Goal: Information Seeking & Learning: Learn about a topic

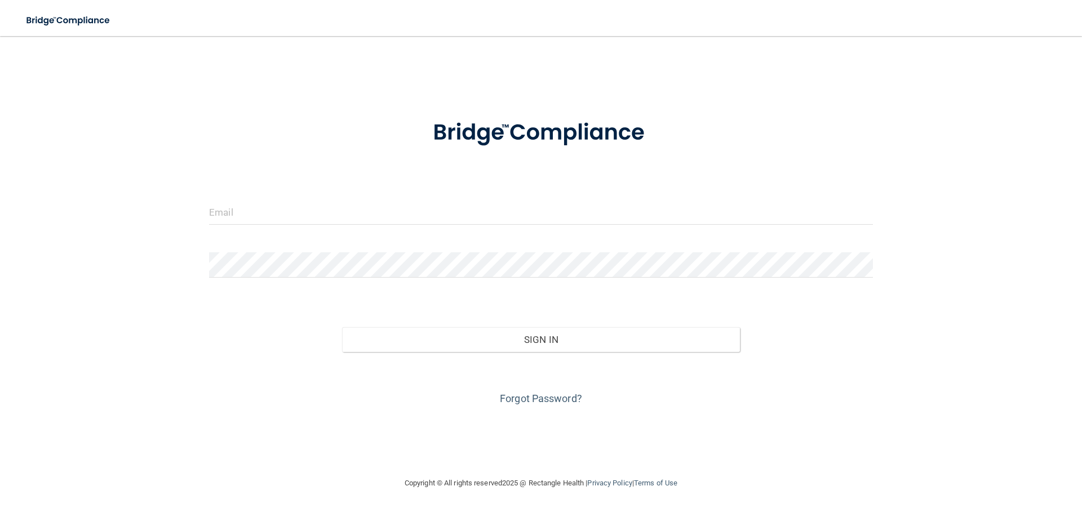
click at [323, 194] on form "Invalid email/password. You don't have permission to access that page. Sign In …" at bounding box center [541, 256] width 664 height 304
click at [330, 206] on input "email" at bounding box center [541, 211] width 664 height 25
type input "[EMAIL_ADDRESS][DOMAIN_NAME]"
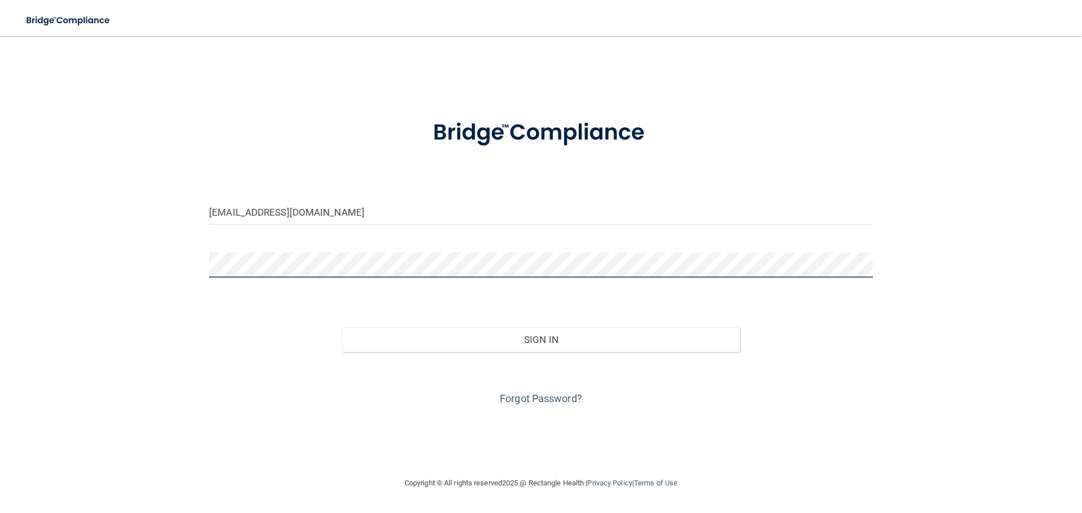
click at [342, 327] on button "Sign In" at bounding box center [541, 339] width 398 height 25
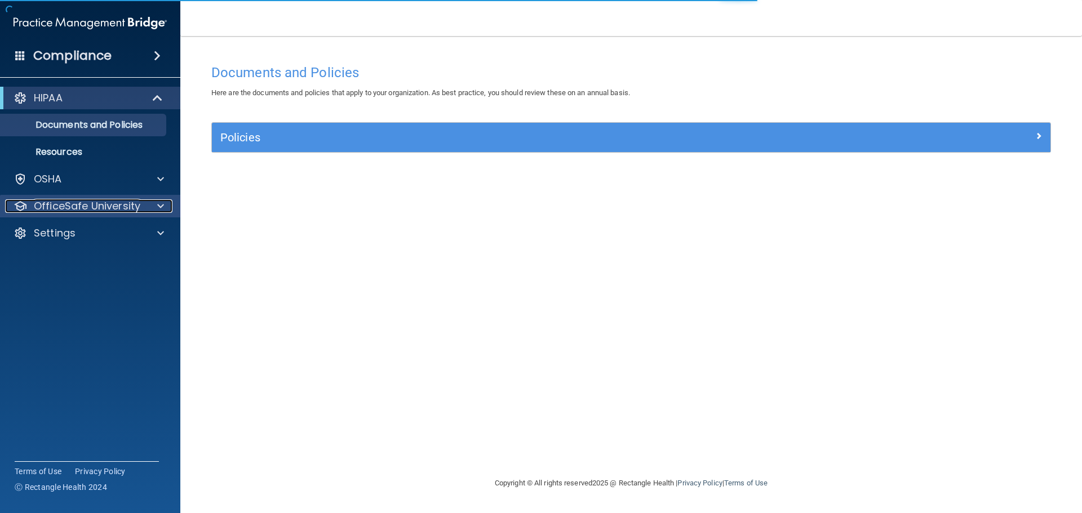
click at [100, 210] on p "OfficeSafe University" at bounding box center [87, 206] width 106 height 14
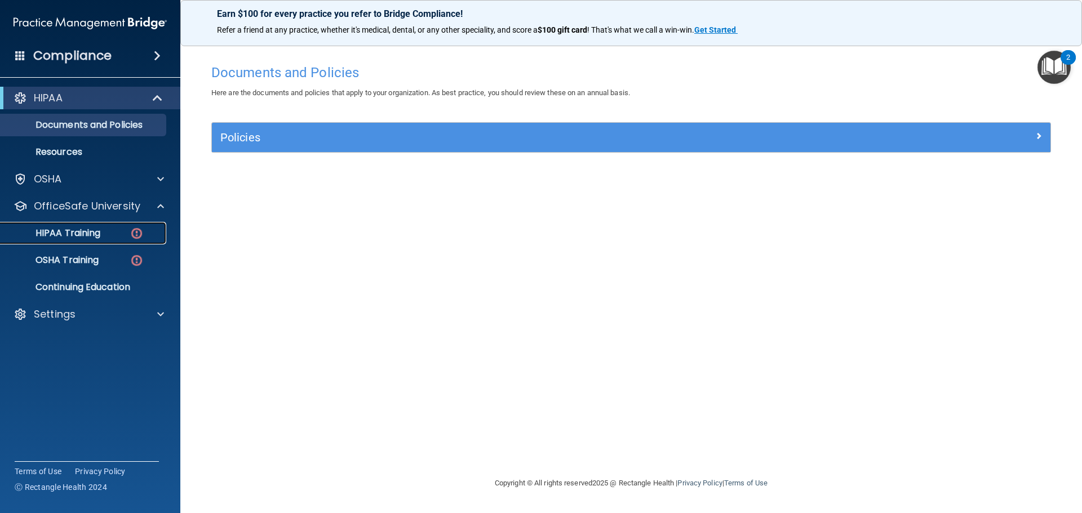
click at [90, 236] on p "HIPAA Training" at bounding box center [53, 233] width 93 height 11
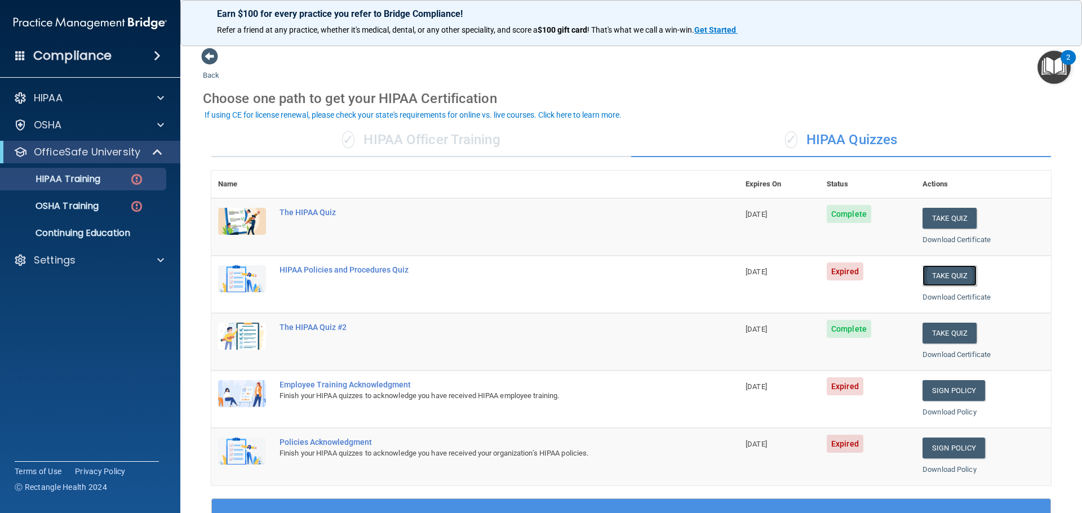
click at [956, 278] on button "Take Quiz" at bounding box center [949, 275] width 54 height 21
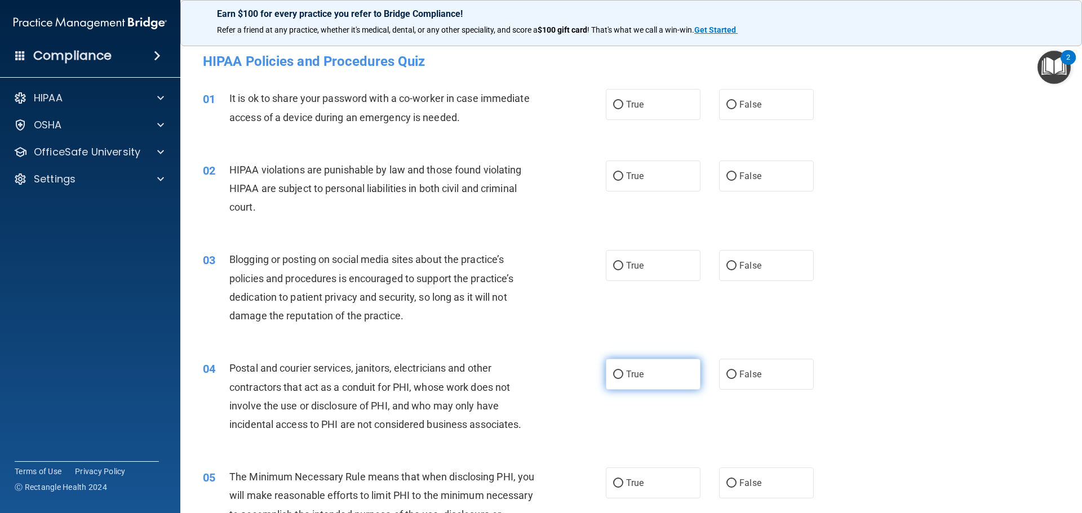
drag, startPoint x: 647, startPoint y: 391, endPoint x: 643, endPoint y: 372, distance: 19.0
click at [647, 389] on div "04 Postal and courier services, janitors, electricians and other contractors th…" at bounding box center [630, 399] width 873 height 109
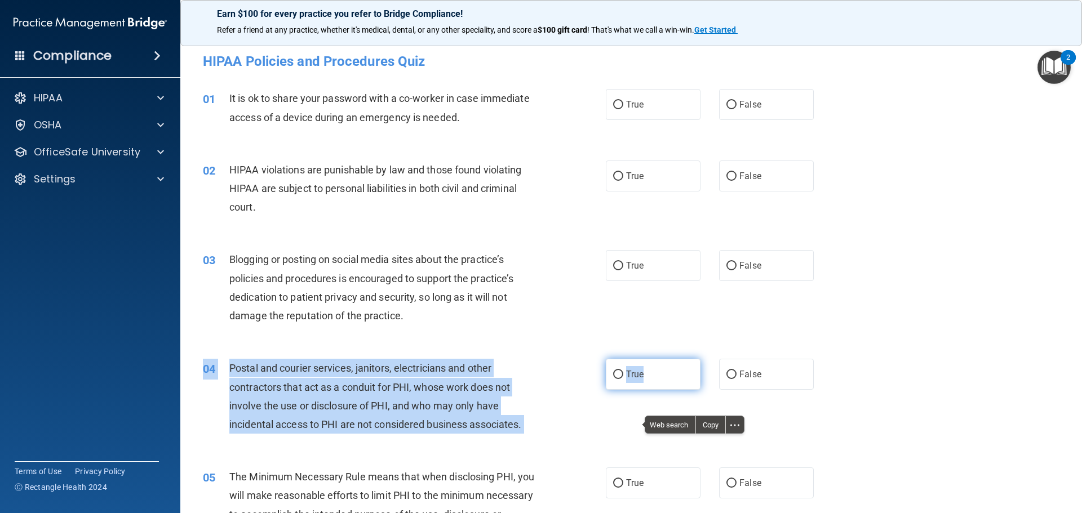
click at [643, 372] on label "True" at bounding box center [653, 374] width 95 height 31
click at [623, 372] on input "True" at bounding box center [618, 375] width 10 height 8
radio input "true"
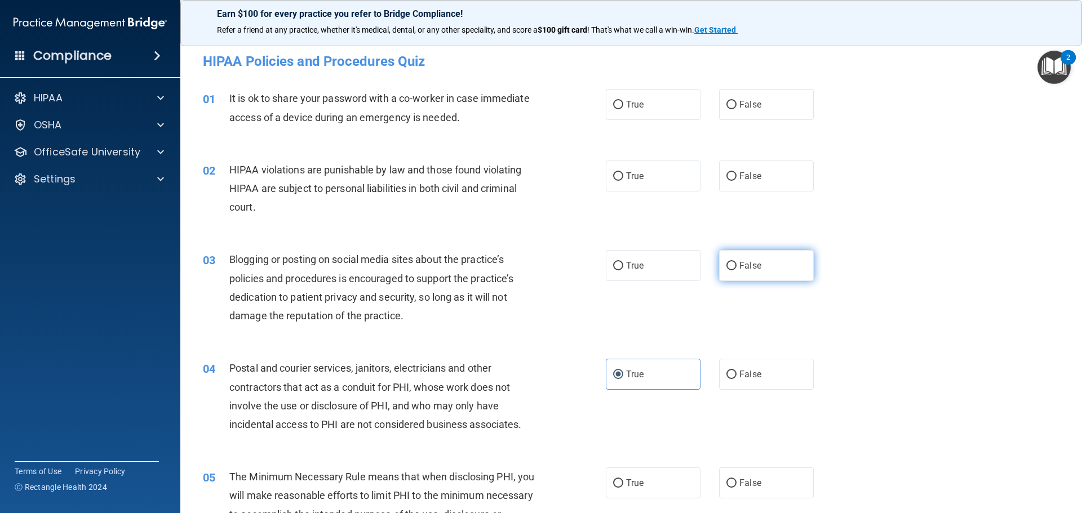
click at [739, 263] on span "False" at bounding box center [750, 265] width 22 height 11
click at [736, 263] on input "False" at bounding box center [731, 266] width 10 height 8
radio input "true"
click at [632, 185] on label "True" at bounding box center [653, 176] width 95 height 31
click at [623, 181] on input "True" at bounding box center [618, 176] width 10 height 8
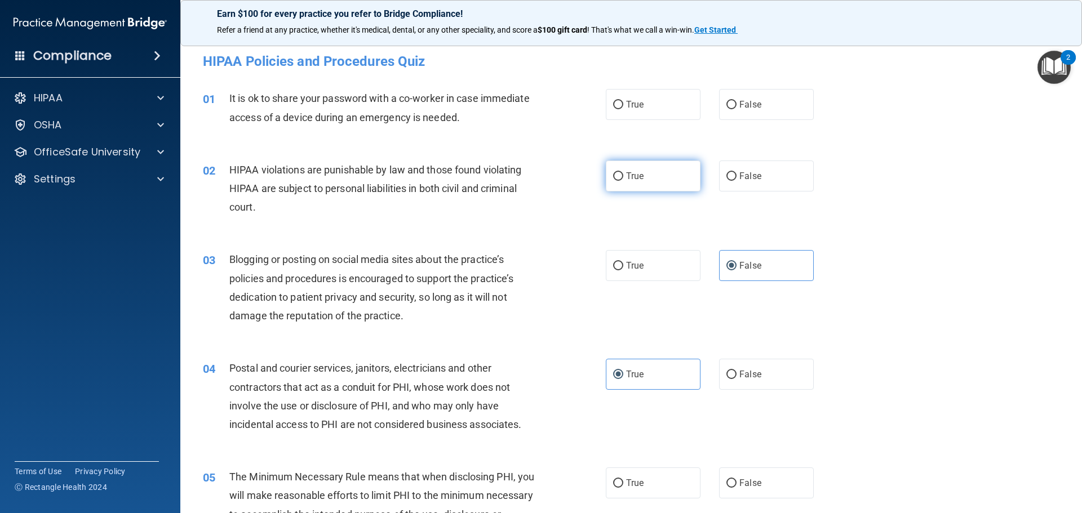
radio input "true"
click at [756, 96] on label "False" at bounding box center [766, 104] width 95 height 31
click at [736, 101] on input "False" at bounding box center [731, 105] width 10 height 8
radio input "true"
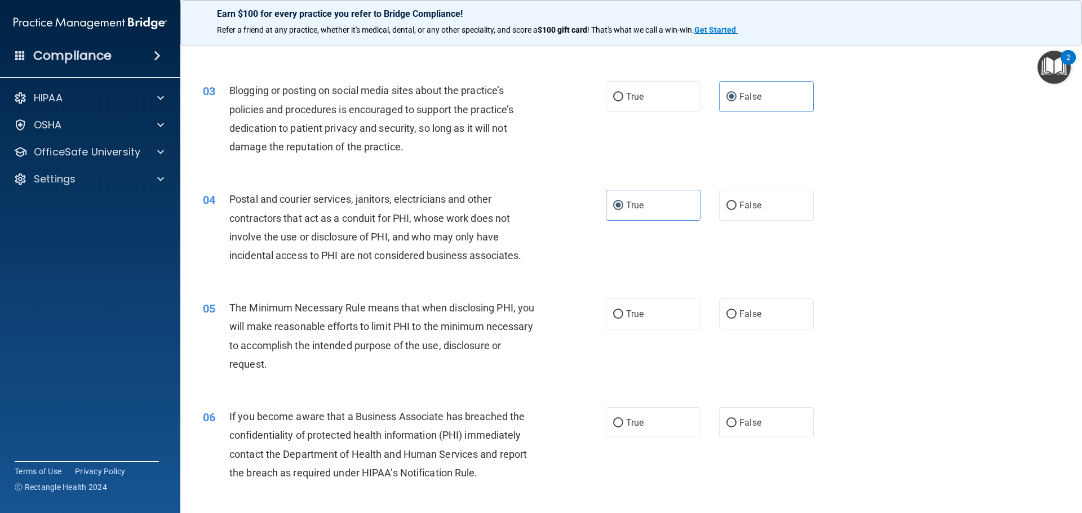
scroll to position [225, 0]
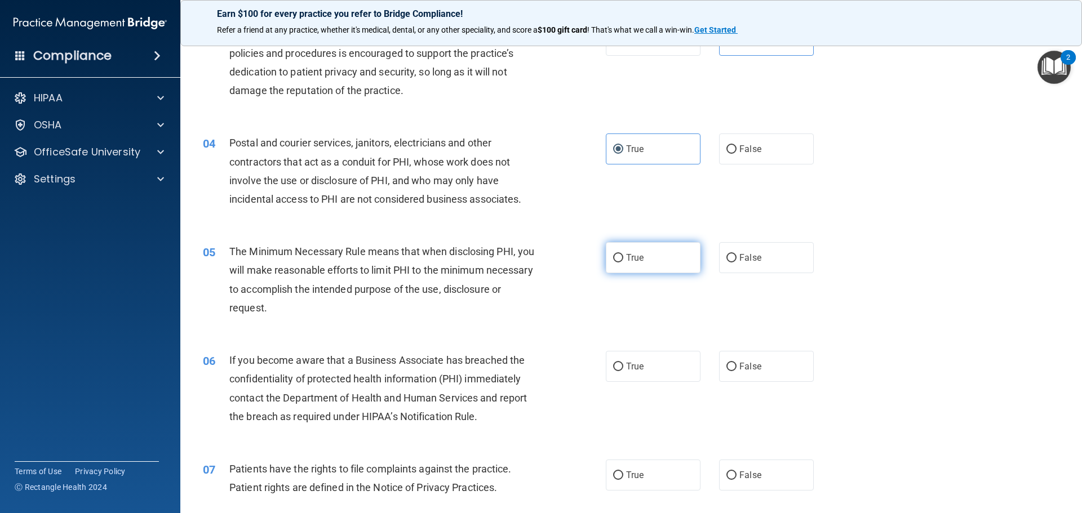
click at [652, 263] on label "True" at bounding box center [653, 257] width 95 height 31
click at [623, 263] on input "True" at bounding box center [618, 258] width 10 height 8
radio input "true"
click at [623, 372] on label "True" at bounding box center [653, 366] width 95 height 31
click at [623, 371] on input "True" at bounding box center [618, 367] width 10 height 8
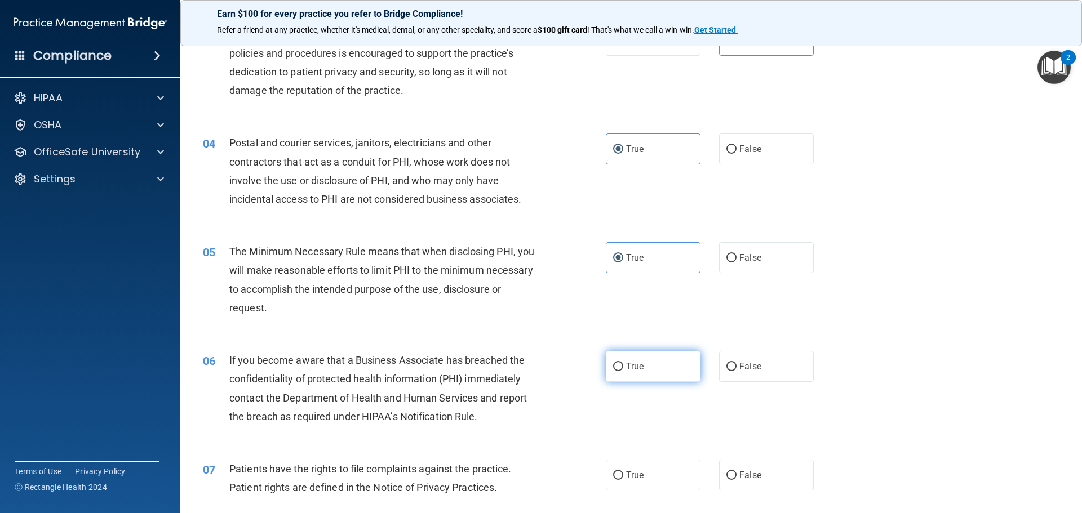
radio input "true"
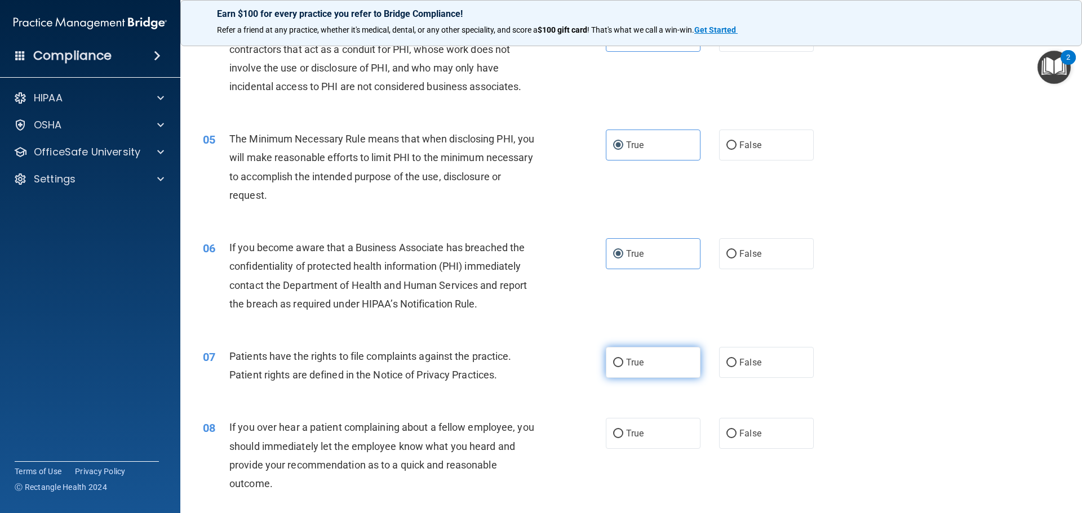
click at [640, 370] on label "True" at bounding box center [653, 362] width 95 height 31
click at [623, 367] on input "True" at bounding box center [618, 363] width 10 height 8
radio input "true"
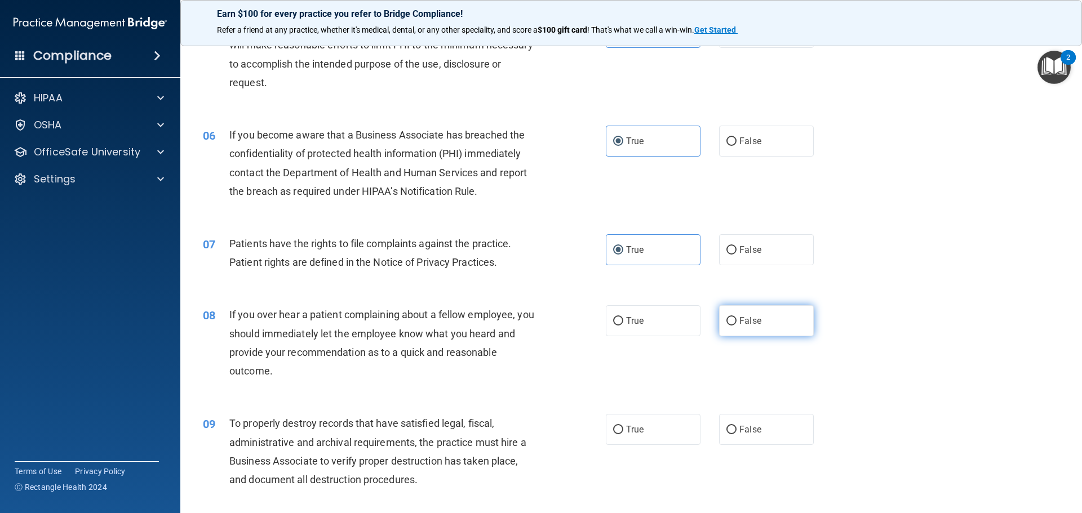
click at [747, 321] on span "False" at bounding box center [750, 321] width 22 height 11
click at [736, 321] on input "False" at bounding box center [731, 321] width 10 height 8
radio input "true"
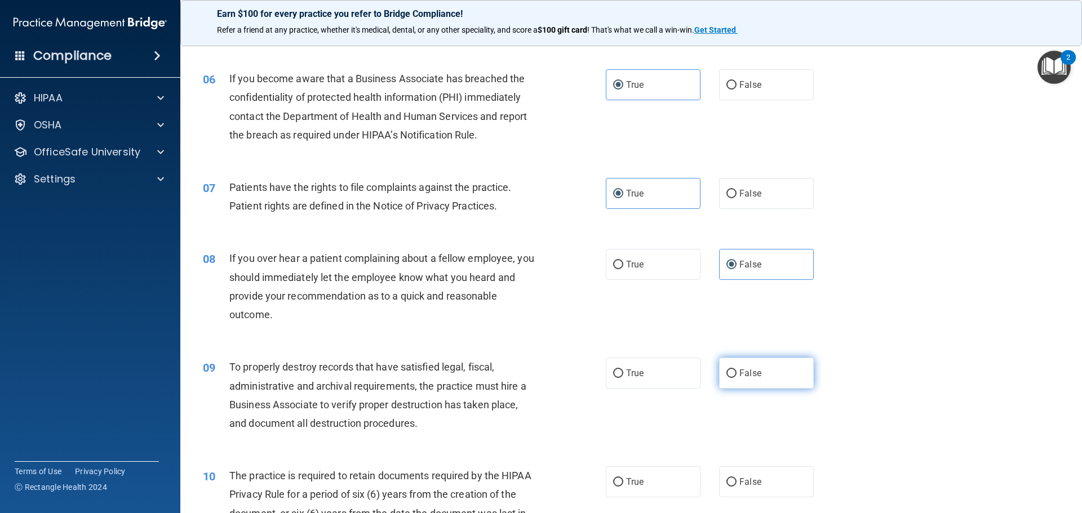
click at [754, 375] on span "False" at bounding box center [750, 373] width 22 height 11
click at [736, 375] on input "False" at bounding box center [731, 374] width 10 height 8
radio input "true"
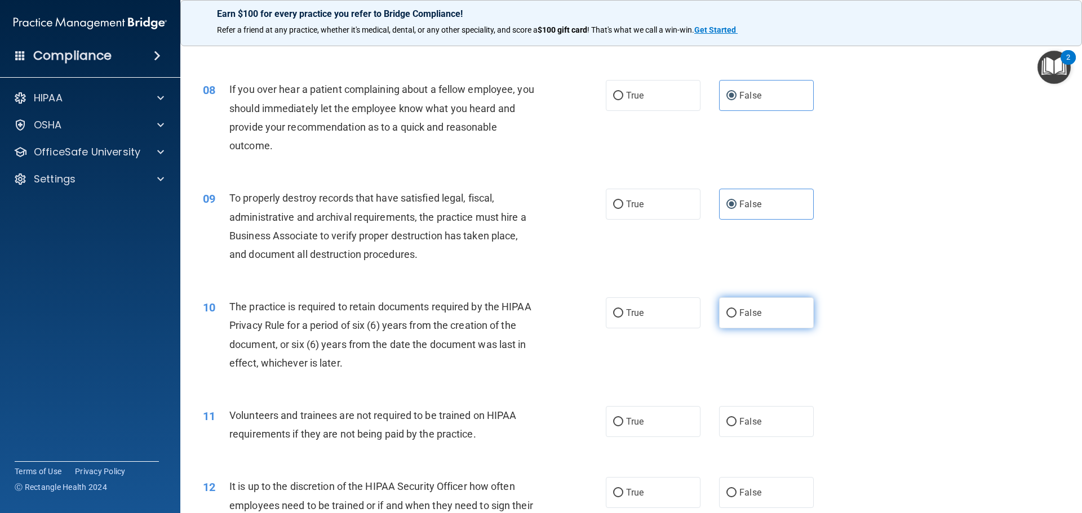
click at [735, 319] on label "False" at bounding box center [766, 313] width 95 height 31
click at [735, 318] on input "False" at bounding box center [731, 313] width 10 height 8
radio input "true"
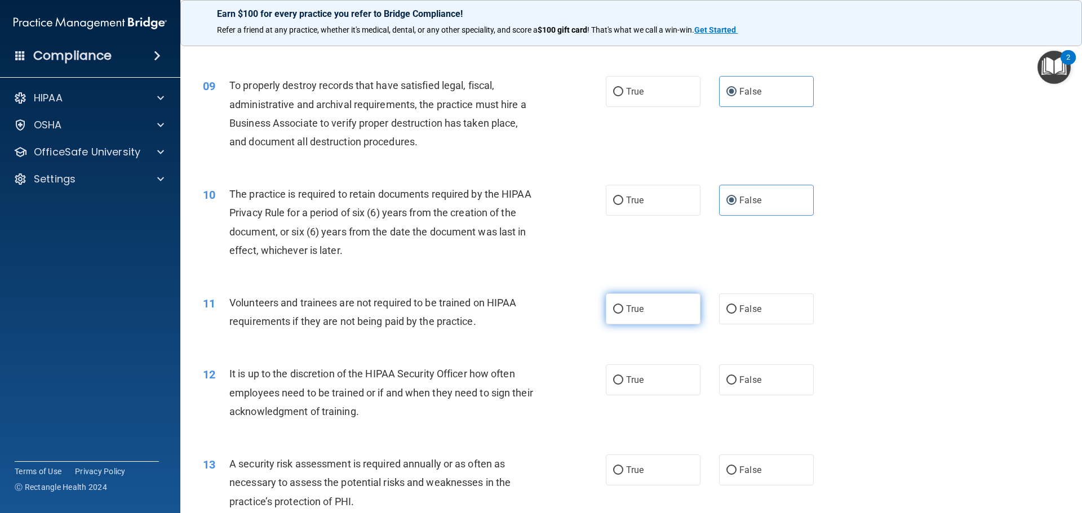
click at [623, 317] on label "True" at bounding box center [653, 309] width 95 height 31
click at [623, 314] on input "True" at bounding box center [618, 309] width 10 height 8
radio input "true"
click at [607, 389] on label "True" at bounding box center [653, 380] width 95 height 31
click at [613, 385] on input "True" at bounding box center [618, 380] width 10 height 8
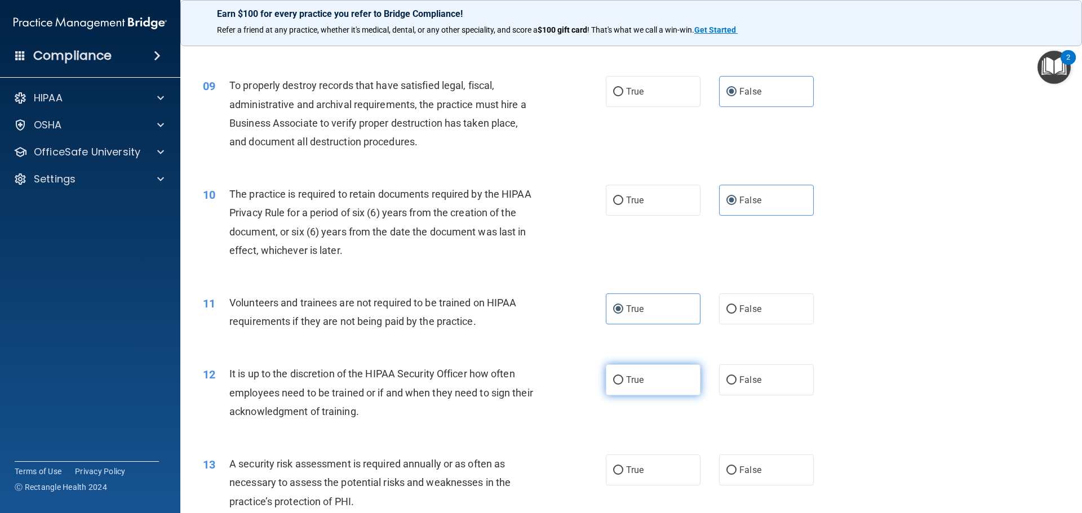
radio input "true"
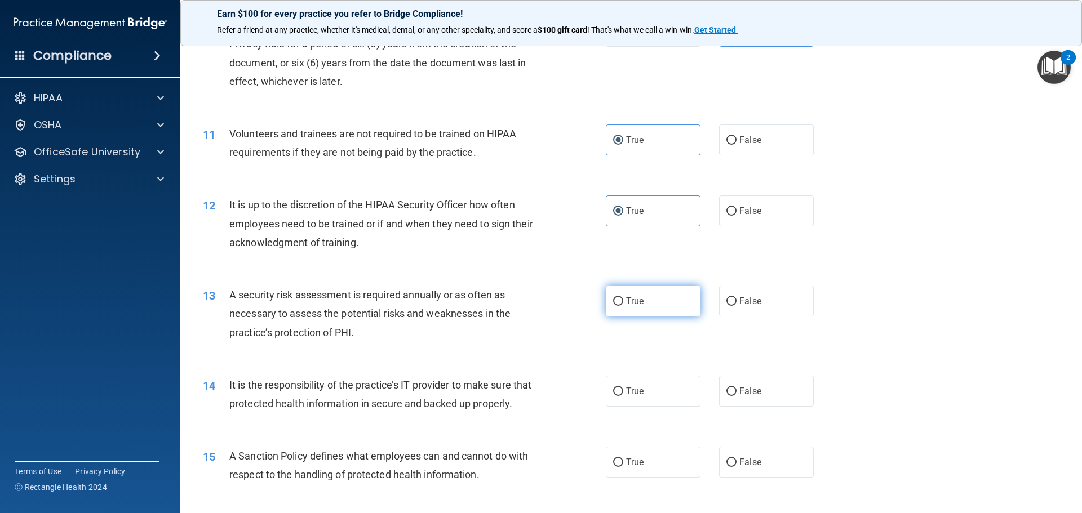
click at [632, 299] on span "True" at bounding box center [634, 301] width 17 height 11
click at [623, 299] on input "True" at bounding box center [618, 302] width 10 height 8
radio input "true"
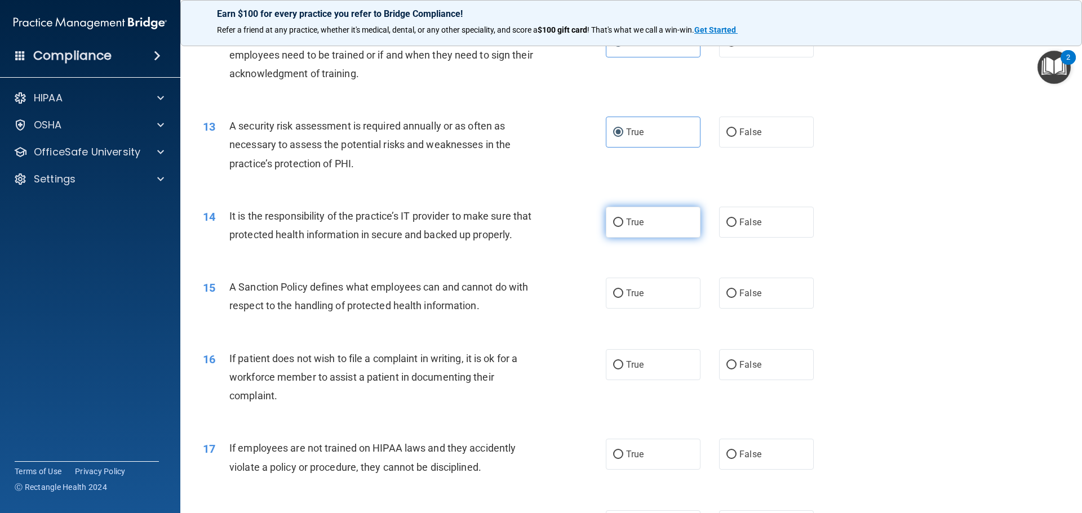
click at [629, 228] on label "True" at bounding box center [653, 222] width 95 height 31
click at [623, 227] on input "True" at bounding box center [618, 223] width 10 height 8
radio input "true"
click at [639, 299] on span "True" at bounding box center [634, 293] width 17 height 11
click at [623, 298] on input "True" at bounding box center [618, 294] width 10 height 8
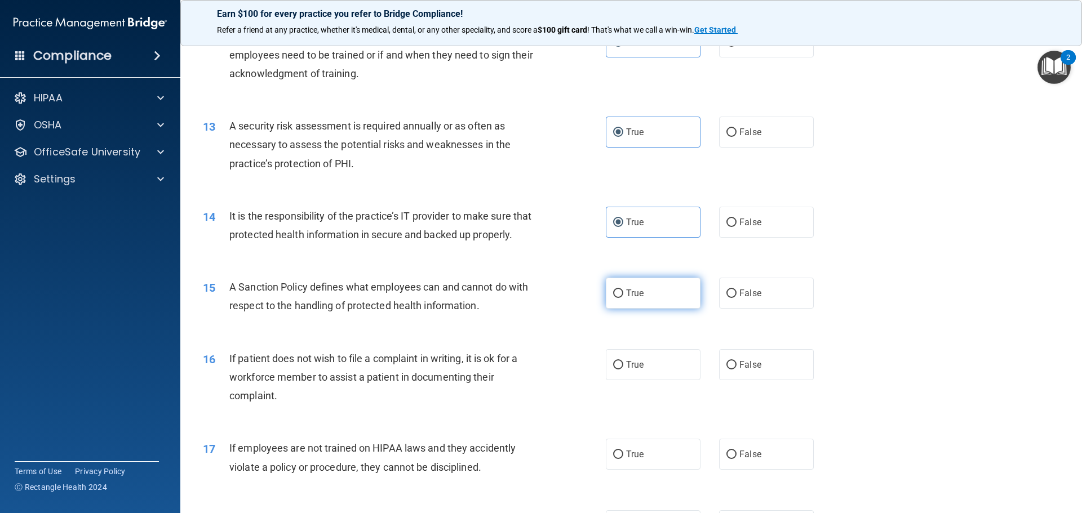
radio input "true"
click at [762, 380] on label "False" at bounding box center [766, 364] width 95 height 31
click at [736, 370] on input "False" at bounding box center [731, 365] width 10 height 8
radio input "true"
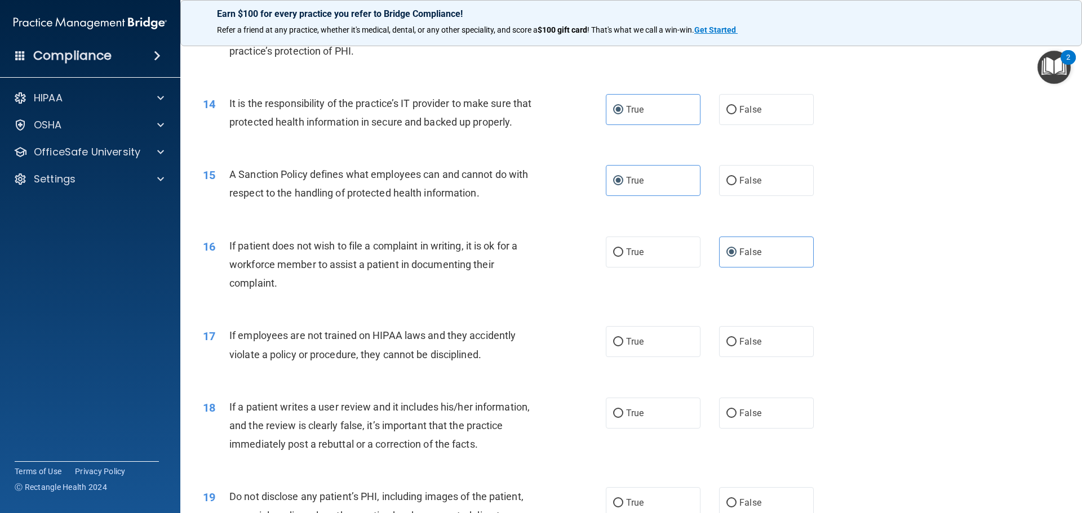
scroll to position [1296, 0]
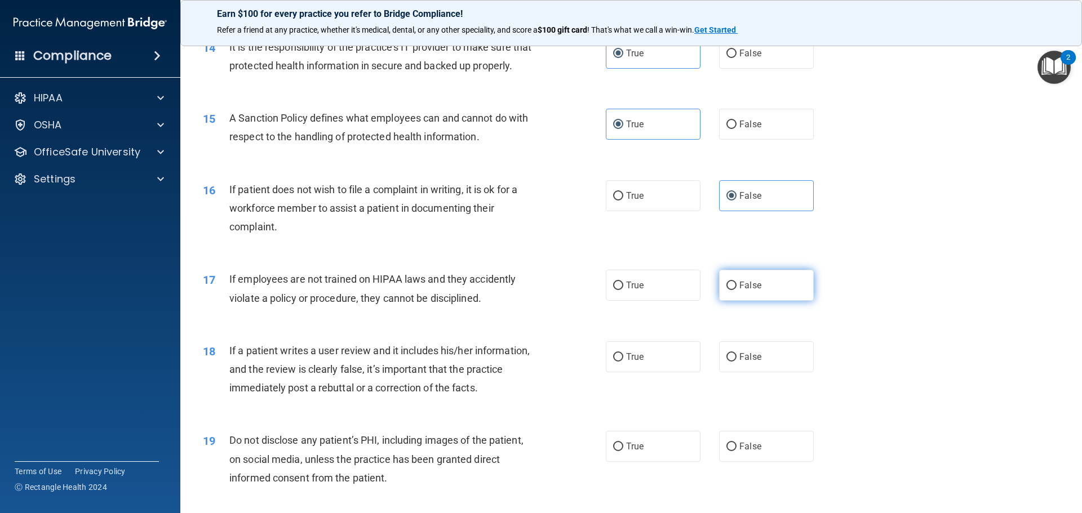
click at [781, 301] on label "False" at bounding box center [766, 285] width 95 height 31
click at [736, 290] on input "False" at bounding box center [731, 286] width 10 height 8
radio input "true"
click at [749, 372] on label "False" at bounding box center [766, 356] width 95 height 31
click at [736, 362] on input "False" at bounding box center [731, 357] width 10 height 8
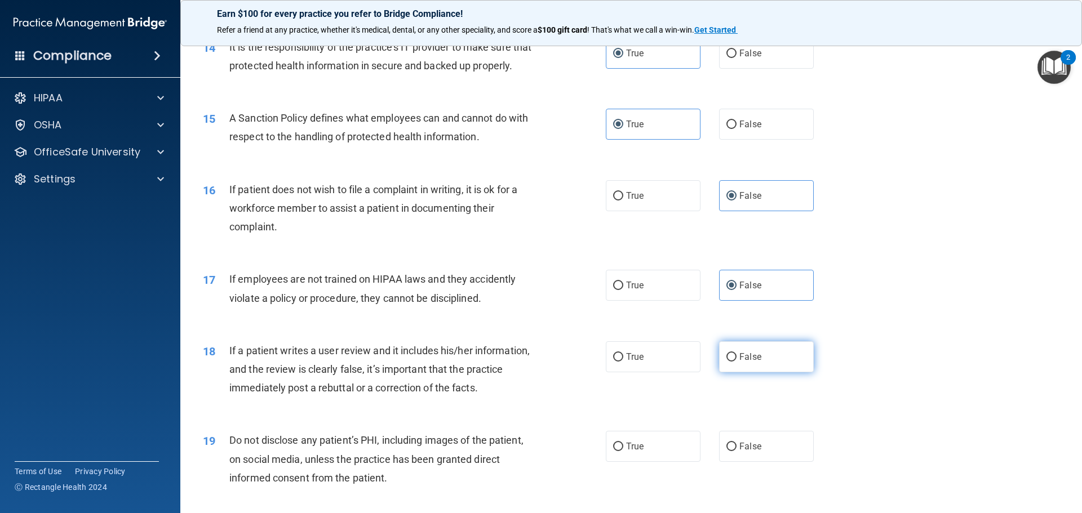
radio input "true"
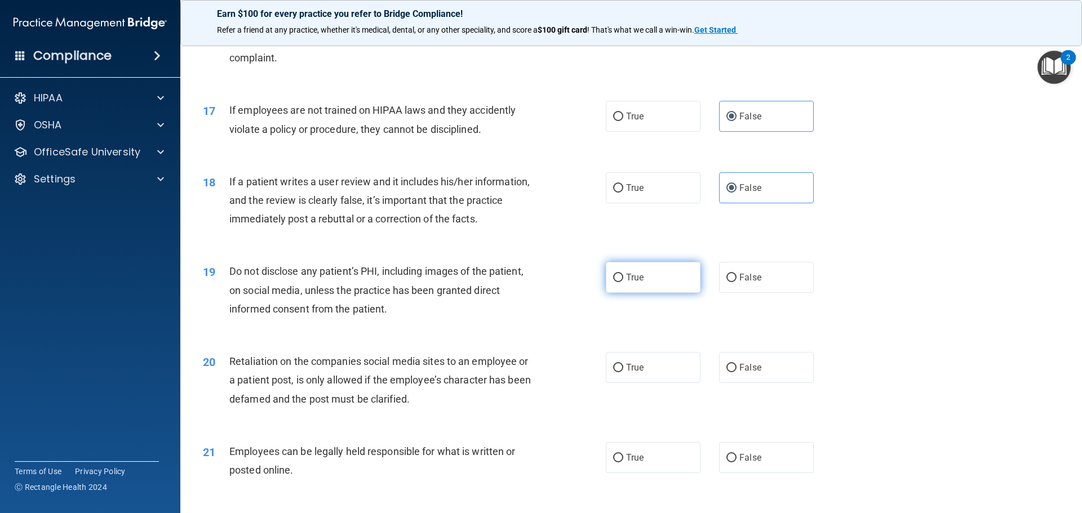
click at [621, 293] on label "True" at bounding box center [653, 277] width 95 height 31
click at [621, 282] on input "True" at bounding box center [618, 278] width 10 height 8
radio input "true"
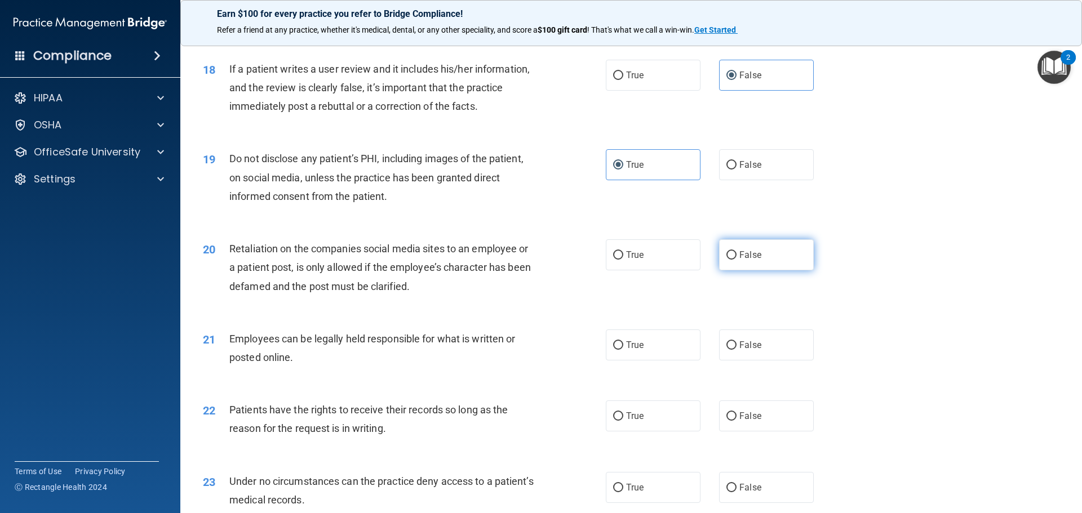
click at [726, 260] on input "False" at bounding box center [731, 255] width 10 height 8
radio input "true"
click at [621, 361] on label "True" at bounding box center [653, 345] width 95 height 31
click at [621, 350] on input "True" at bounding box center [618, 345] width 10 height 8
radio input "true"
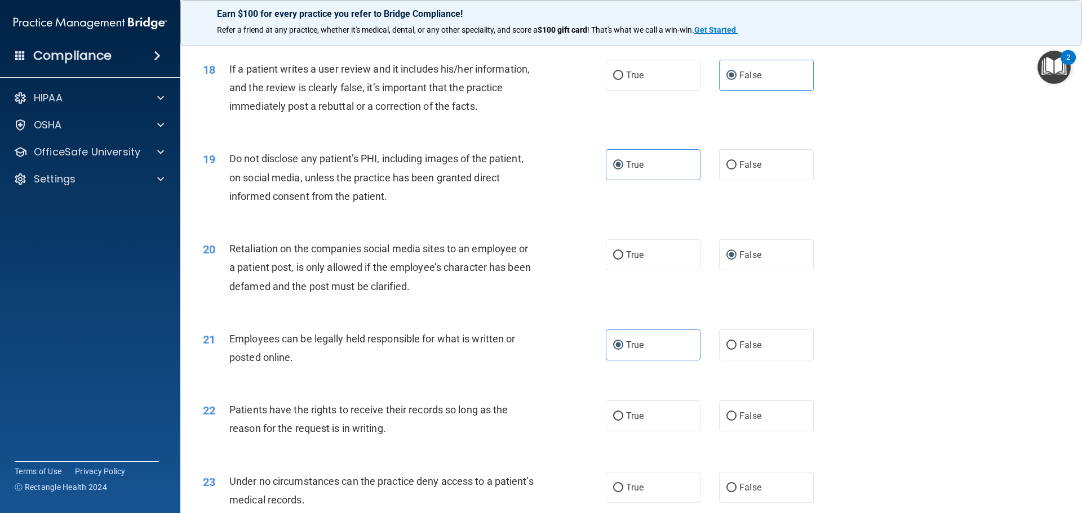
scroll to position [1747, 0]
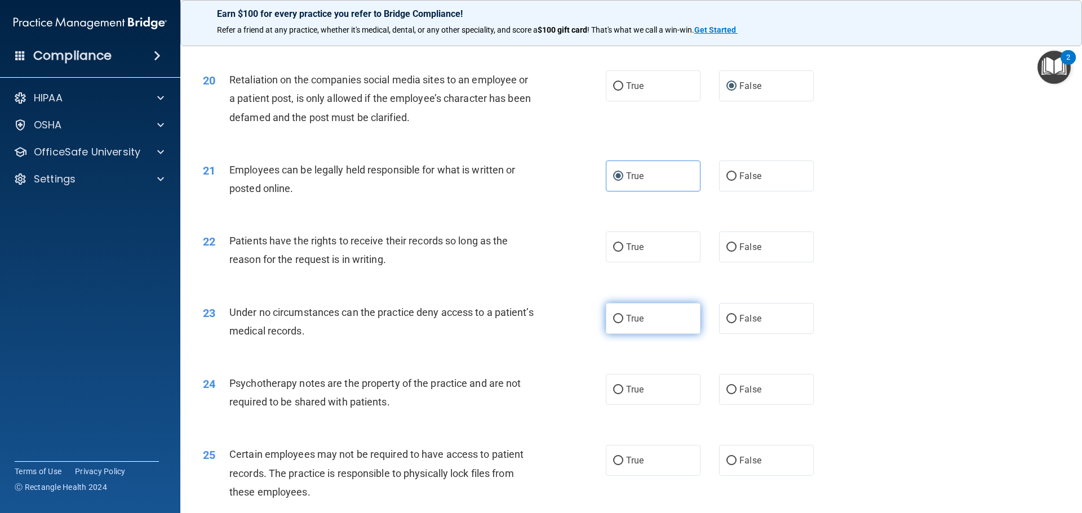
click at [642, 334] on label "True" at bounding box center [653, 318] width 95 height 31
click at [623, 323] on input "True" at bounding box center [618, 319] width 10 height 8
radio input "true"
click at [635, 259] on label "True" at bounding box center [653, 247] width 95 height 31
click at [623, 252] on input "True" at bounding box center [618, 247] width 10 height 8
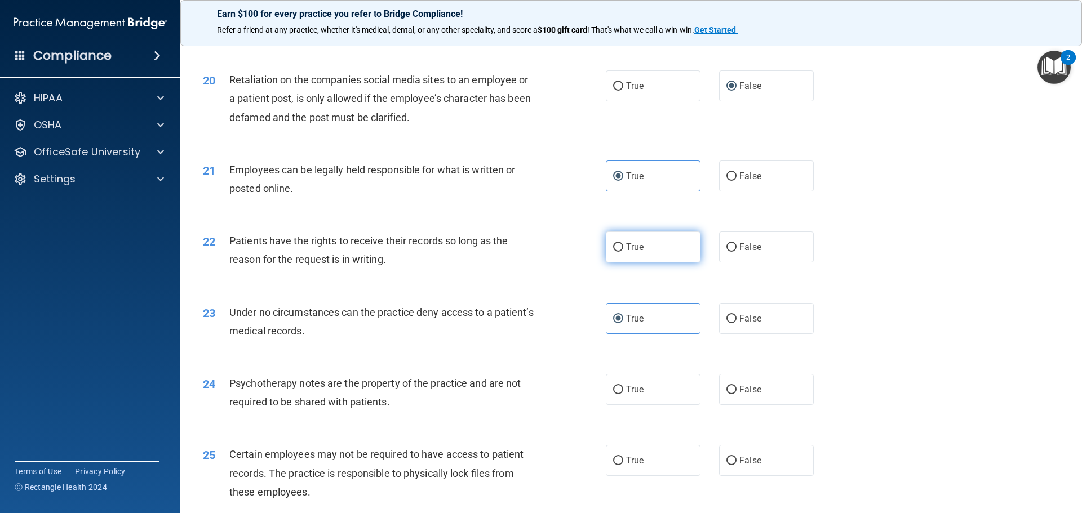
radio input "true"
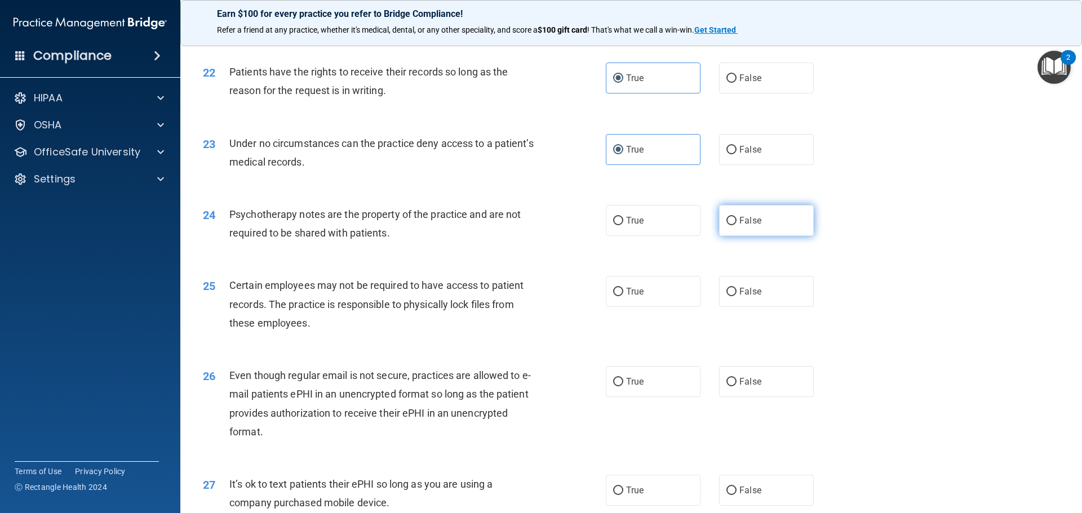
click at [727, 236] on label "False" at bounding box center [766, 220] width 95 height 31
click at [727, 225] on input "False" at bounding box center [731, 221] width 10 height 8
radio input "true"
click at [637, 307] on label "True" at bounding box center [653, 291] width 95 height 31
click at [623, 296] on input "True" at bounding box center [618, 292] width 10 height 8
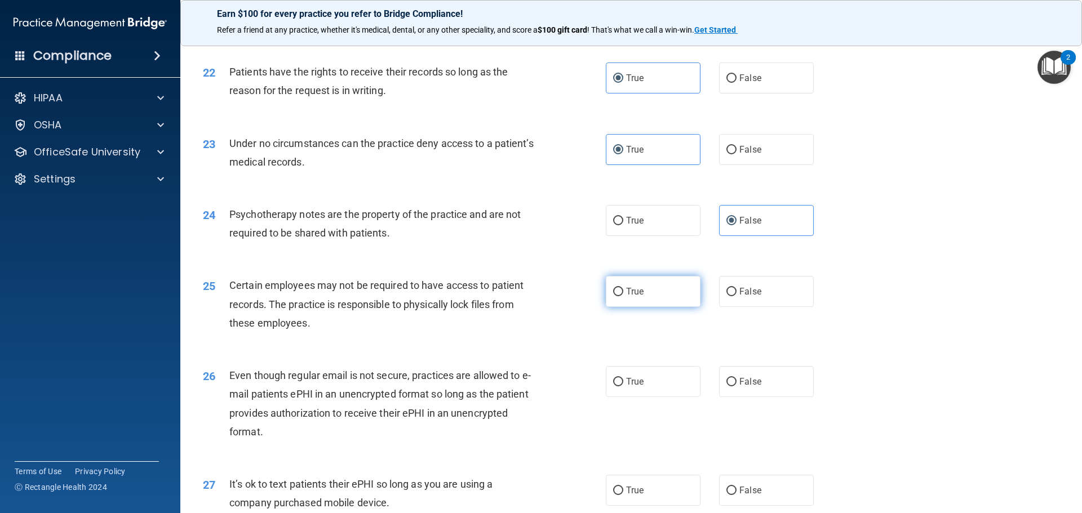
radio input "true"
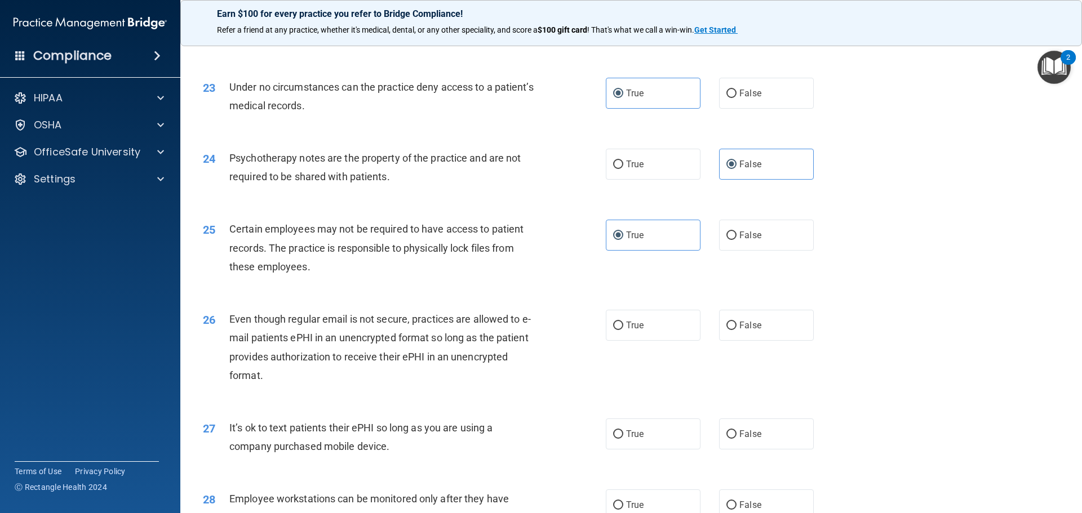
scroll to position [2028, 0]
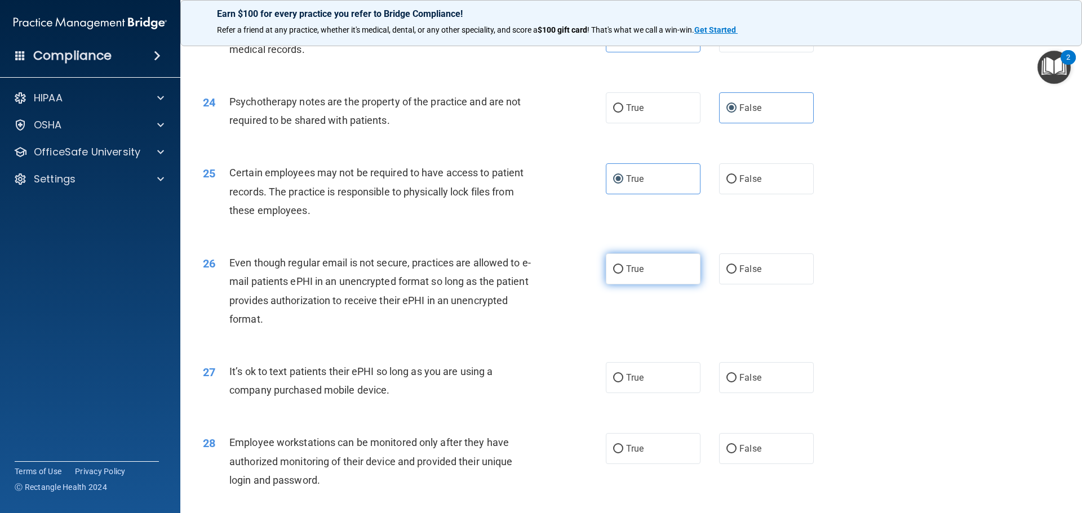
click at [635, 274] on span "True" at bounding box center [634, 269] width 17 height 11
click at [623, 274] on input "True" at bounding box center [618, 269] width 10 height 8
radio input "true"
click at [632, 383] on span "True" at bounding box center [634, 377] width 17 height 11
click at [623, 383] on input "True" at bounding box center [618, 378] width 10 height 8
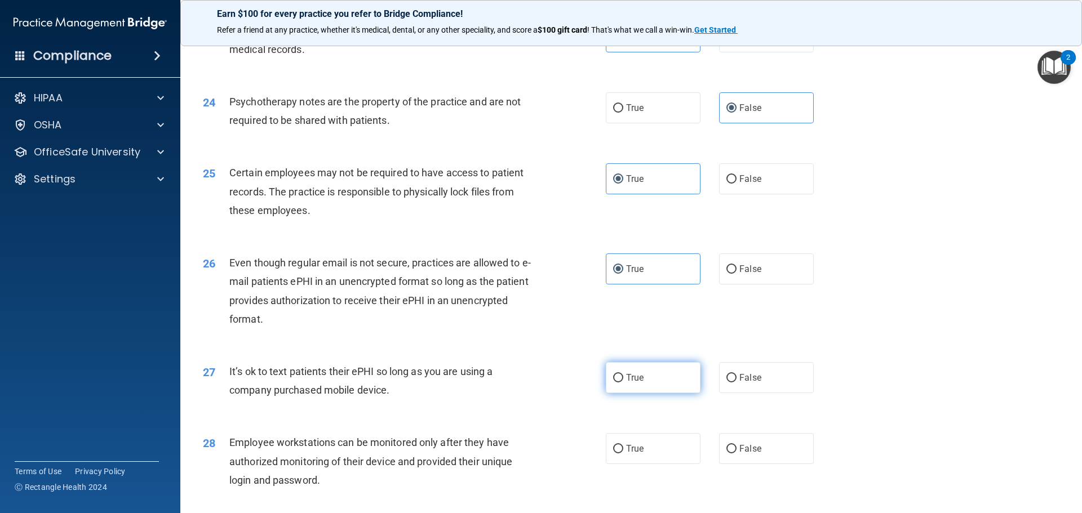
radio input "true"
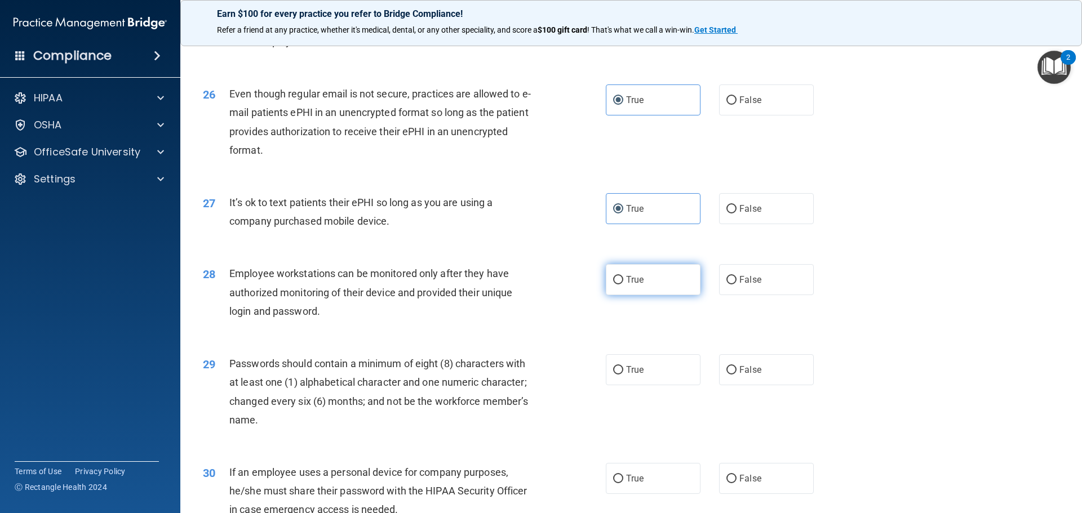
click at [665, 295] on label "True" at bounding box center [653, 279] width 95 height 31
click at [623, 285] on input "True" at bounding box center [618, 280] width 10 height 8
radio input "true"
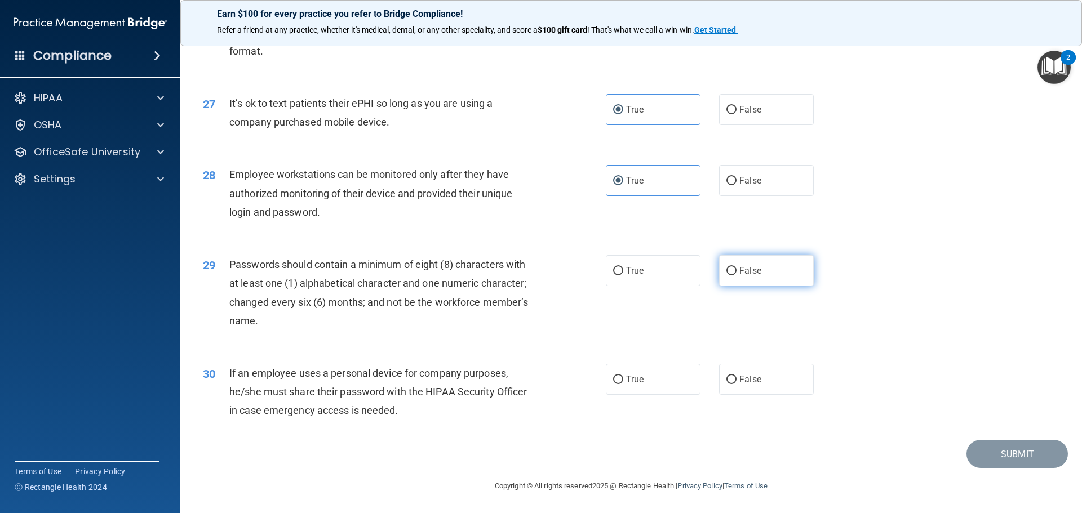
click at [729, 286] on label "False" at bounding box center [766, 270] width 95 height 31
click at [729, 276] on input "False" at bounding box center [731, 271] width 10 height 8
radio input "true"
click at [633, 390] on label "True" at bounding box center [653, 379] width 95 height 31
click at [623, 384] on input "True" at bounding box center [618, 380] width 10 height 8
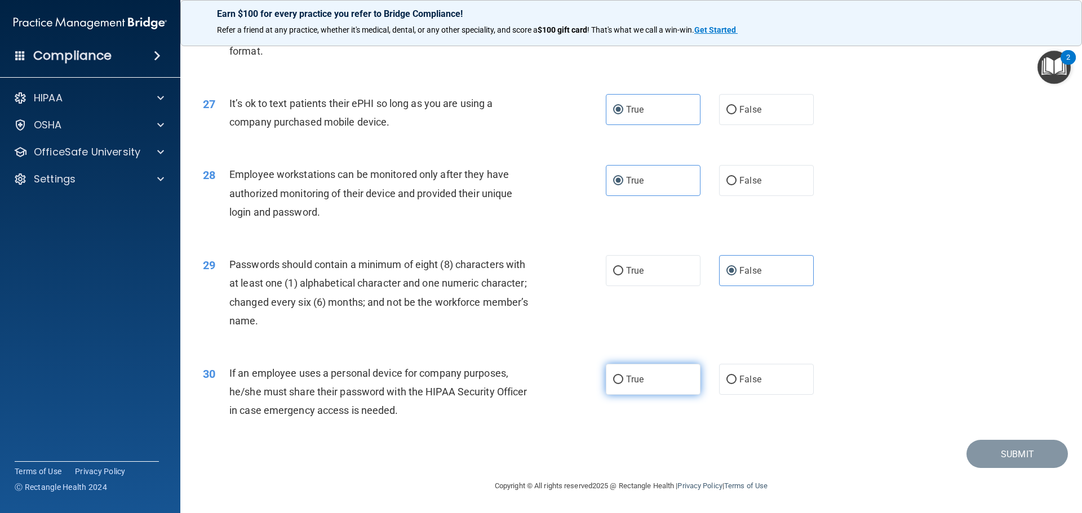
radio input "true"
click at [993, 456] on button "Submit" at bounding box center [1016, 454] width 101 height 29
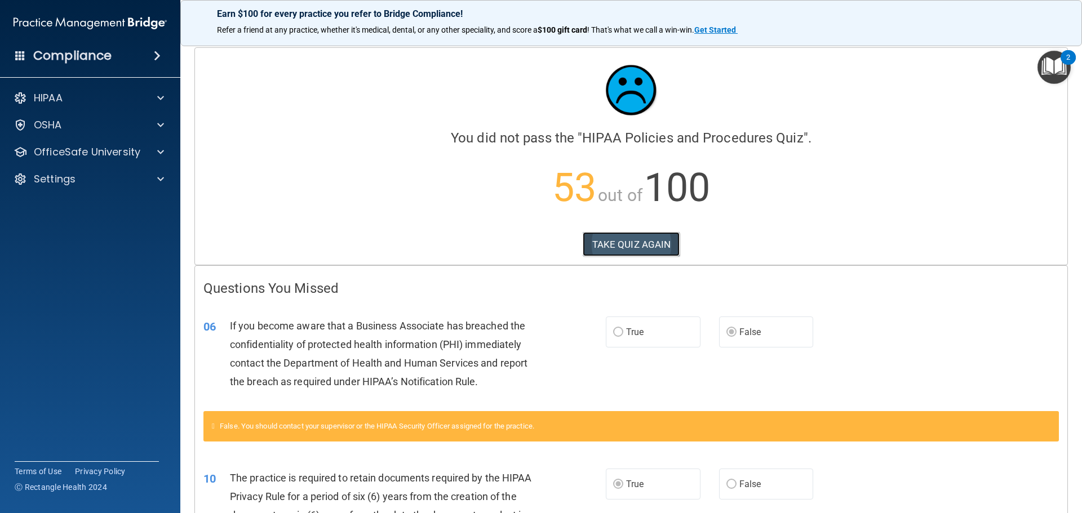
click at [597, 252] on button "TAKE QUIZ AGAIN" at bounding box center [631, 244] width 97 height 25
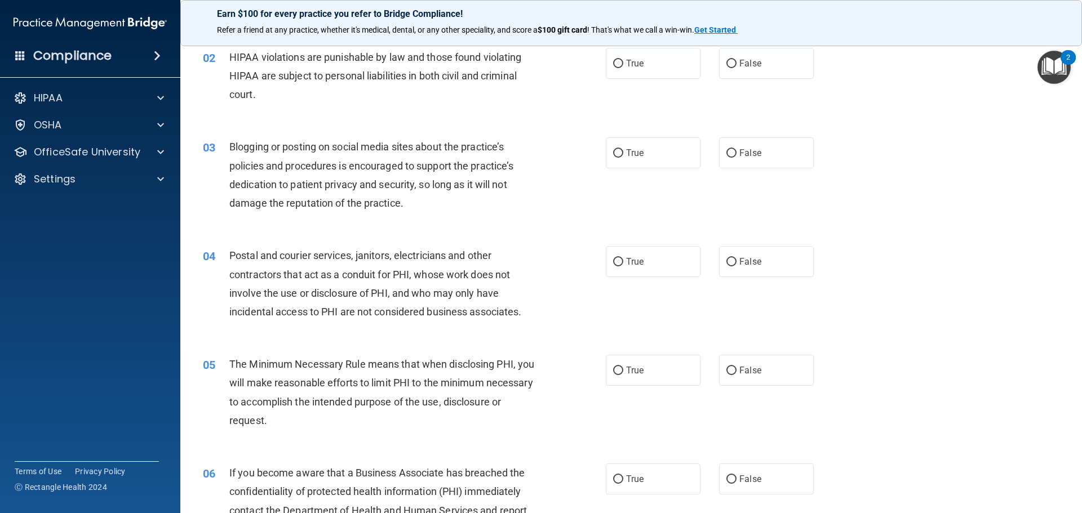
scroll to position [282, 0]
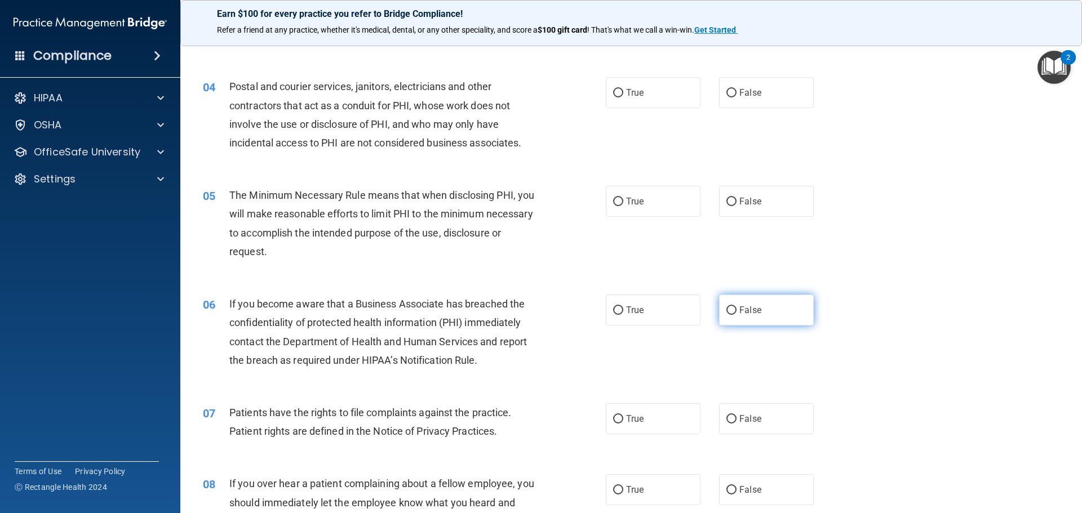
click at [729, 314] on input "False" at bounding box center [731, 311] width 10 height 8
radio input "true"
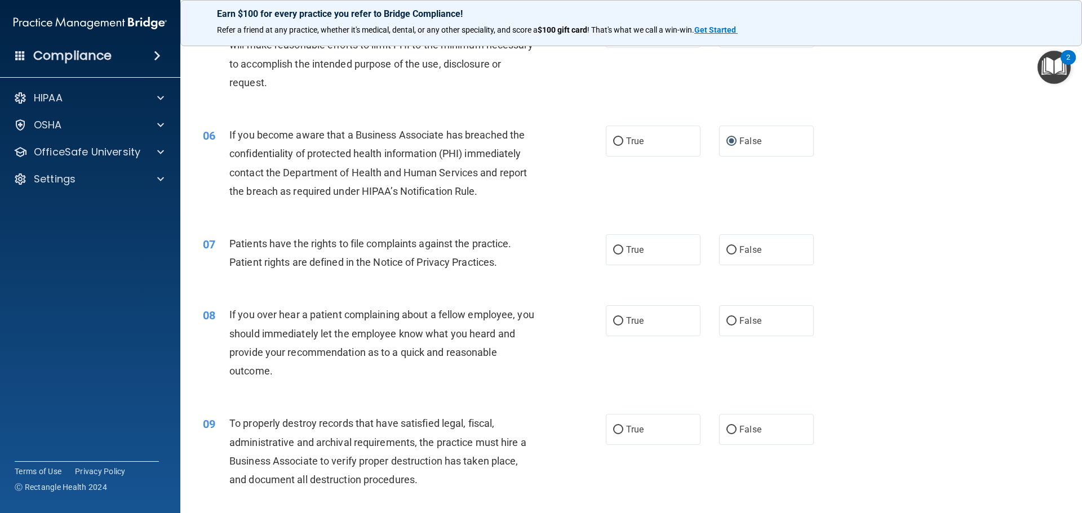
scroll to position [563, 0]
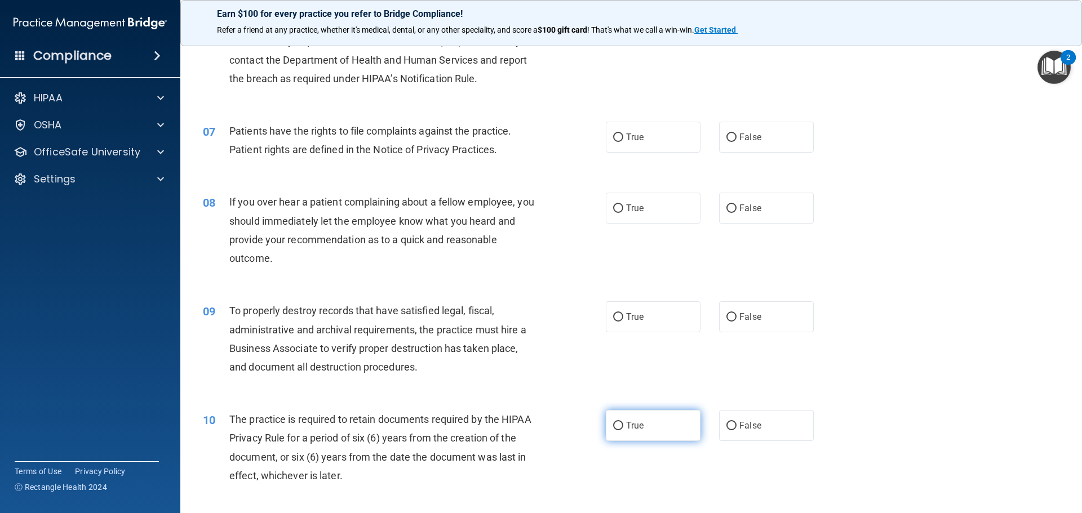
click at [633, 427] on span "True" at bounding box center [634, 425] width 17 height 11
click at [623, 427] on input "True" at bounding box center [618, 426] width 10 height 8
radio input "true"
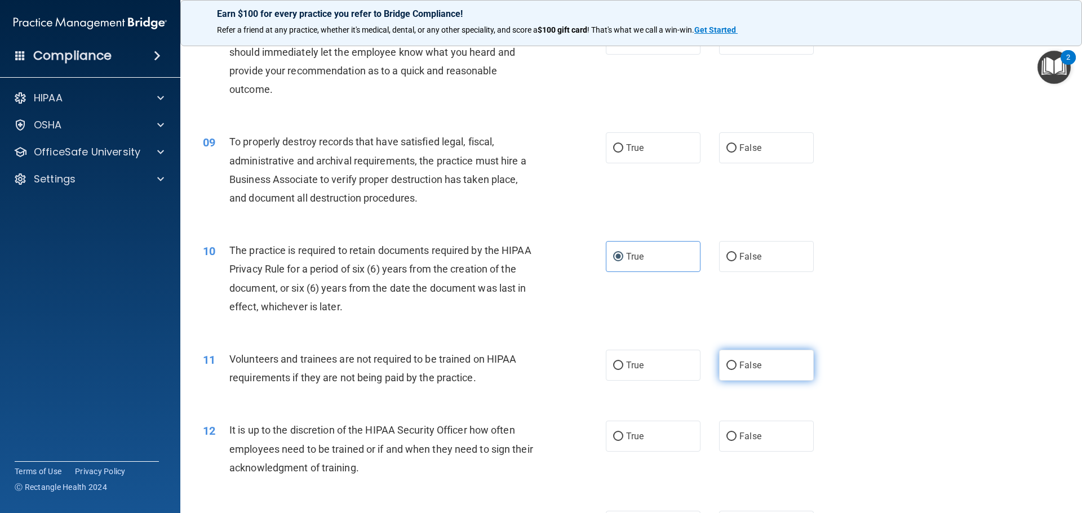
click at [731, 360] on label "False" at bounding box center [766, 365] width 95 height 31
click at [731, 362] on input "False" at bounding box center [731, 366] width 10 height 8
radio input "true"
click at [739, 437] on span "False" at bounding box center [750, 436] width 22 height 11
click at [736, 437] on input "False" at bounding box center [731, 437] width 10 height 8
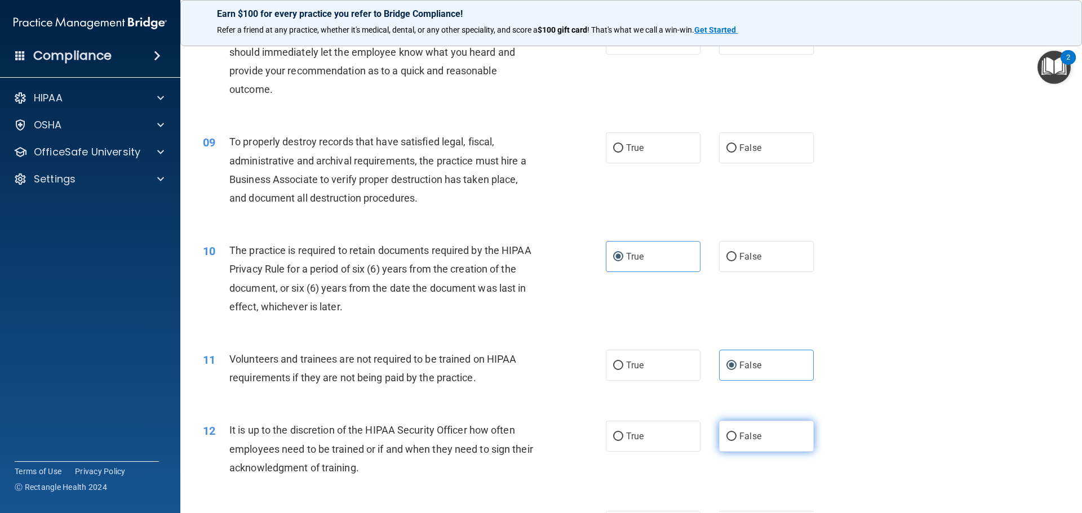
radio input "true"
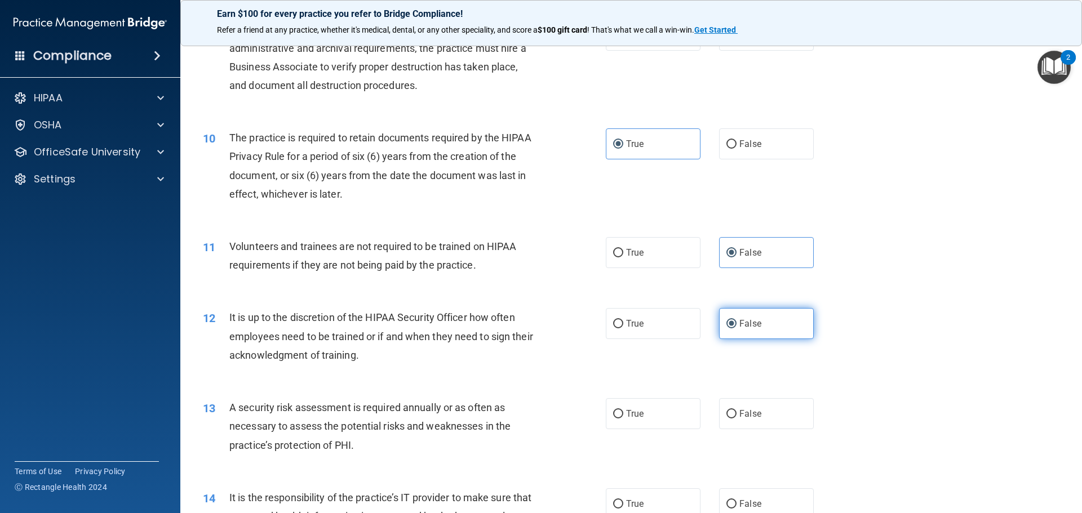
scroll to position [902, 0]
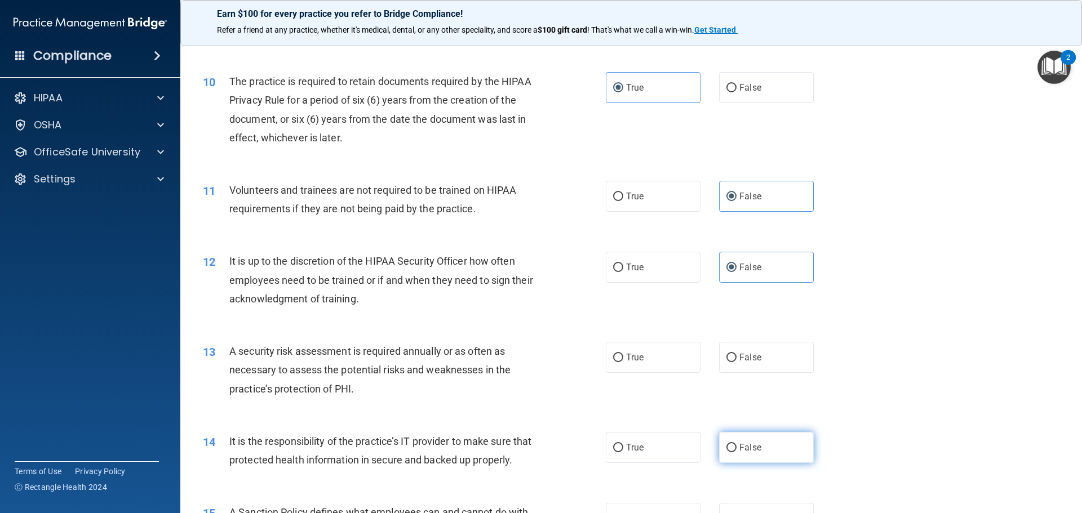
click at [739, 451] on span "False" at bounding box center [750, 447] width 22 height 11
click at [736, 451] on input "False" at bounding box center [731, 448] width 10 height 8
radio input "true"
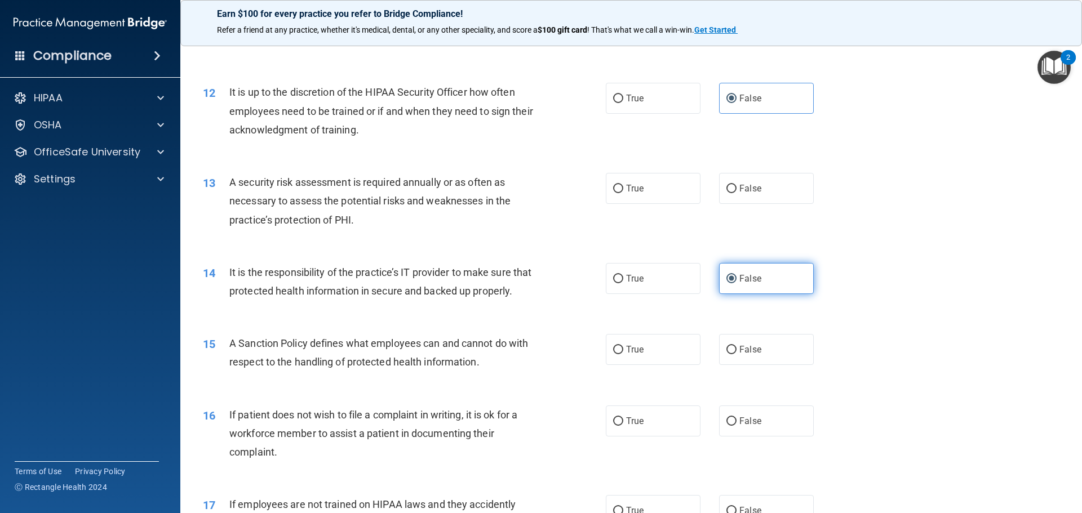
scroll to position [1127, 0]
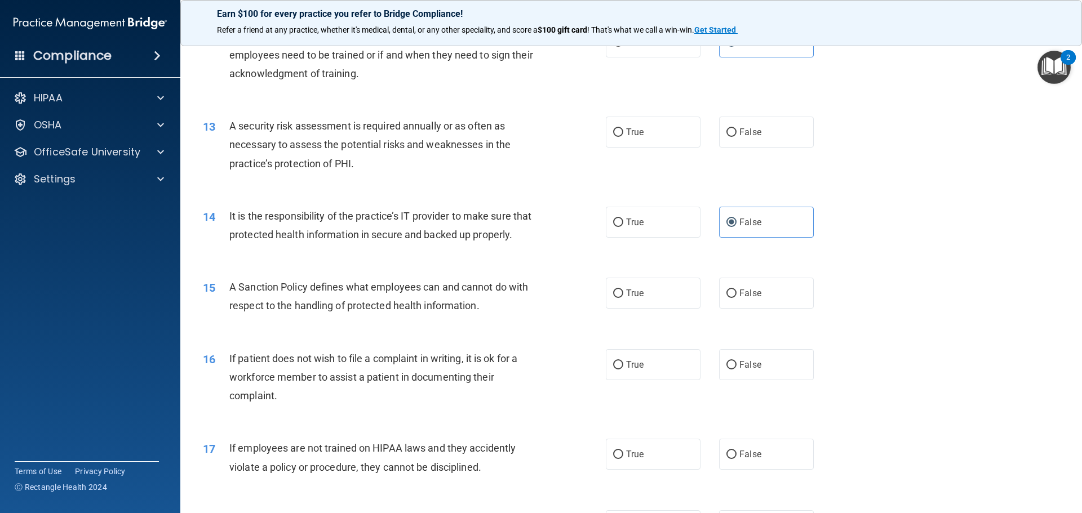
click at [720, 332] on div "15 A Sanction Policy defines what employees can and cannot do with respect to t…" at bounding box center [630, 299] width 873 height 71
click at [726, 298] on input "False" at bounding box center [731, 294] width 10 height 8
radio input "true"
click at [646, 379] on label "True" at bounding box center [653, 364] width 95 height 31
click at [623, 370] on input "True" at bounding box center [618, 365] width 10 height 8
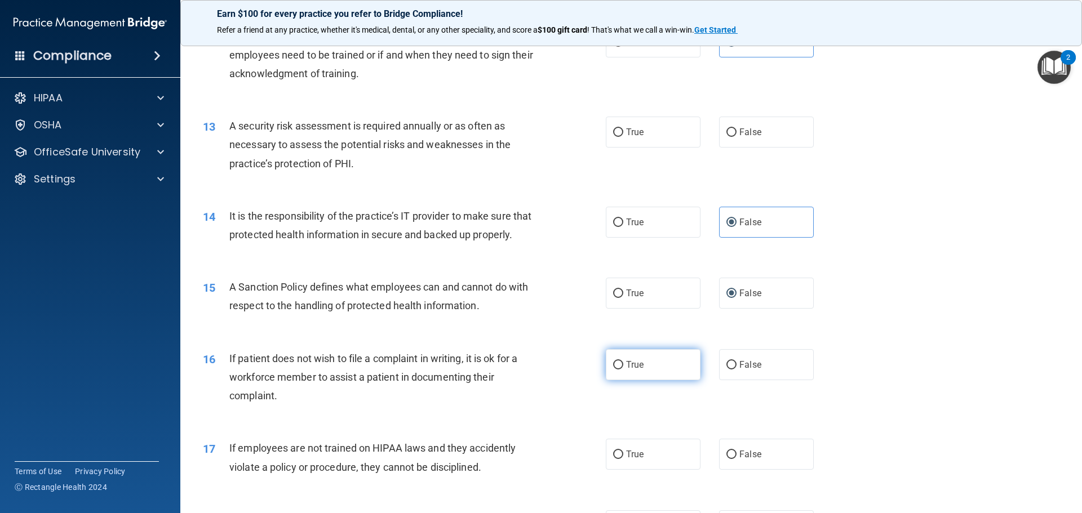
radio input "true"
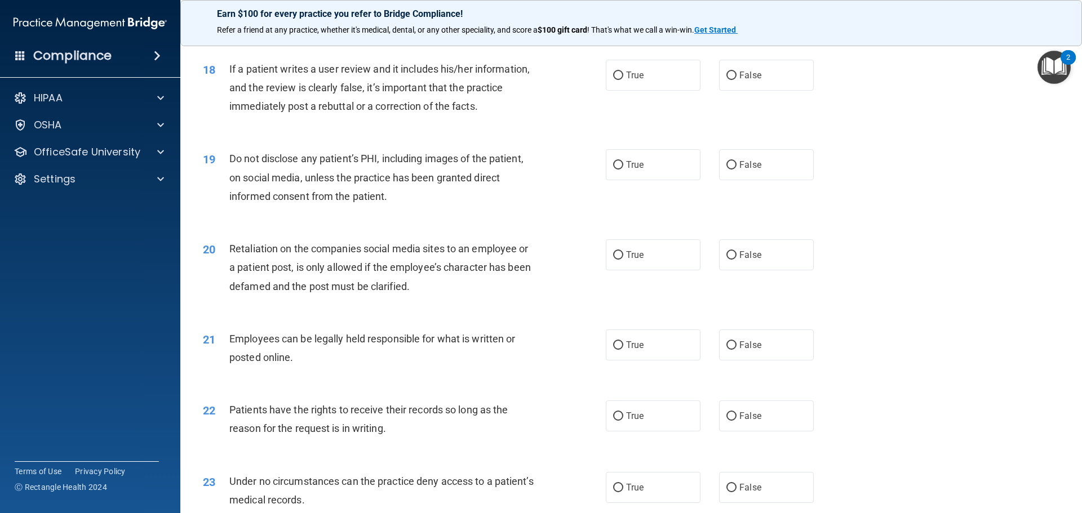
scroll to position [1634, 0]
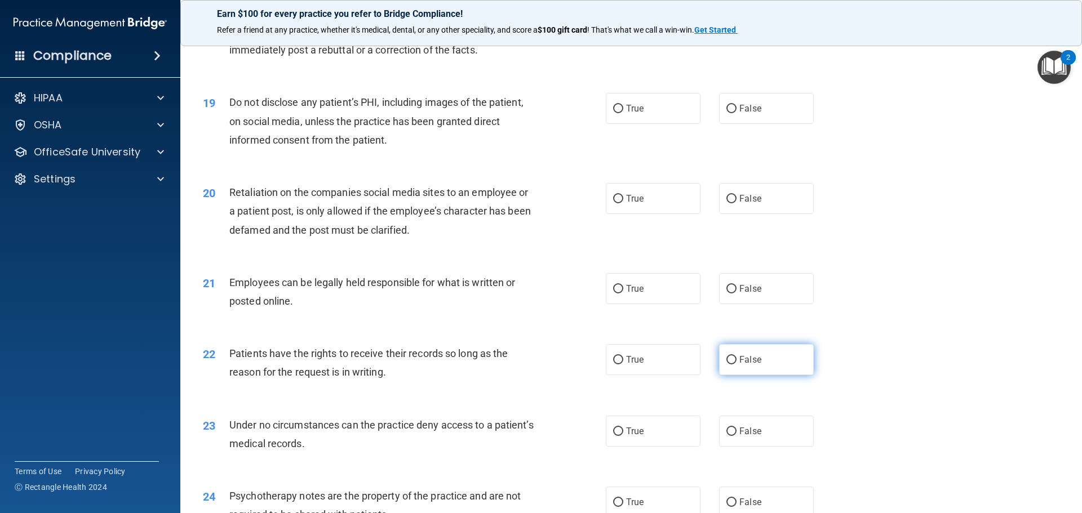
click at [774, 374] on label "False" at bounding box center [766, 359] width 95 height 31
click at [736, 365] on input "False" at bounding box center [731, 360] width 10 height 8
radio input "true"
click at [745, 437] on span "False" at bounding box center [750, 431] width 22 height 11
click at [736, 436] on input "False" at bounding box center [731, 432] width 10 height 8
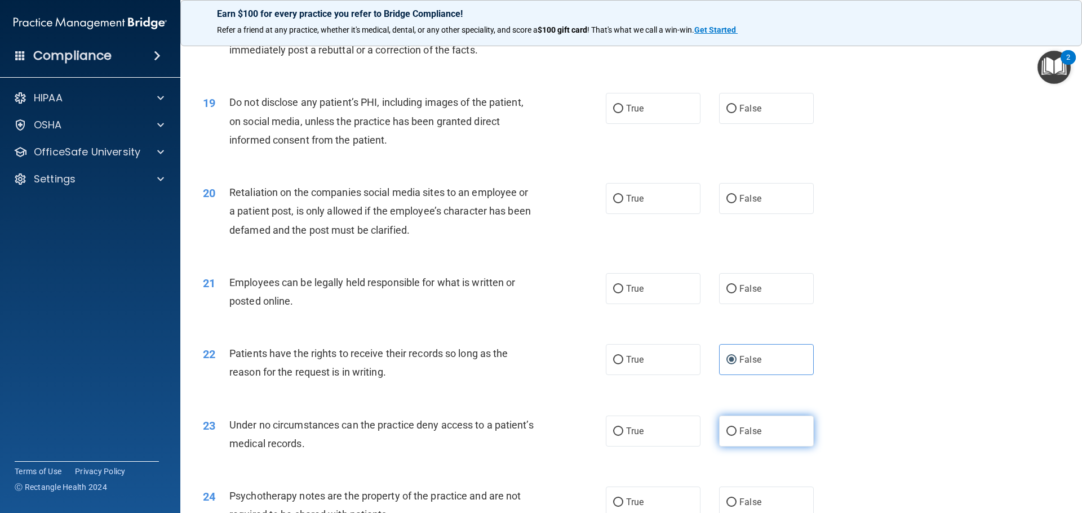
radio input "true"
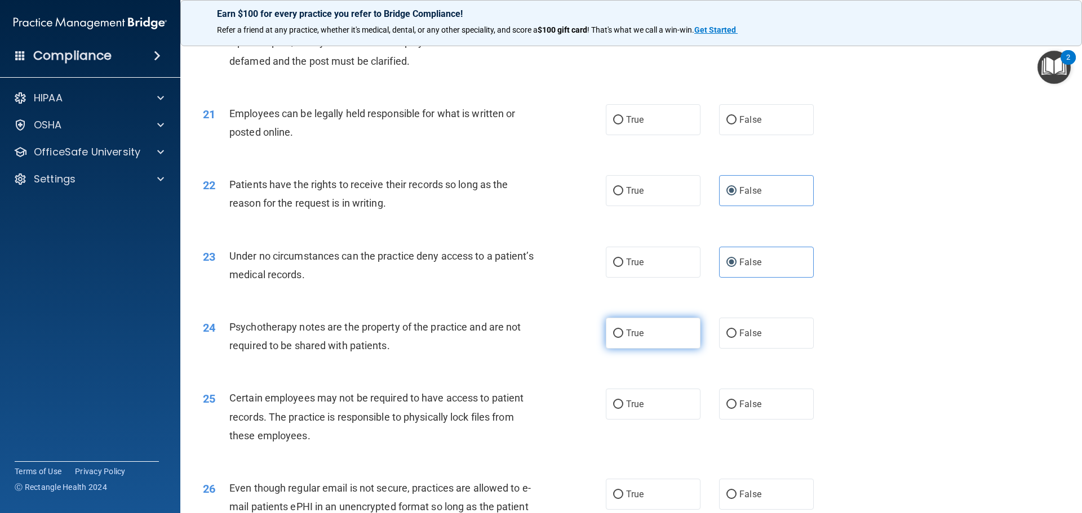
click at [622, 342] on label "True" at bounding box center [653, 333] width 95 height 31
click at [622, 338] on input "True" at bounding box center [618, 334] width 10 height 8
radio input "true"
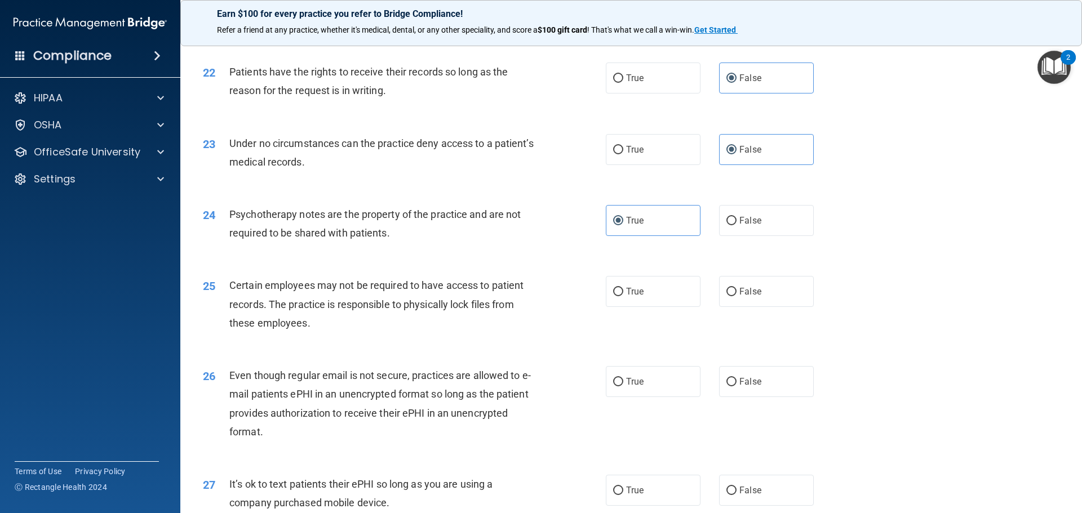
scroll to position [1972, 0]
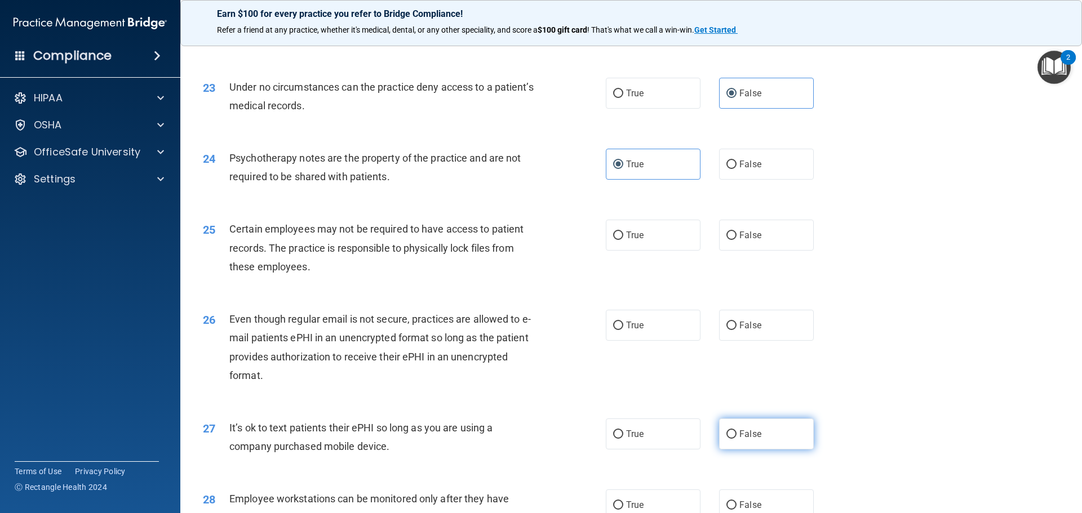
click at [730, 450] on label "False" at bounding box center [766, 434] width 95 height 31
click at [730, 439] on input "False" at bounding box center [731, 434] width 10 height 8
radio input "true"
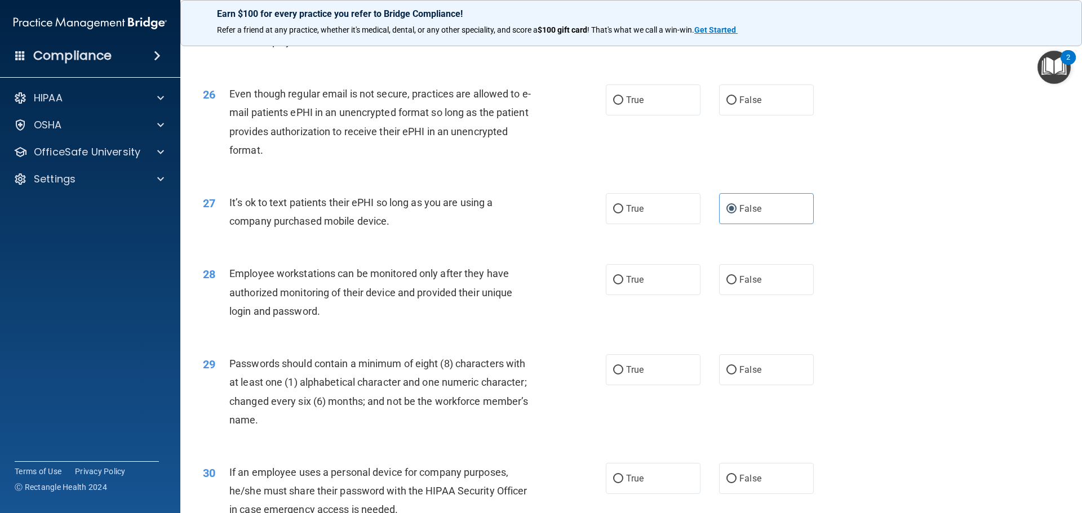
scroll to position [2310, 0]
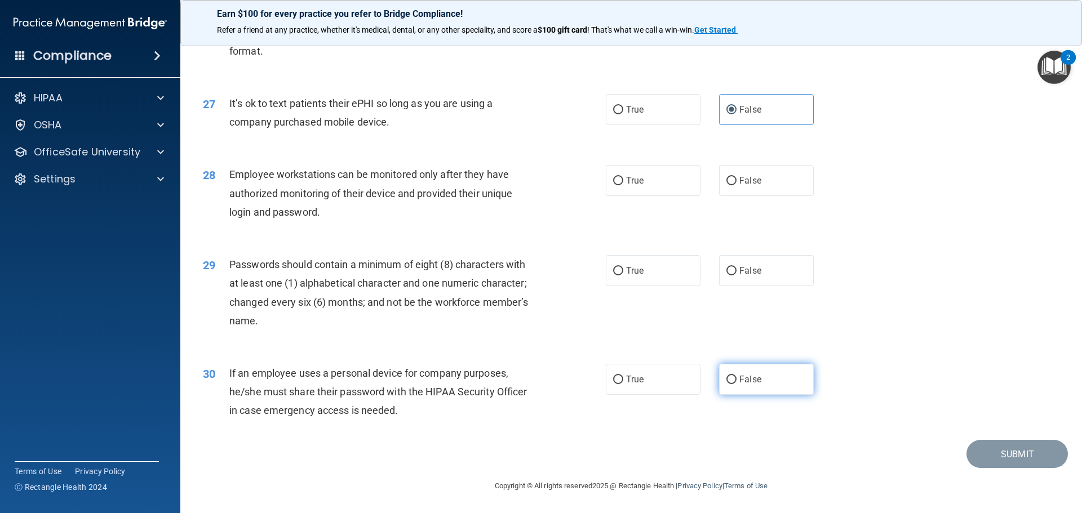
click at [733, 380] on label "False" at bounding box center [766, 379] width 95 height 31
click at [733, 380] on input "False" at bounding box center [731, 380] width 10 height 8
radio input "true"
click at [759, 183] on label "False" at bounding box center [766, 180] width 95 height 31
click at [736, 183] on input "False" at bounding box center [731, 181] width 10 height 8
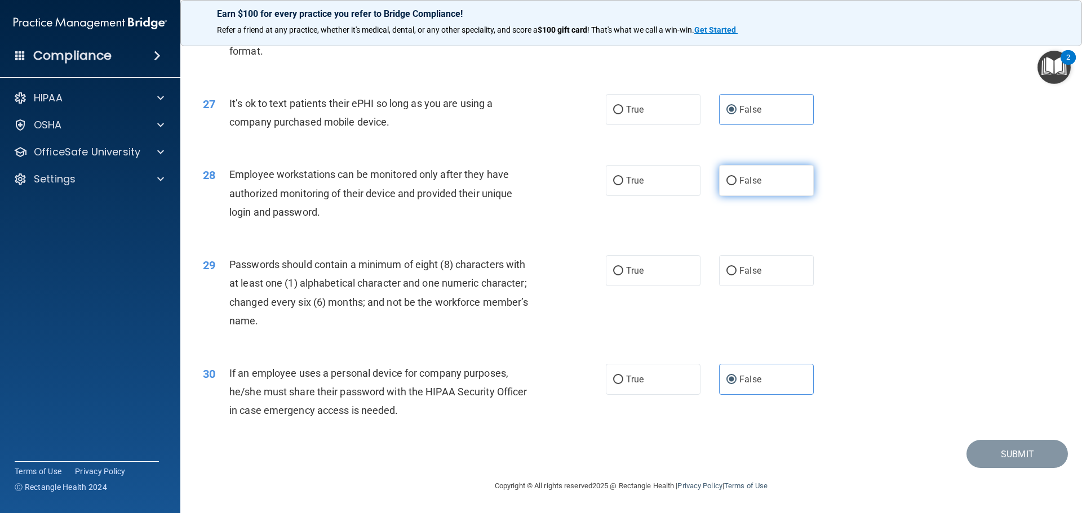
radio input "true"
click at [658, 271] on label "True" at bounding box center [653, 270] width 95 height 31
click at [623, 271] on input "True" at bounding box center [618, 271] width 10 height 8
radio input "true"
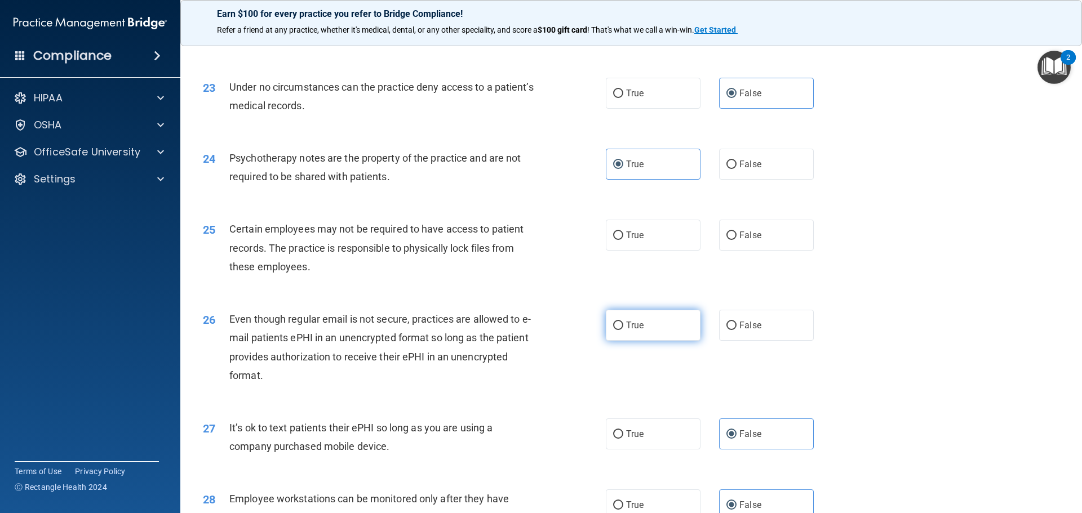
click at [646, 341] on label "True" at bounding box center [653, 325] width 95 height 31
click at [623, 330] on input "True" at bounding box center [618, 326] width 10 height 8
radio input "true"
click at [656, 251] on label "True" at bounding box center [653, 235] width 95 height 31
click at [623, 240] on input "True" at bounding box center [618, 236] width 10 height 8
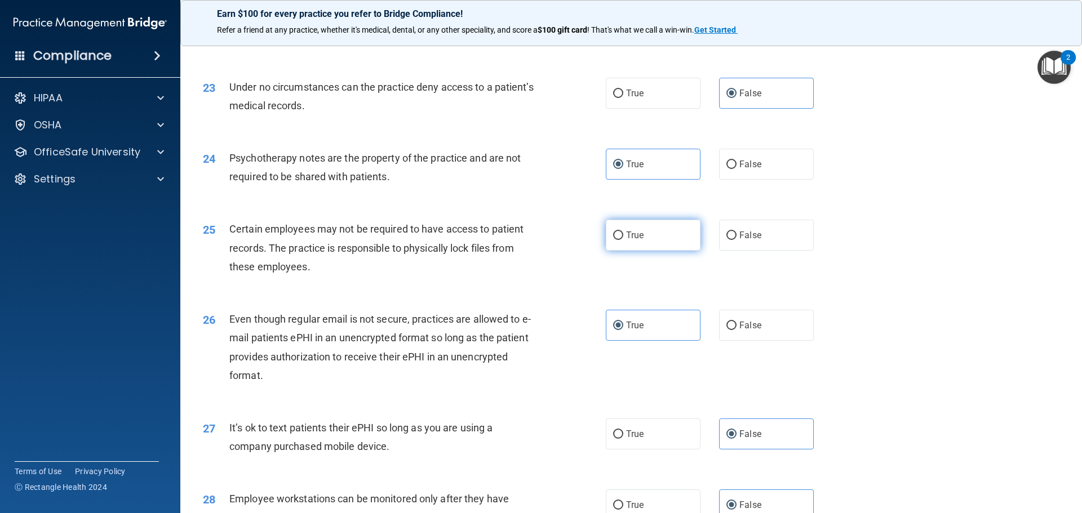
radio input "true"
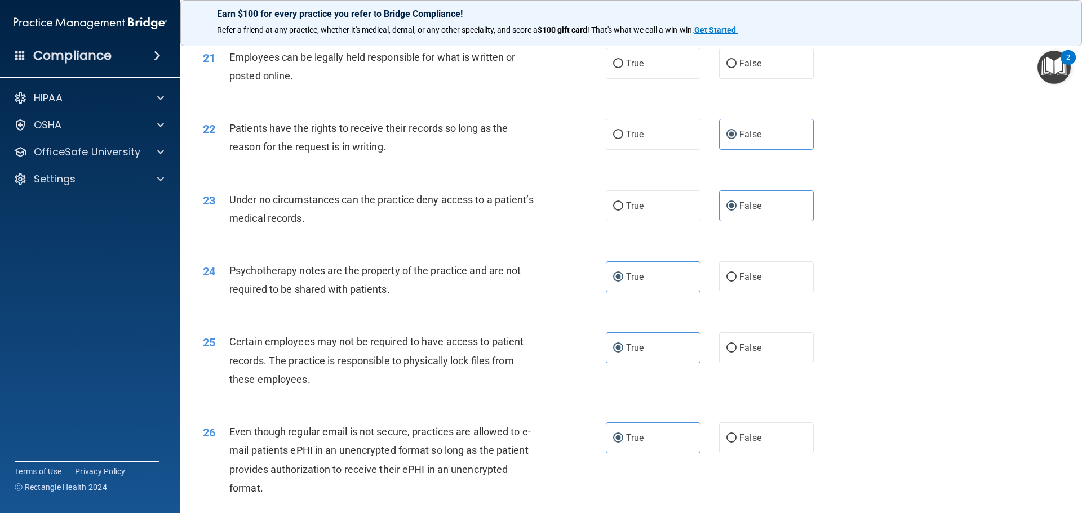
scroll to position [1803, 0]
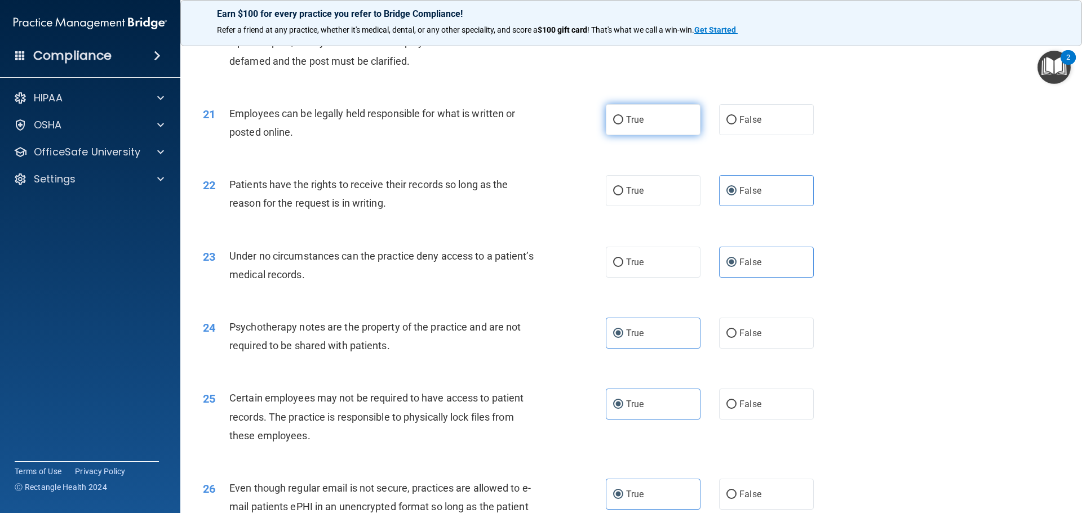
click at [624, 135] on label "True" at bounding box center [653, 119] width 95 height 31
click at [623, 125] on input "True" at bounding box center [618, 120] width 10 height 8
radio input "true"
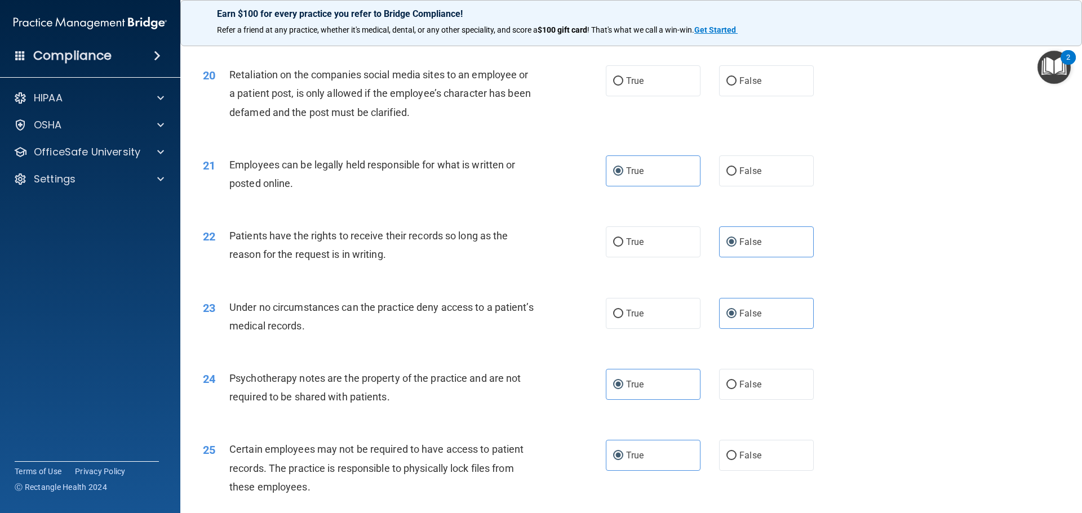
scroll to position [1639, 0]
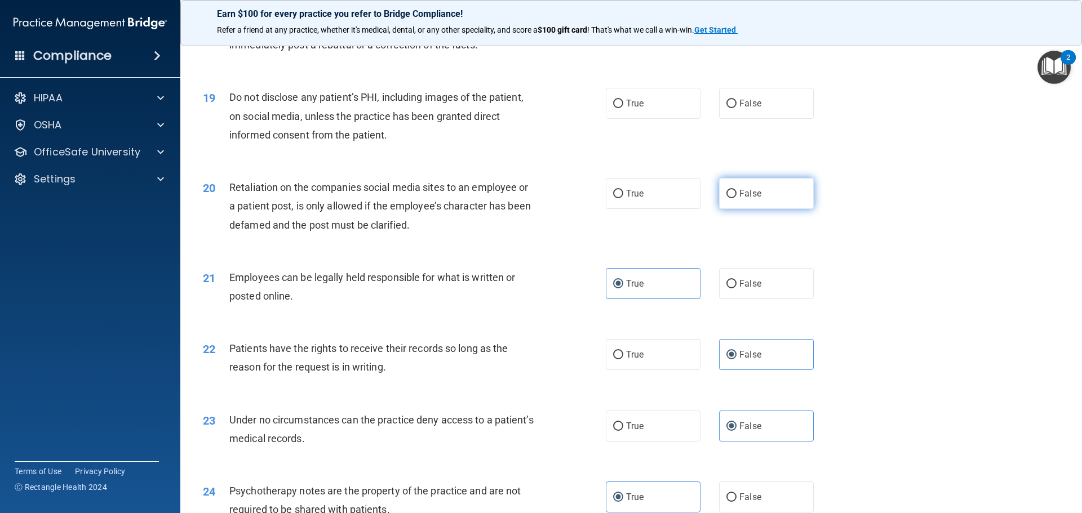
click at [726, 198] on input "False" at bounding box center [731, 194] width 10 height 8
radio input "true"
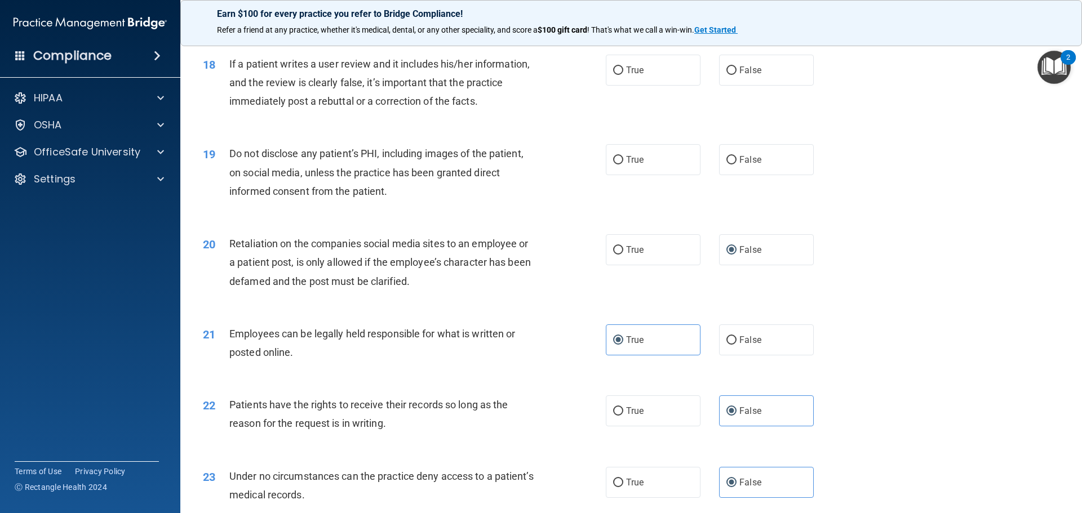
click at [598, 185] on div "19 Do not disclose any patient’s PHI, including images of the patient, on socia…" at bounding box center [404, 175] width 437 height 62
click at [620, 175] on label "True" at bounding box center [653, 159] width 95 height 31
click at [620, 165] on input "True" at bounding box center [618, 160] width 10 height 8
radio input "true"
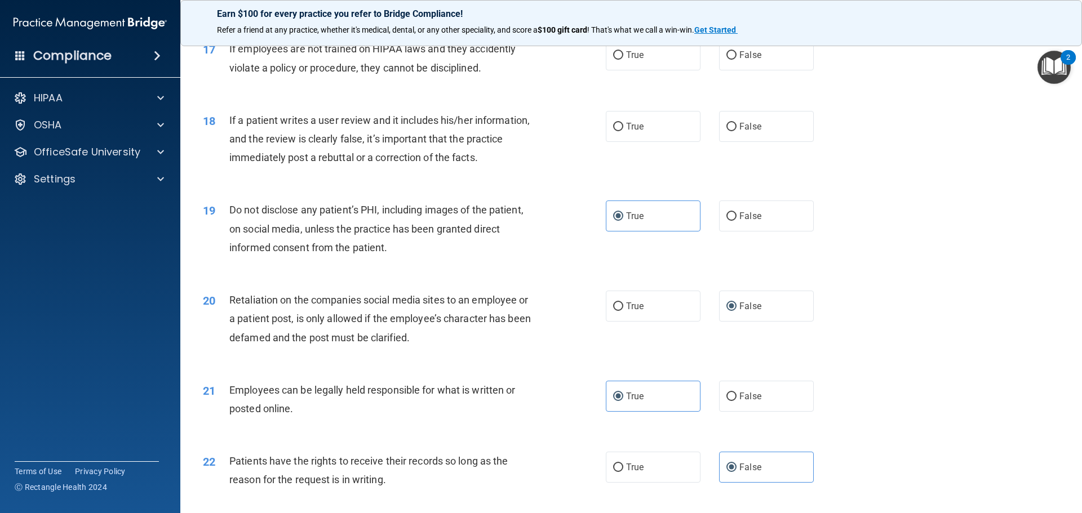
scroll to position [1470, 0]
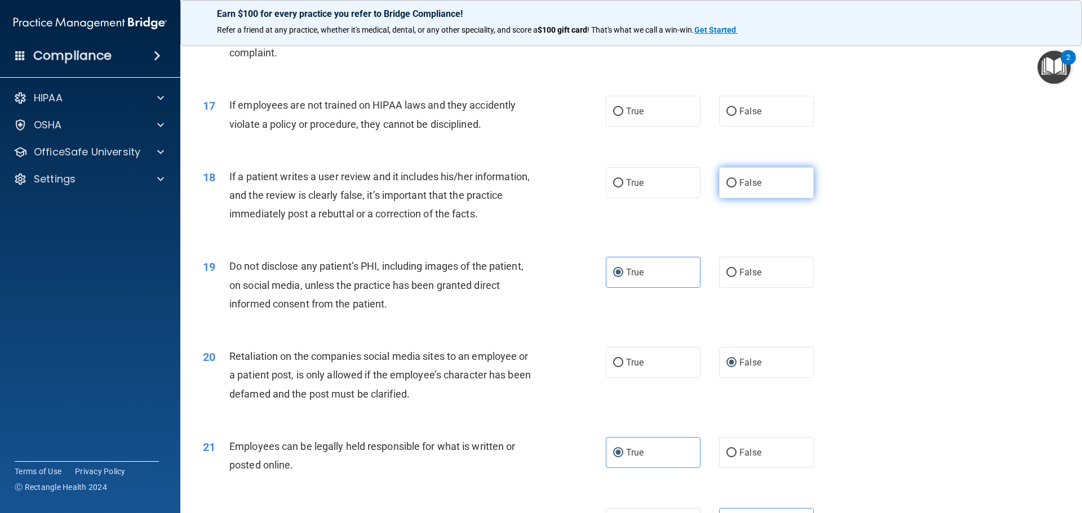
click at [738, 190] on label "False" at bounding box center [766, 182] width 95 height 31
click at [736, 188] on input "False" at bounding box center [731, 183] width 10 height 8
radio input "true"
click at [731, 127] on label "False" at bounding box center [766, 111] width 95 height 31
click at [731, 116] on input "False" at bounding box center [731, 112] width 10 height 8
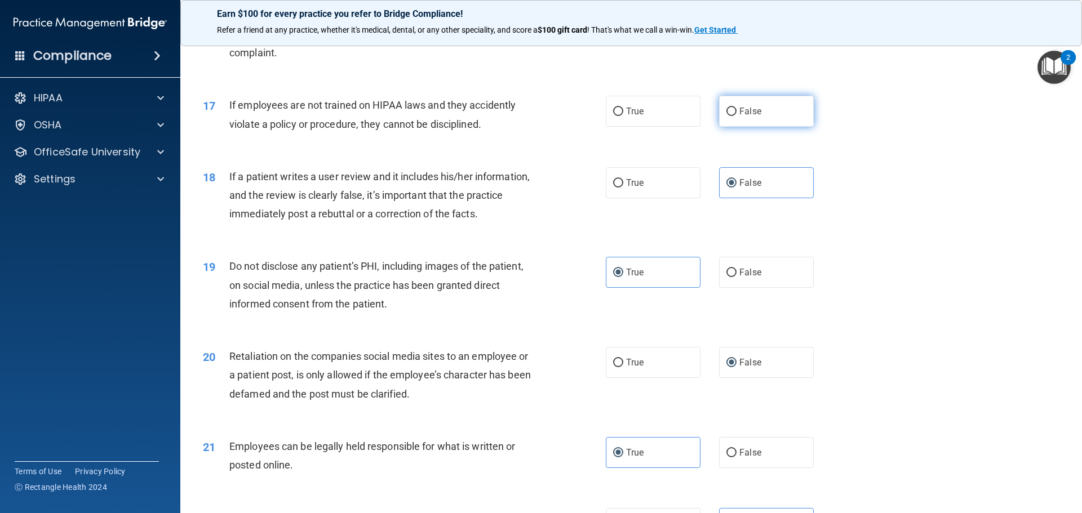
radio input "true"
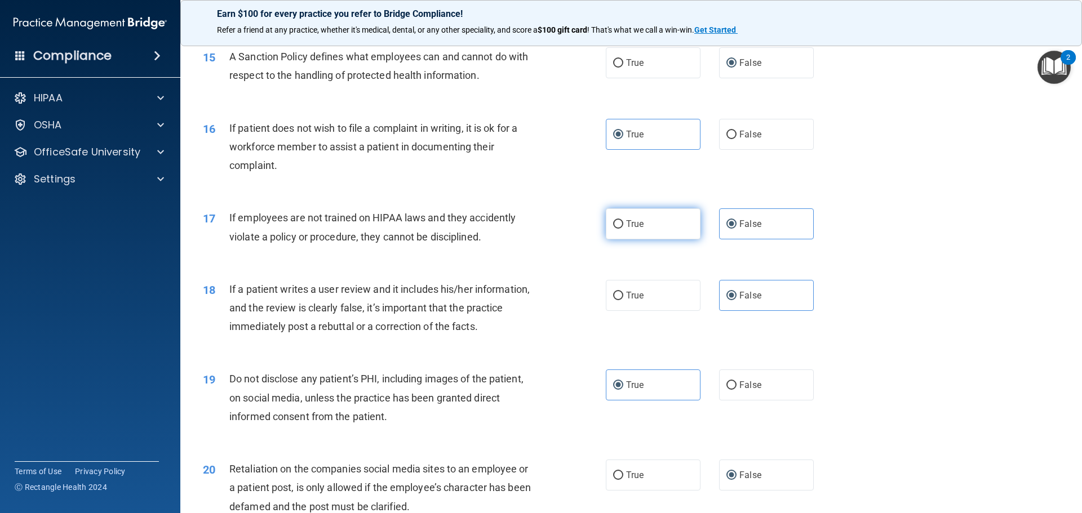
click at [606, 239] on label "True" at bounding box center [653, 223] width 95 height 31
click at [613, 229] on input "True" at bounding box center [618, 224] width 10 height 8
radio input "true"
radio input "false"
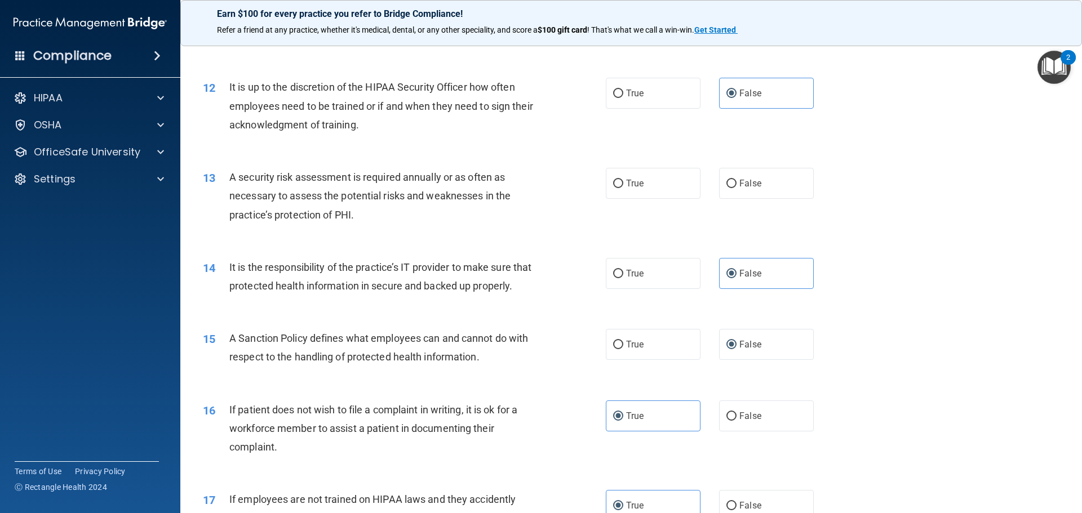
scroll to position [1019, 0]
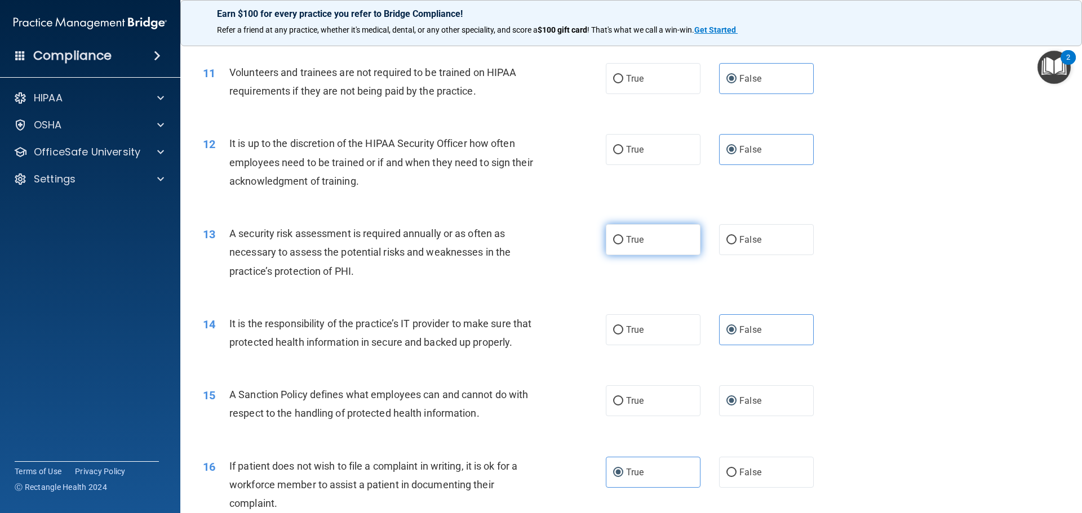
click at [637, 231] on label "True" at bounding box center [653, 239] width 95 height 31
click at [623, 236] on input "True" at bounding box center [618, 240] width 10 height 8
radio input "true"
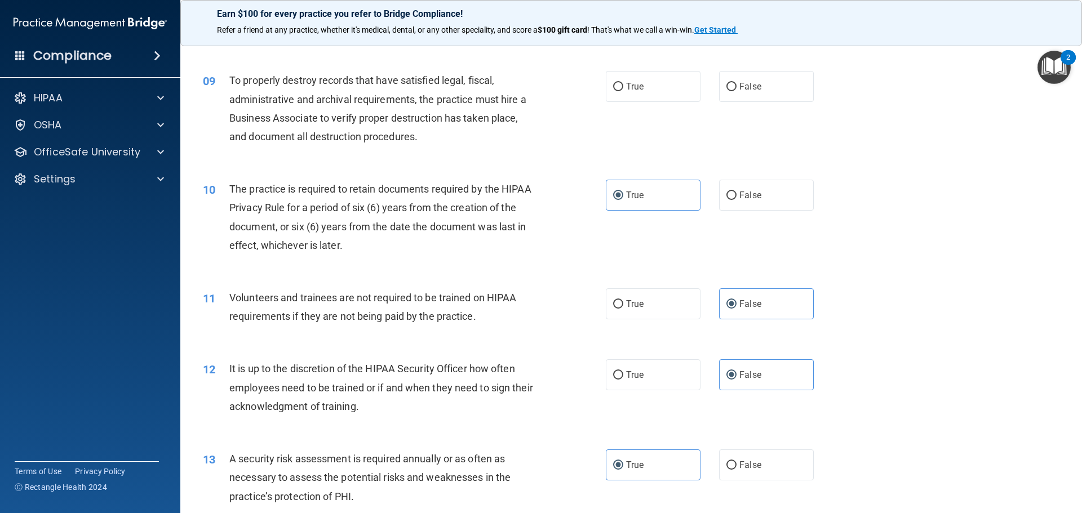
scroll to position [681, 0]
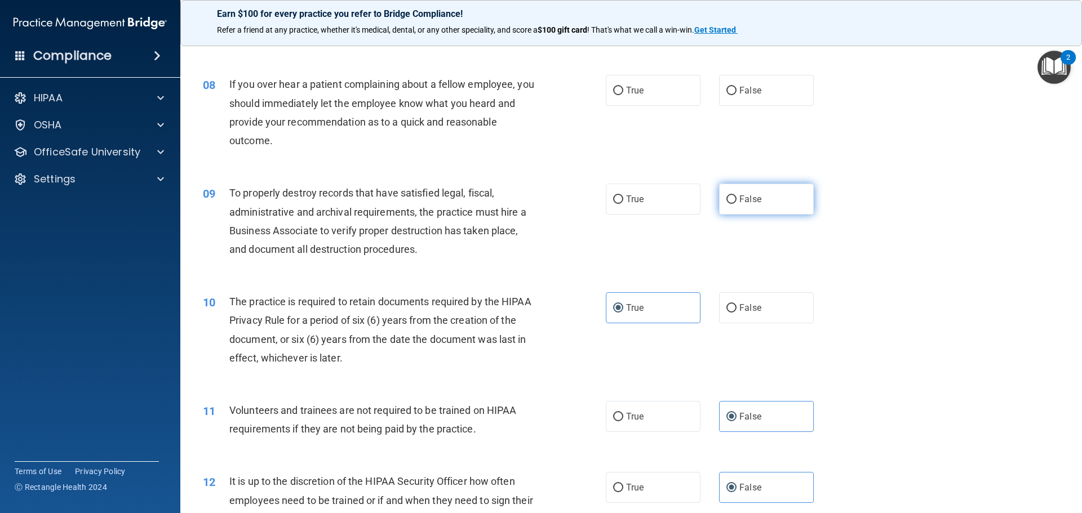
click at [736, 210] on label "False" at bounding box center [766, 199] width 95 height 31
click at [736, 204] on input "False" at bounding box center [731, 200] width 10 height 8
radio input "true"
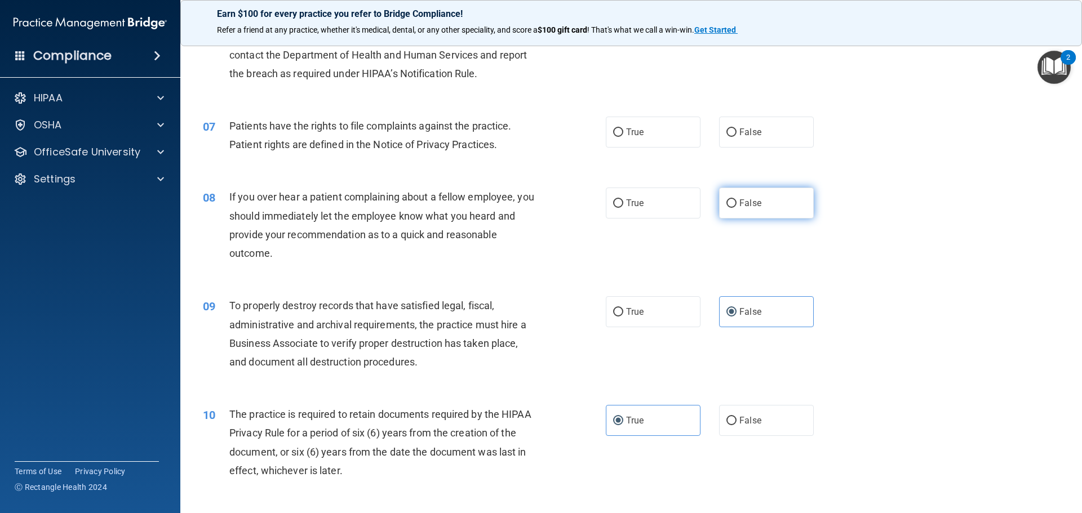
click at [722, 211] on label "False" at bounding box center [766, 203] width 95 height 31
click at [726, 208] on input "False" at bounding box center [731, 203] width 10 height 8
radio input "true"
click at [621, 130] on label "True" at bounding box center [653, 132] width 95 height 31
click at [621, 130] on input "True" at bounding box center [618, 132] width 10 height 8
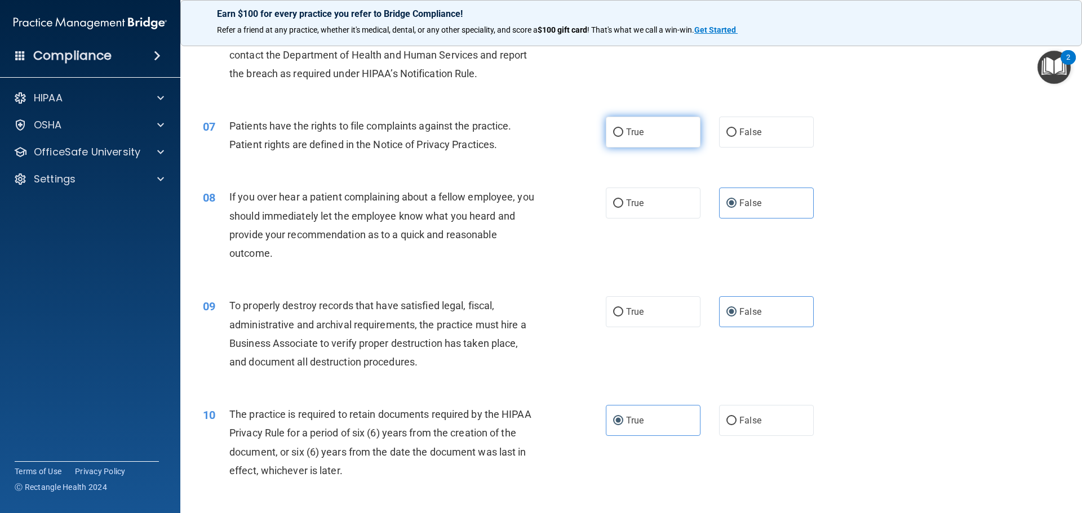
radio input "true"
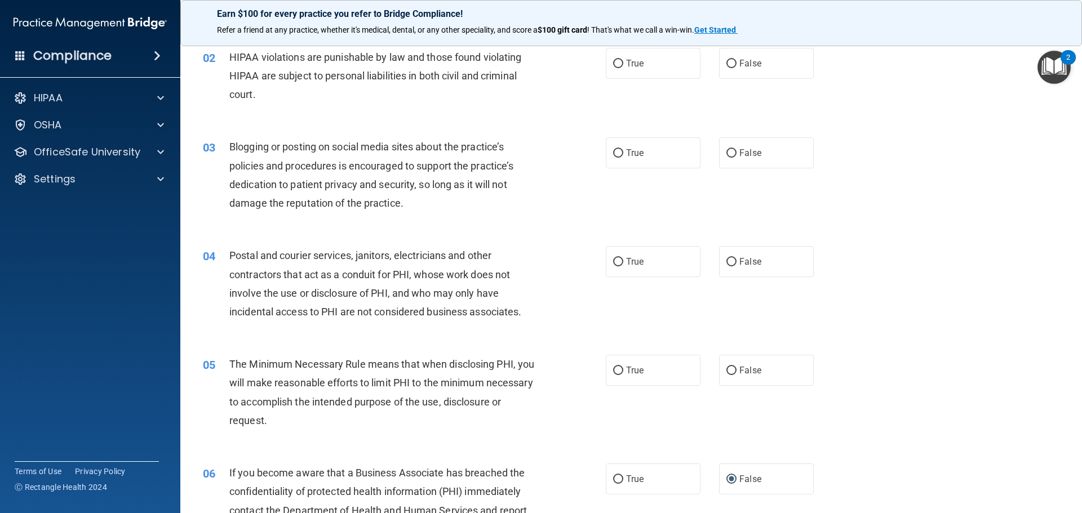
scroll to position [169, 0]
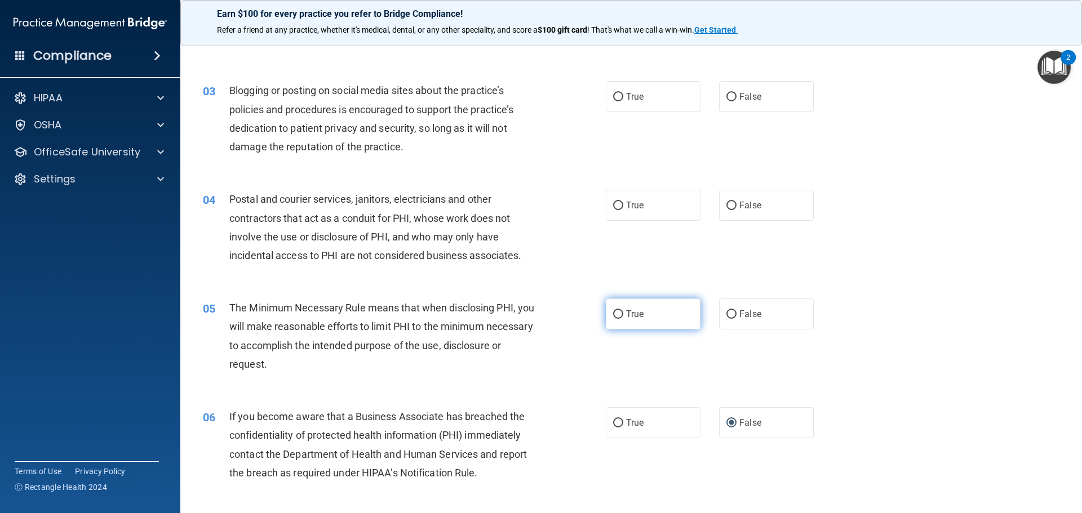
click at [642, 313] on label "True" at bounding box center [653, 314] width 95 height 31
click at [623, 313] on input "True" at bounding box center [618, 314] width 10 height 8
radio input "true"
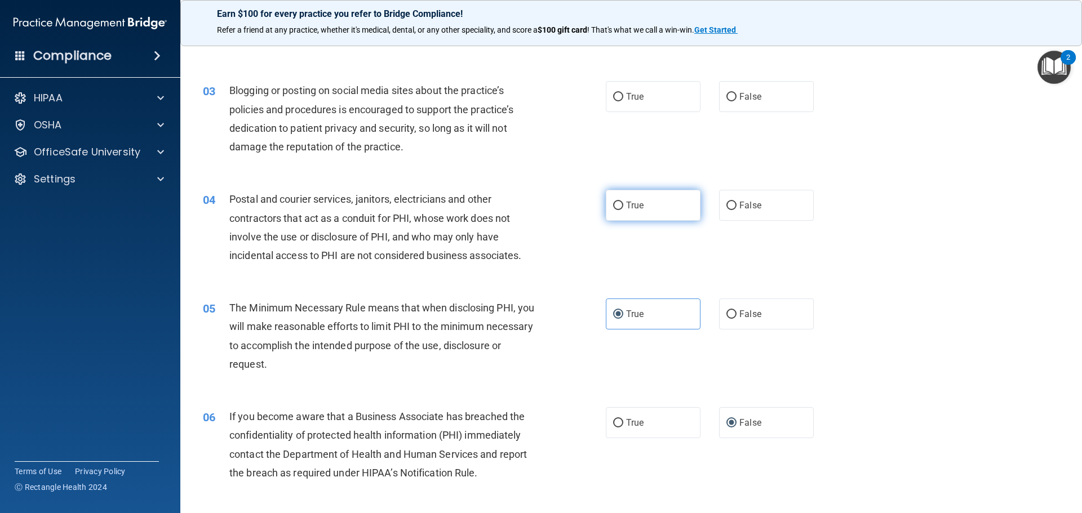
drag, startPoint x: 753, startPoint y: 213, endPoint x: 644, endPoint y: 214, distance: 108.7
click at [750, 214] on label "False" at bounding box center [766, 205] width 95 height 31
click at [736, 210] on input "False" at bounding box center [731, 206] width 10 height 8
radio input "true"
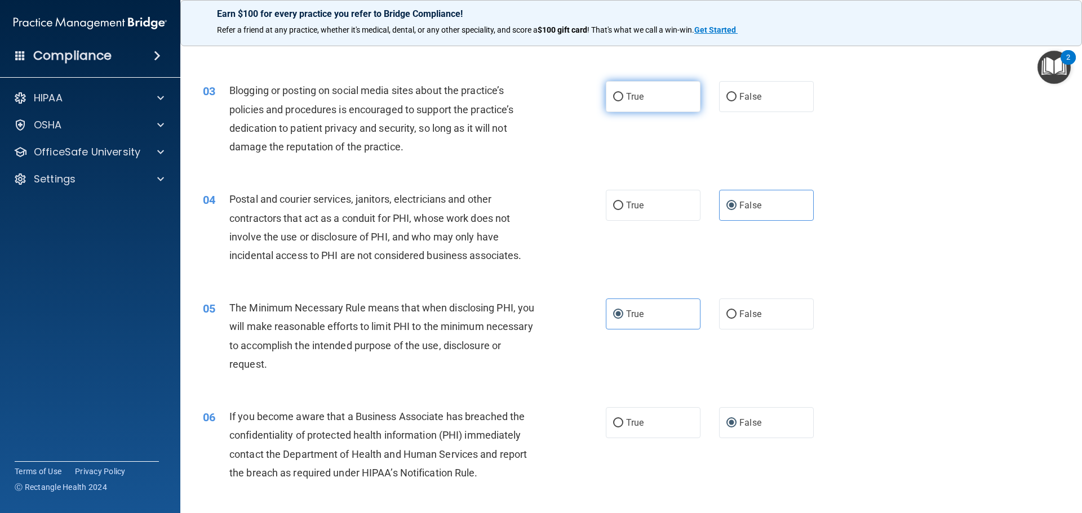
click at [619, 96] on label "True" at bounding box center [653, 96] width 95 height 31
click at [619, 96] on input "True" at bounding box center [618, 97] width 10 height 8
radio input "true"
click at [750, 100] on span "False" at bounding box center [750, 96] width 22 height 11
click at [736, 100] on input "False" at bounding box center [731, 97] width 10 height 8
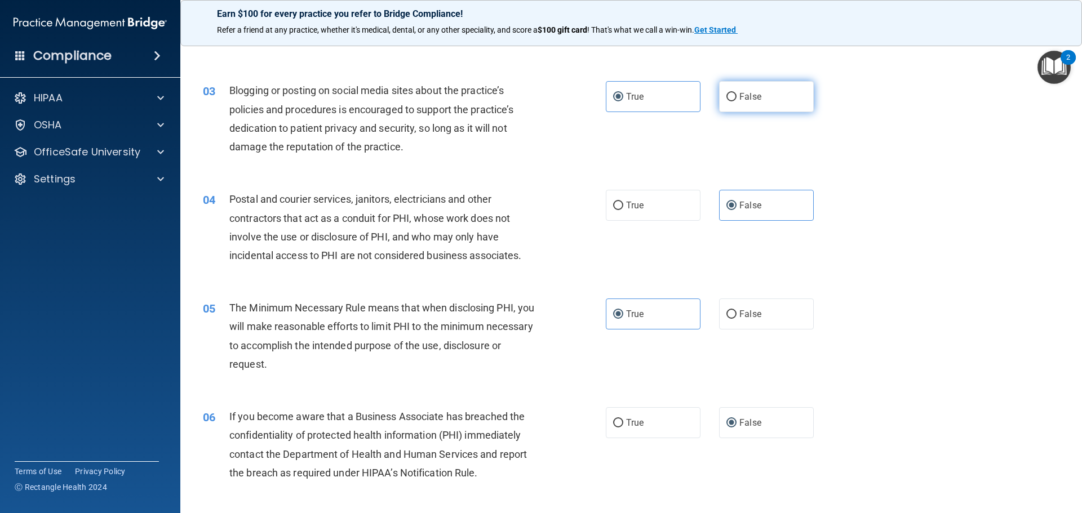
radio input "true"
radio input "false"
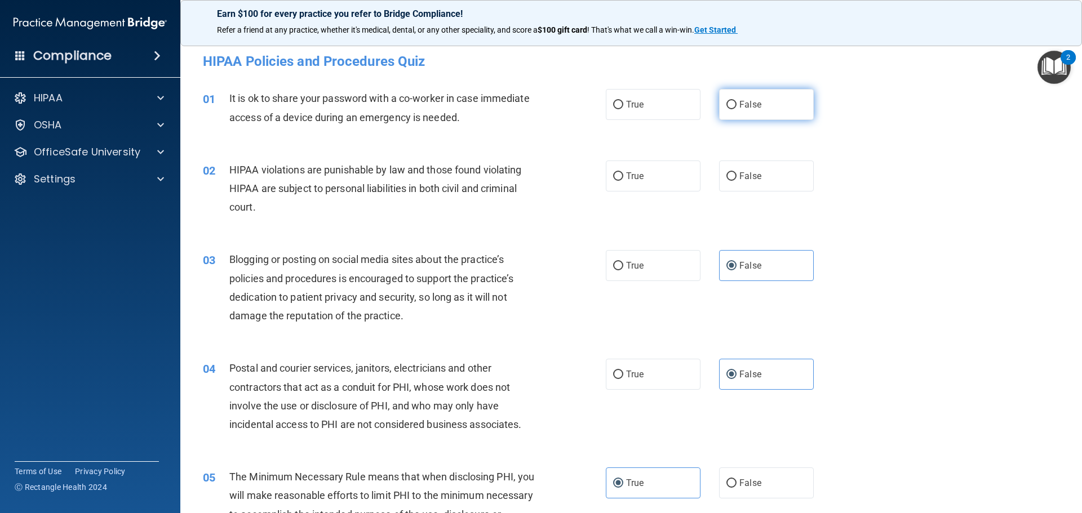
click at [747, 111] on label "False" at bounding box center [766, 104] width 95 height 31
click at [736, 109] on input "False" at bounding box center [731, 105] width 10 height 8
radio input "true"
click at [627, 184] on label "True" at bounding box center [653, 176] width 95 height 31
click at [623, 181] on input "True" at bounding box center [618, 176] width 10 height 8
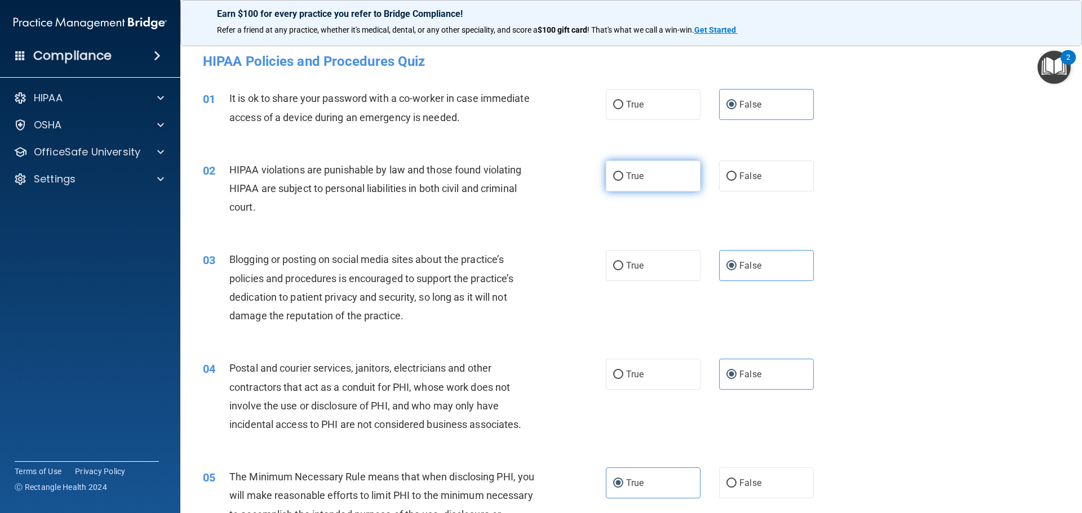
radio input "true"
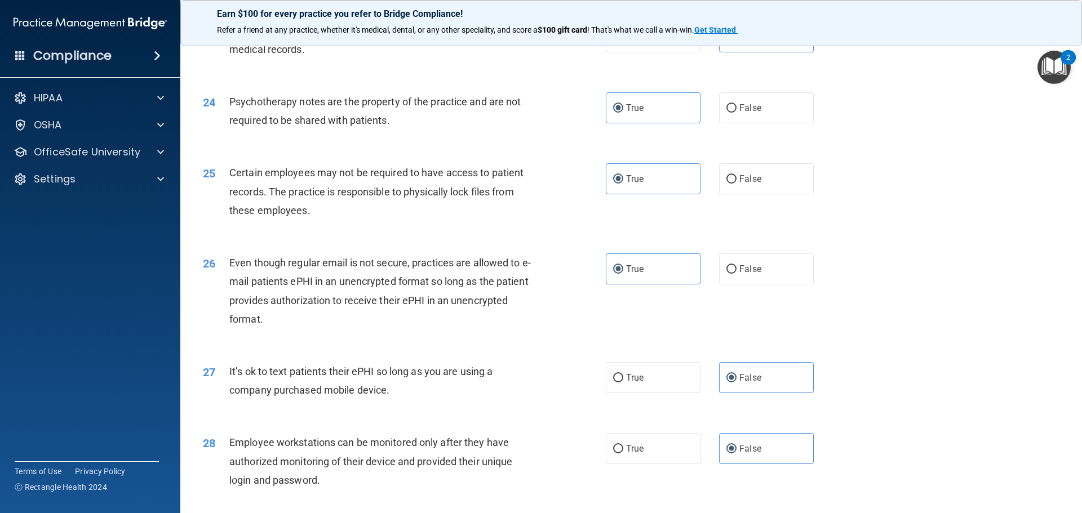
scroll to position [2315, 0]
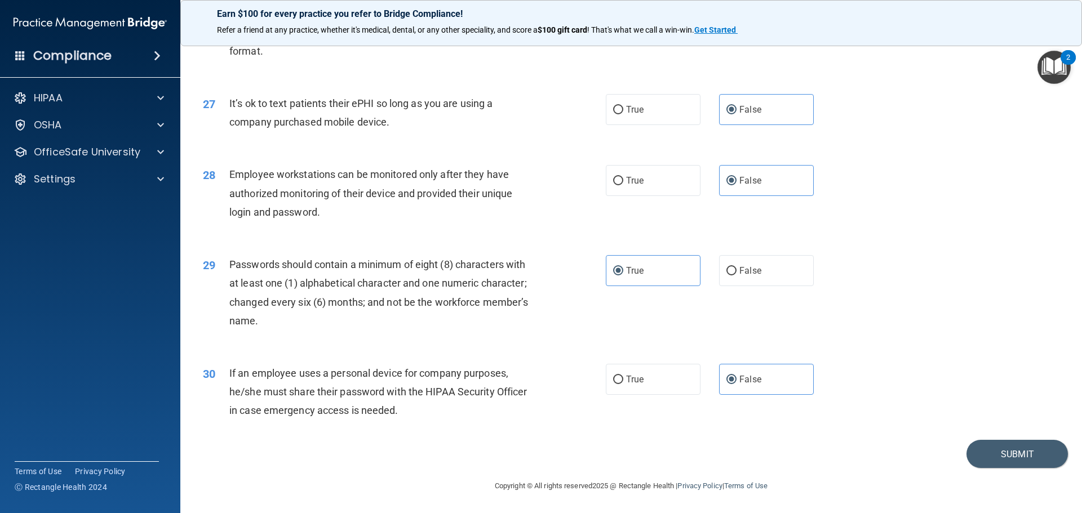
click at [1022, 468] on footer "Copyright © All rights reserved 2025 @ Rectangle Health | Privacy Policy | Term…" at bounding box center [631, 485] width 856 height 34
click at [1018, 454] on button "Submit" at bounding box center [1016, 454] width 101 height 29
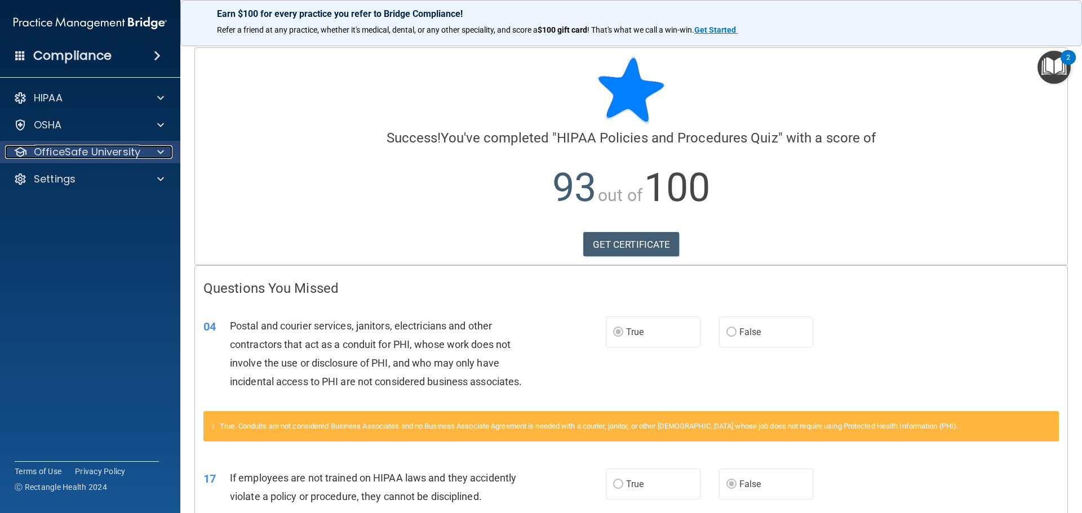
click at [81, 154] on p "OfficeSafe University" at bounding box center [87, 152] width 106 height 14
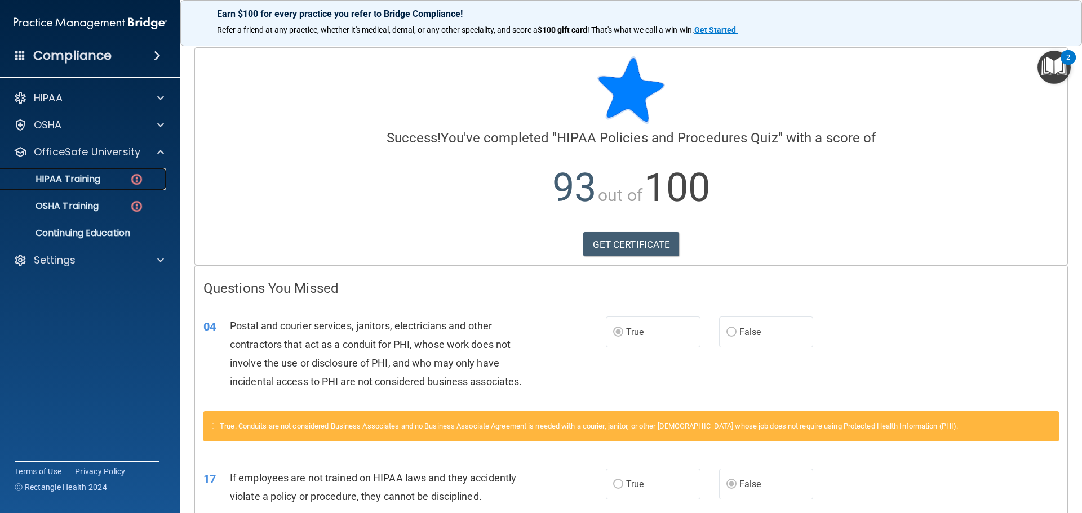
click at [110, 175] on div "HIPAA Training" at bounding box center [84, 179] width 154 height 11
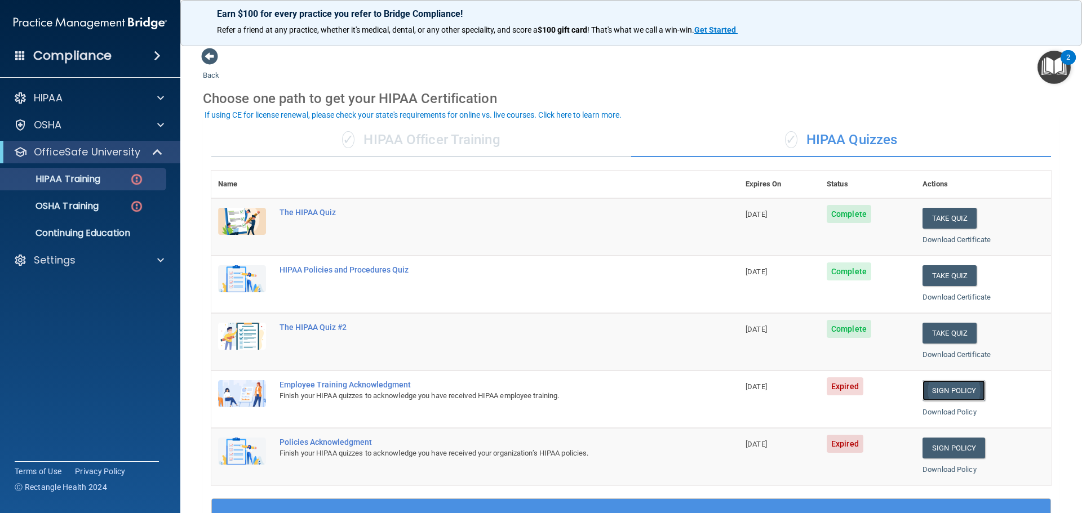
click at [956, 385] on link "Sign Policy" at bounding box center [953, 390] width 63 height 21
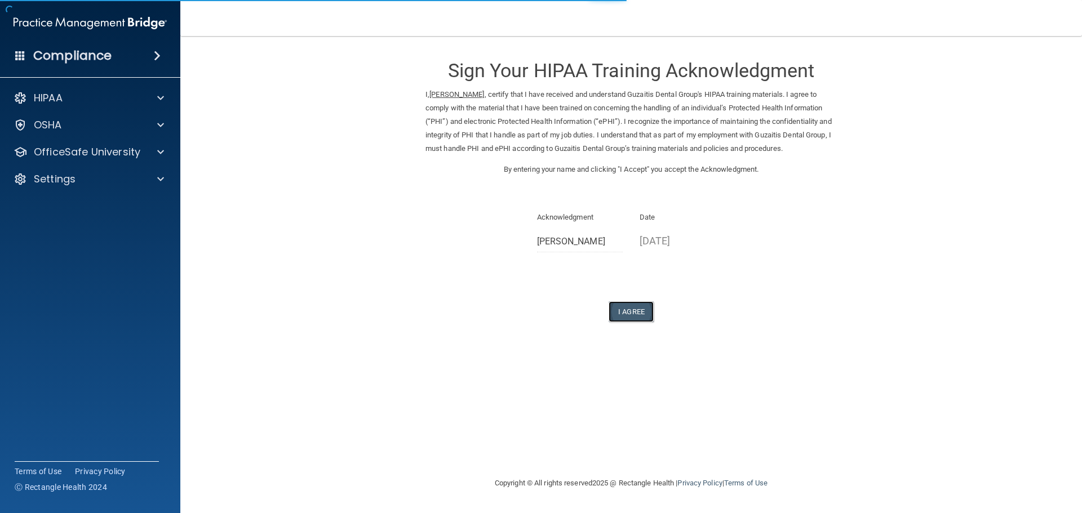
click at [652, 308] on button "I Agree" at bounding box center [631, 311] width 45 height 21
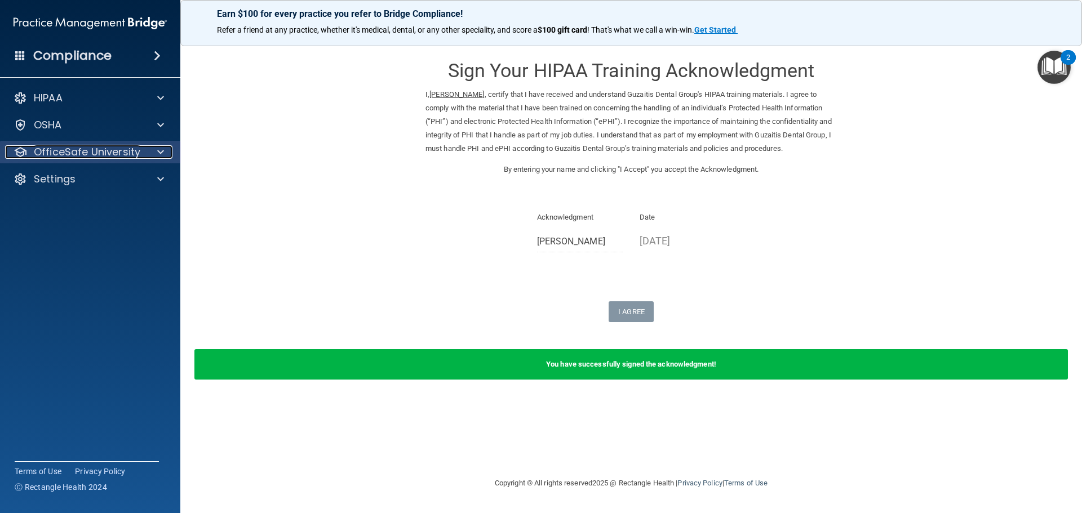
click at [70, 147] on p "OfficeSafe University" at bounding box center [87, 152] width 106 height 14
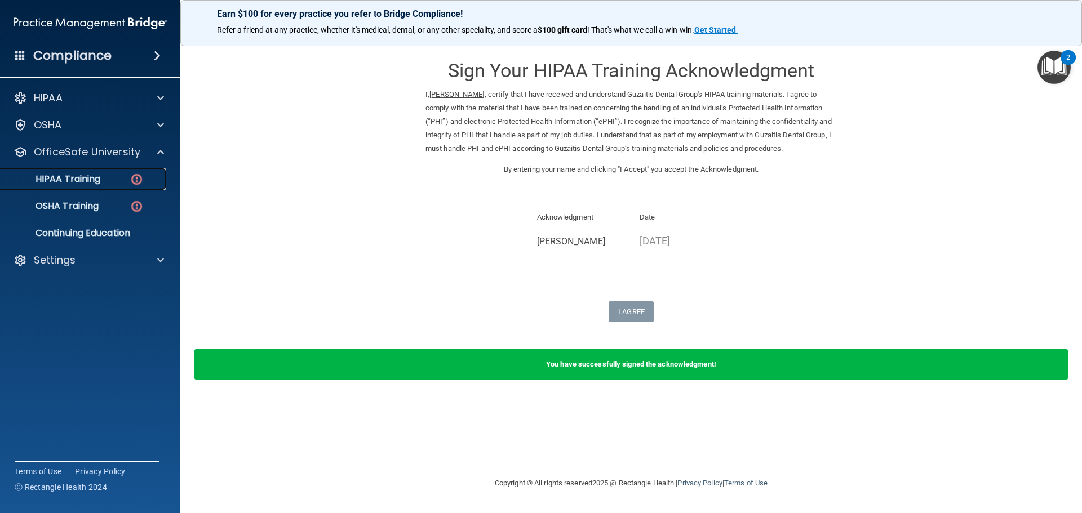
click at [105, 173] on link "HIPAA Training" at bounding box center [77, 179] width 177 height 23
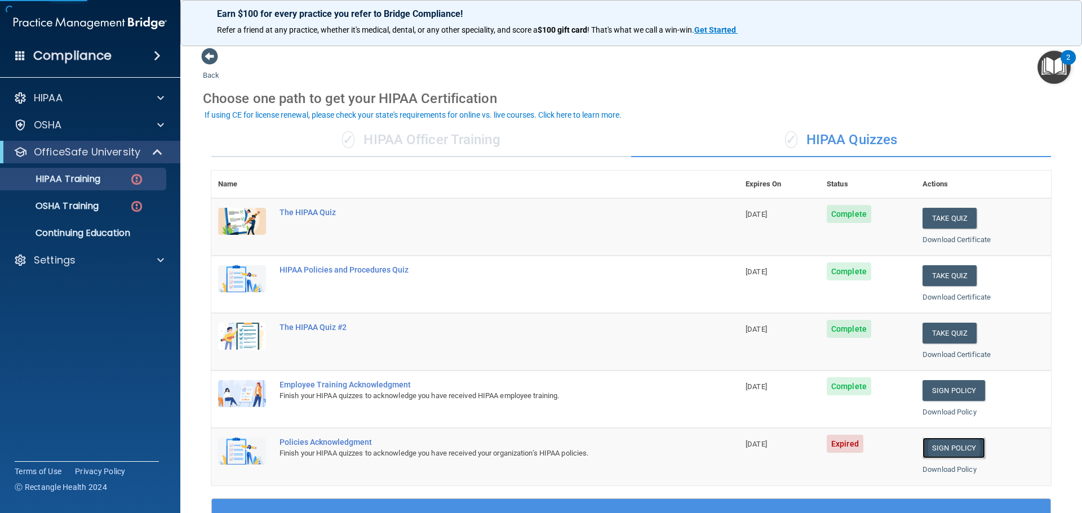
click at [961, 451] on link "Sign Policy" at bounding box center [953, 448] width 63 height 21
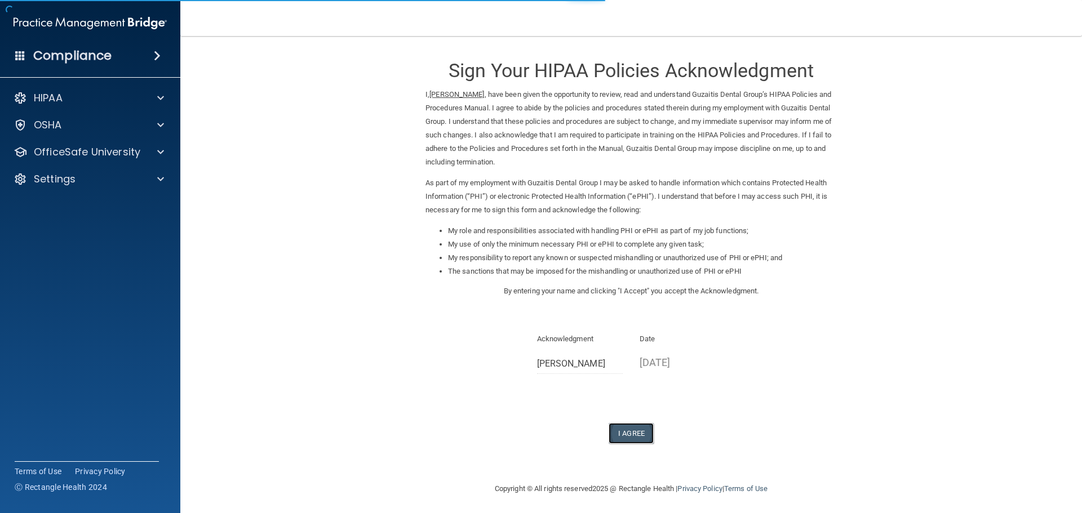
click at [643, 432] on button "I Agree" at bounding box center [631, 433] width 45 height 21
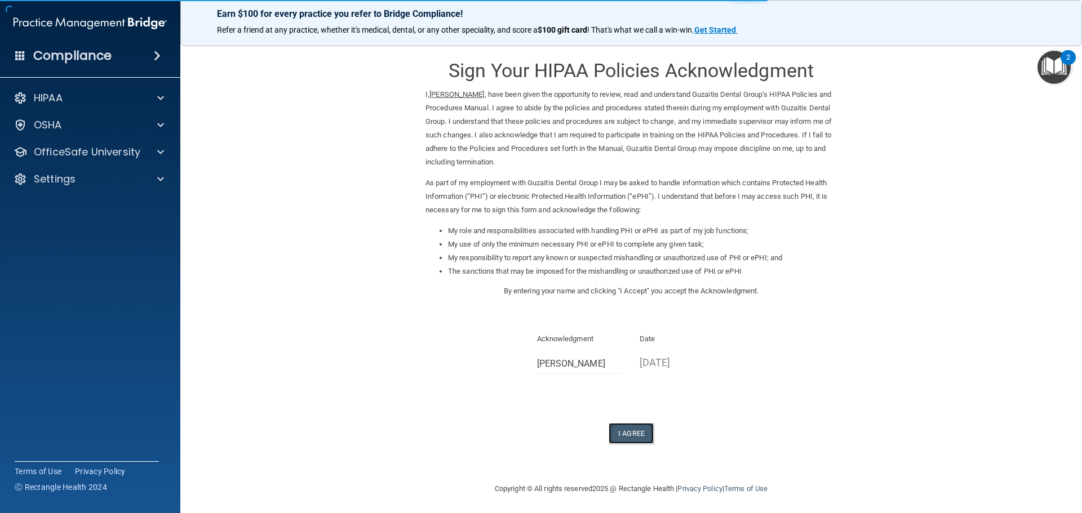
click at [633, 432] on button "I Agree" at bounding box center [631, 433] width 45 height 21
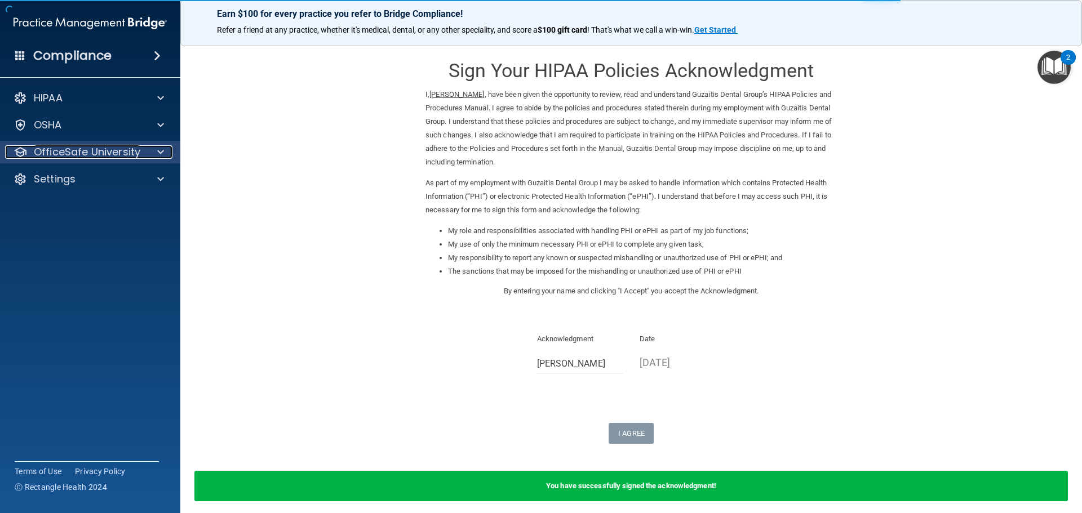
click at [122, 147] on p "OfficeSafe University" at bounding box center [87, 152] width 106 height 14
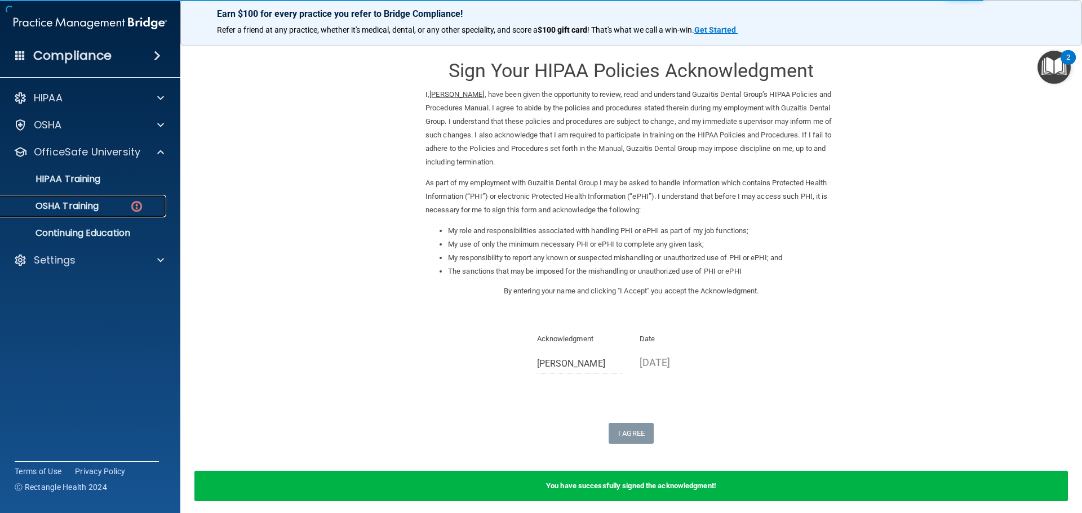
click at [104, 207] on div "OSHA Training" at bounding box center [84, 206] width 154 height 11
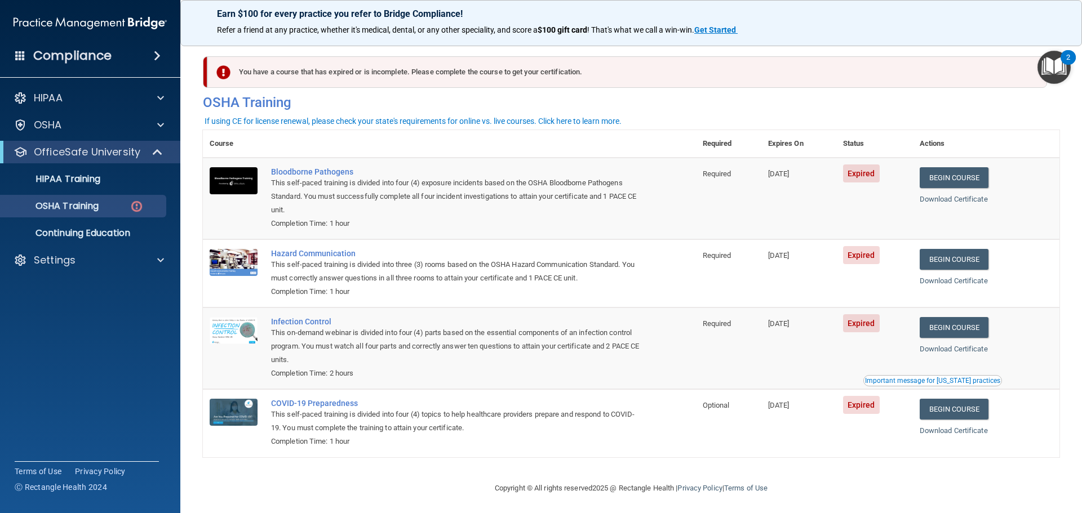
click at [959, 189] on td "Begin Course Download Certificate" at bounding box center [986, 199] width 146 height 82
click at [959, 185] on link "Begin Course" at bounding box center [954, 177] width 69 height 21
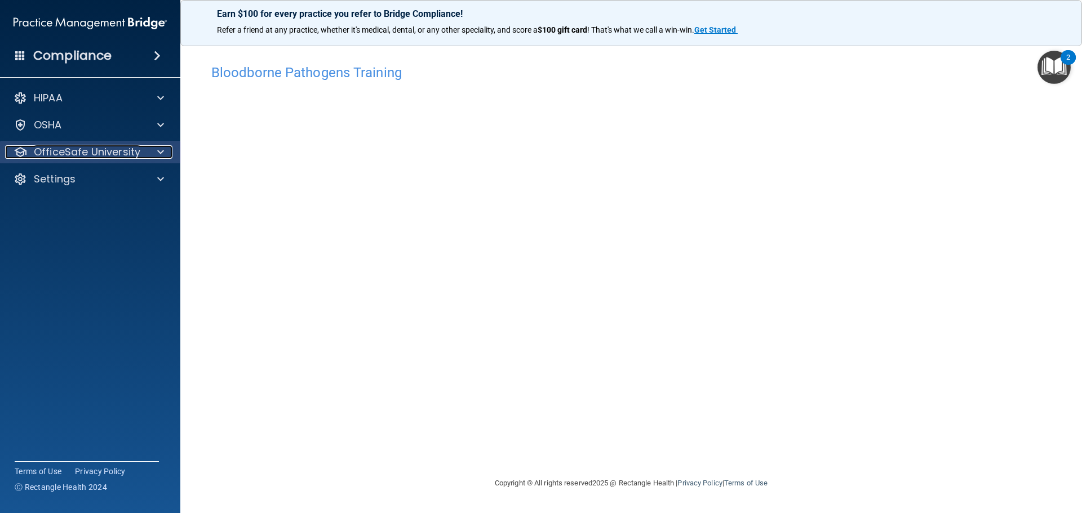
click at [50, 157] on p "OfficeSafe University" at bounding box center [87, 152] width 106 height 14
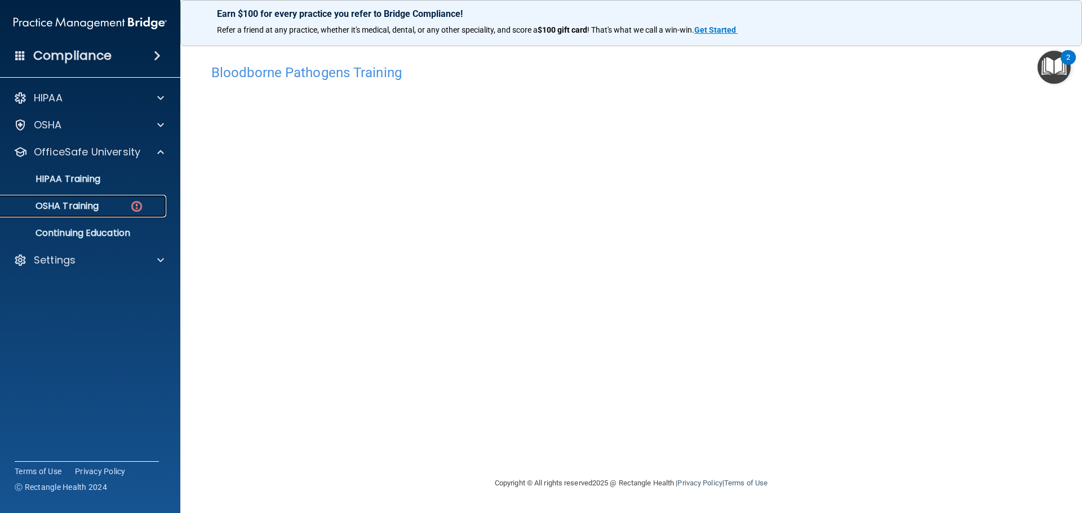
click at [94, 207] on p "OSHA Training" at bounding box center [52, 206] width 91 height 11
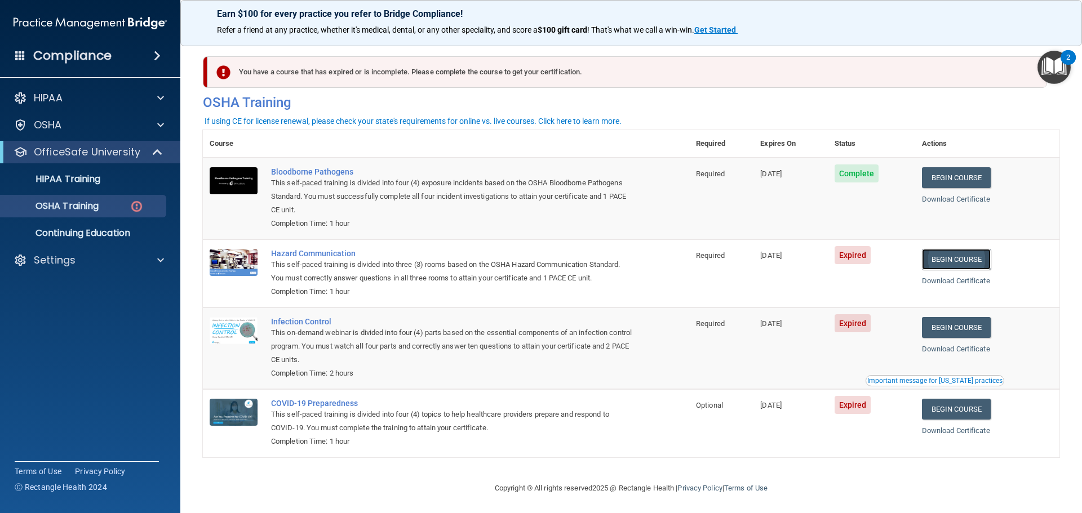
click at [944, 254] on link "Begin Course" at bounding box center [956, 259] width 69 height 21
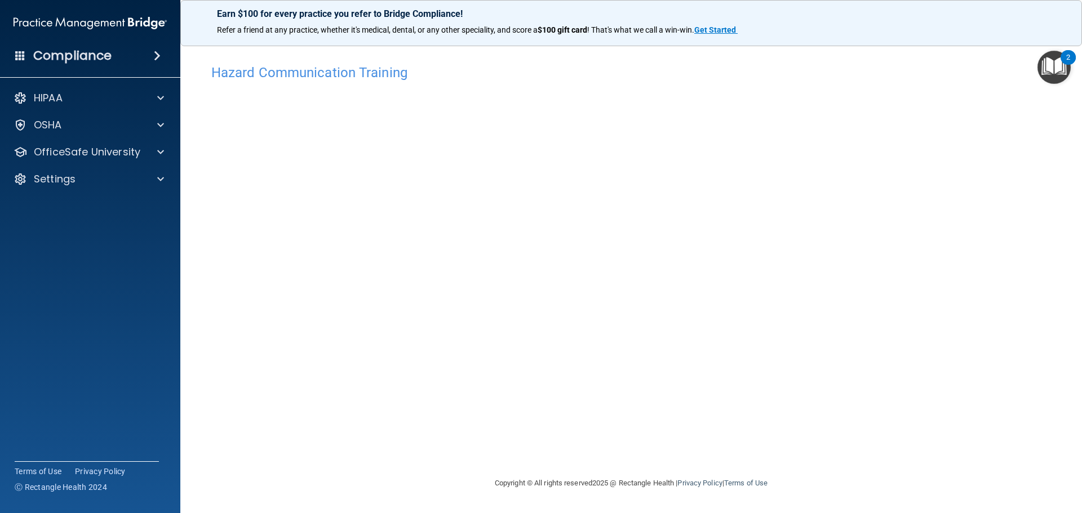
click at [1049, 61] on img "Open Resource Center, 2 new notifications" at bounding box center [1053, 67] width 33 height 33
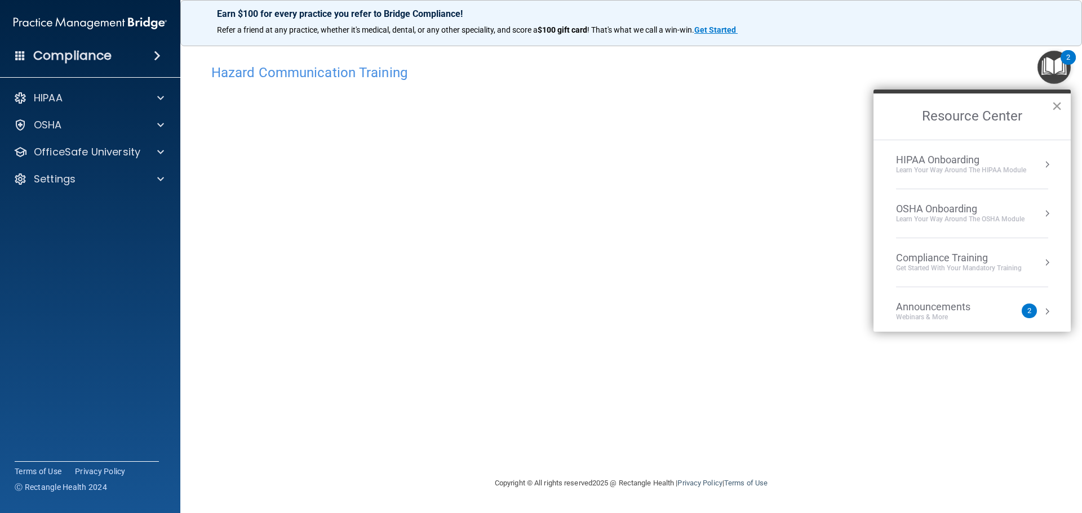
click at [1059, 108] on button "×" at bounding box center [1056, 106] width 11 height 18
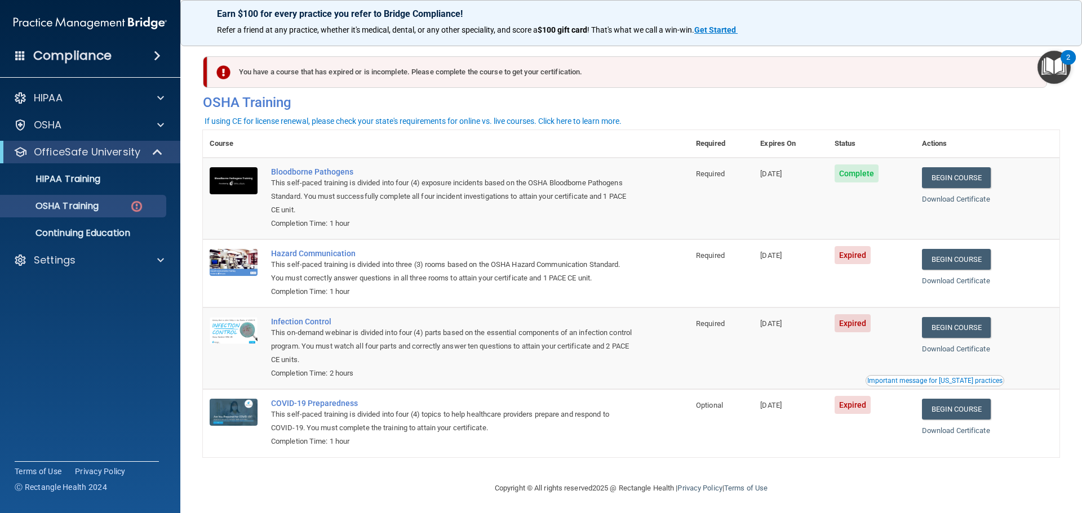
click at [968, 424] on td "Begin Course Download Certificate" at bounding box center [987, 423] width 144 height 68
click at [949, 415] on link "Begin Course" at bounding box center [956, 409] width 69 height 21
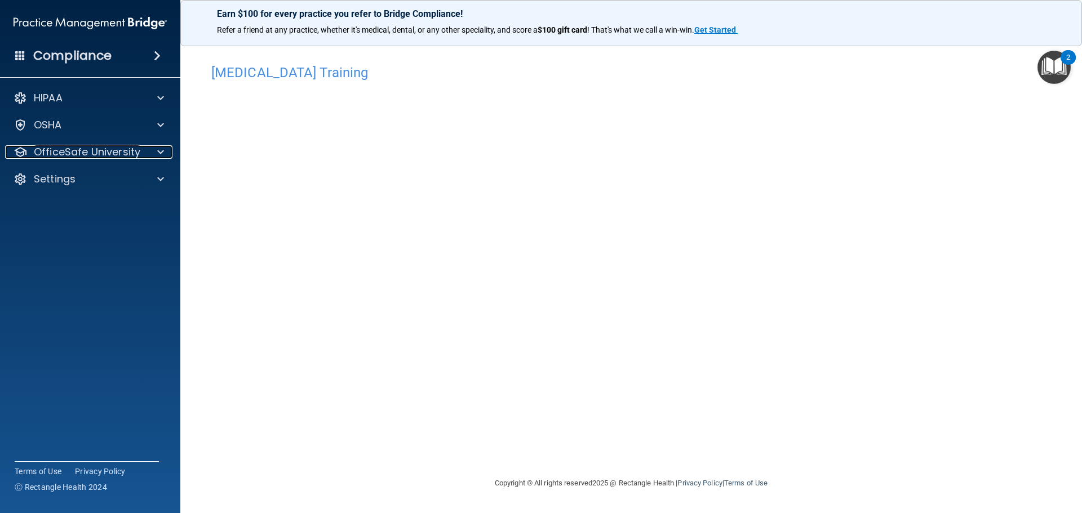
drag, startPoint x: 84, startPoint y: 158, endPoint x: 106, endPoint y: 170, distance: 25.7
click at [85, 158] on p "OfficeSafe University" at bounding box center [87, 152] width 106 height 14
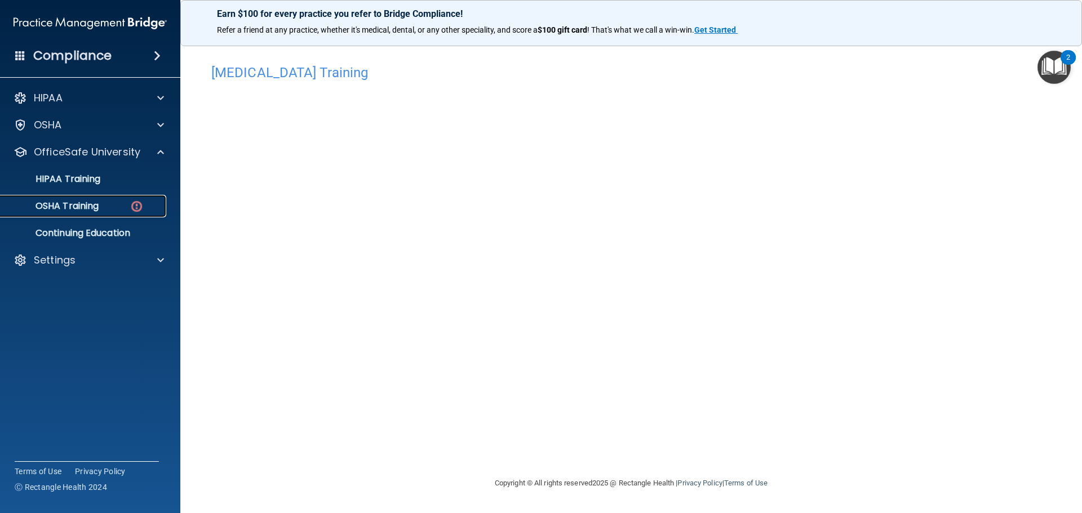
click at [96, 207] on p "OSHA Training" at bounding box center [52, 206] width 91 height 11
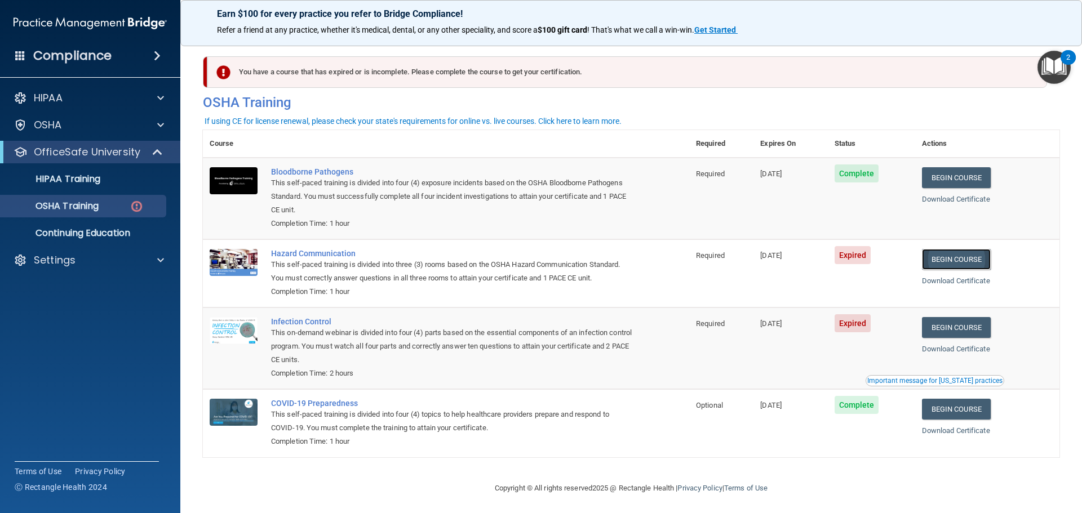
click at [955, 264] on link "Begin Course" at bounding box center [956, 259] width 69 height 21
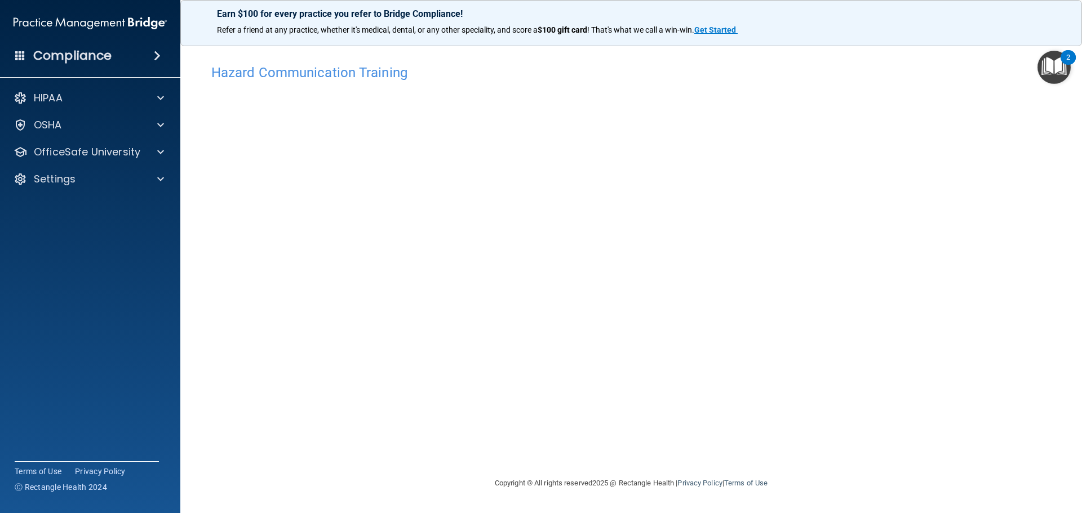
click at [211, 436] on div "Hazard Communication Training This course doesn’t expire until 08/01/2025. Are …" at bounding box center [631, 268] width 856 height 418
click at [87, 151] on p "OfficeSafe University" at bounding box center [87, 152] width 106 height 14
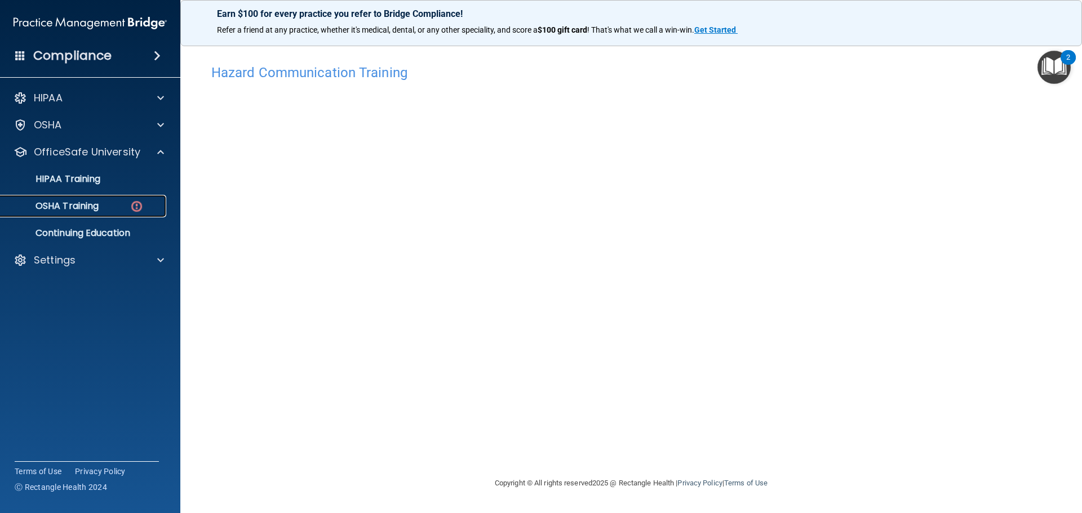
click at [90, 206] on p "OSHA Training" at bounding box center [52, 206] width 91 height 11
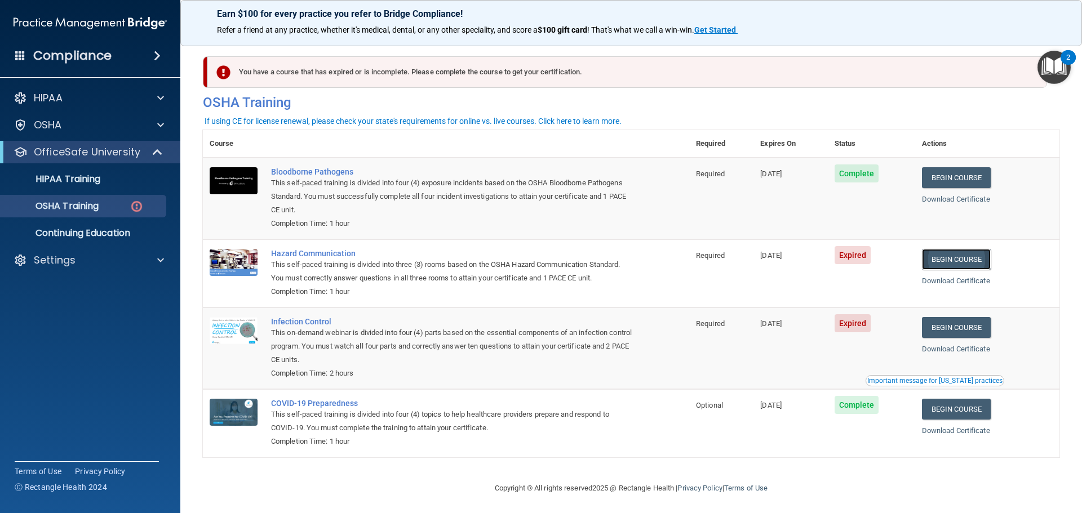
click at [965, 256] on link "Begin Course" at bounding box center [956, 259] width 69 height 21
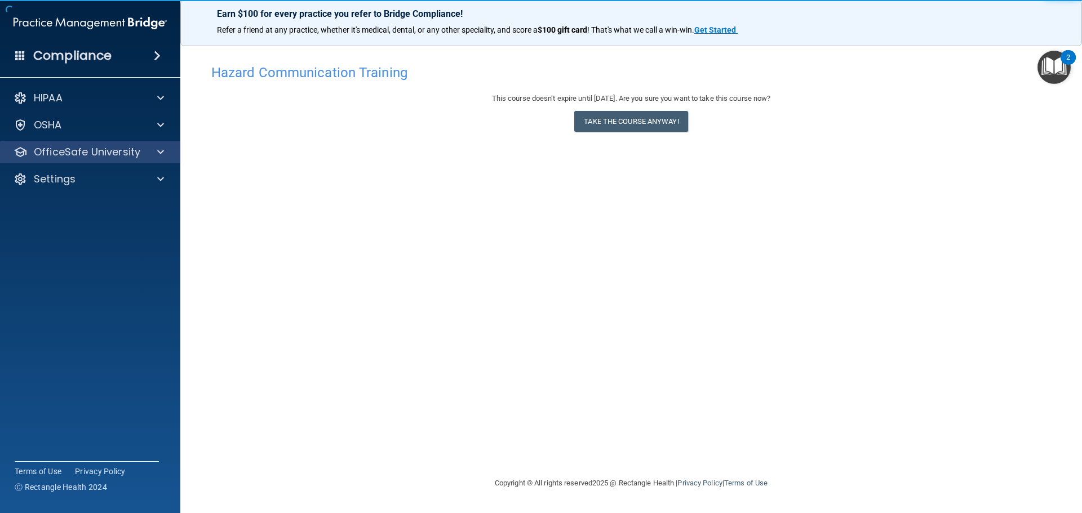
click at [118, 162] on div "OfficeSafe University" at bounding box center [90, 152] width 181 height 23
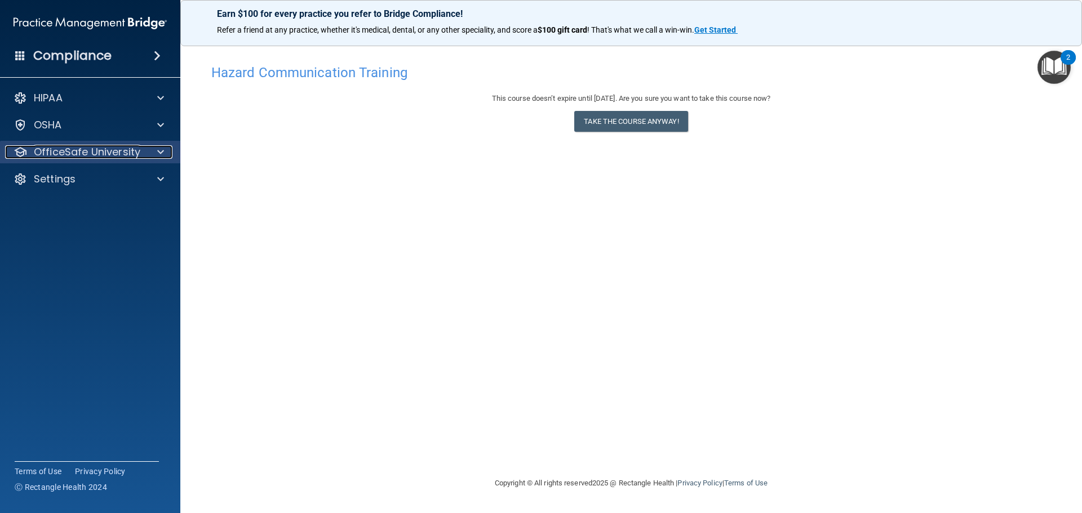
click at [133, 157] on p "OfficeSafe University" at bounding box center [87, 152] width 106 height 14
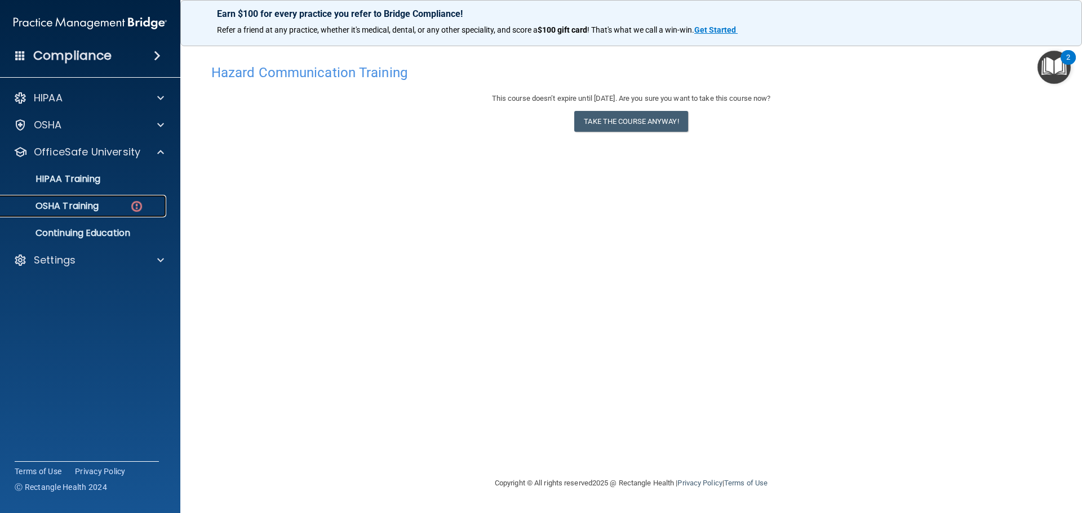
click at [134, 208] on img at bounding box center [137, 206] width 14 height 14
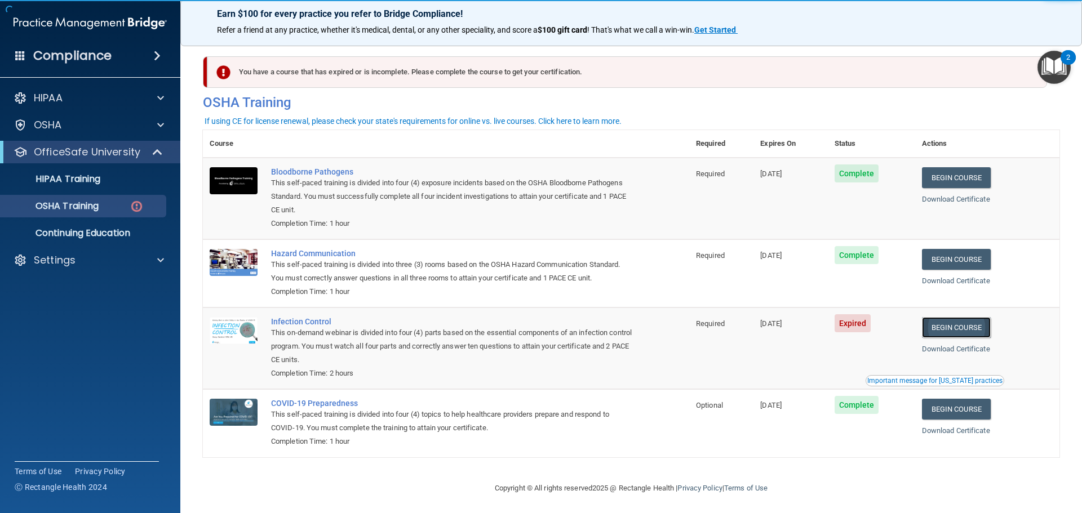
click at [973, 336] on link "Begin Course" at bounding box center [956, 327] width 69 height 21
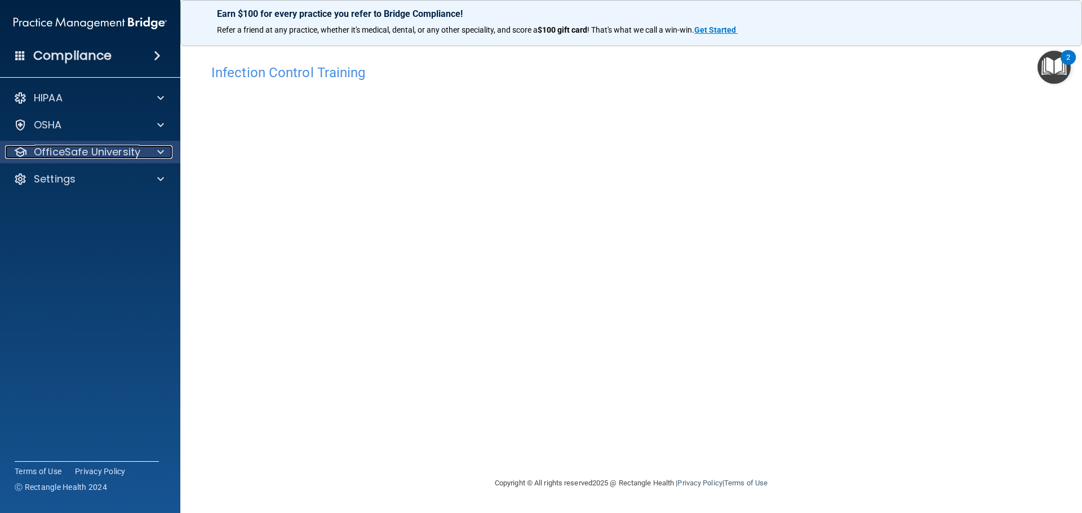
click at [72, 153] on p "OfficeSafe University" at bounding box center [87, 152] width 106 height 14
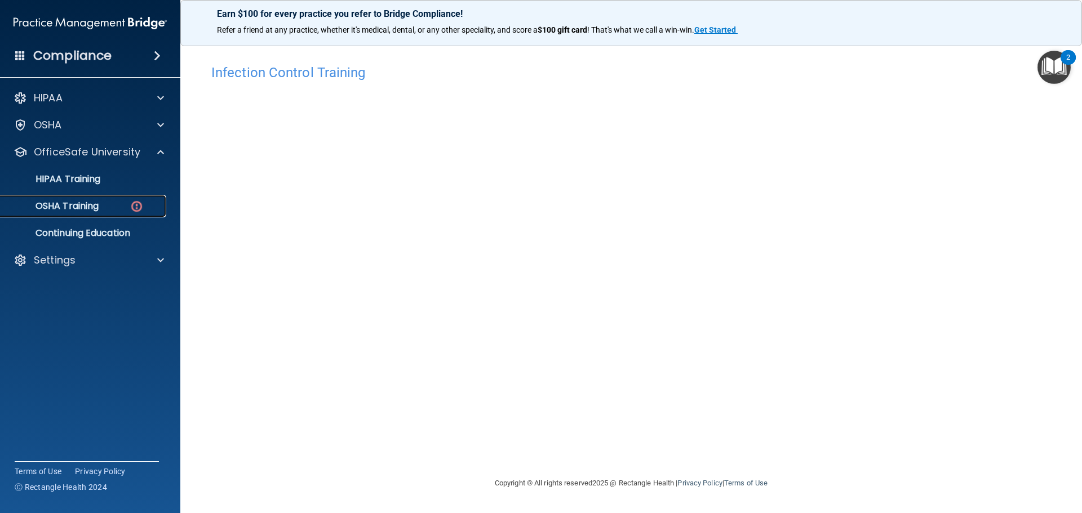
click at [91, 201] on p "OSHA Training" at bounding box center [52, 206] width 91 height 11
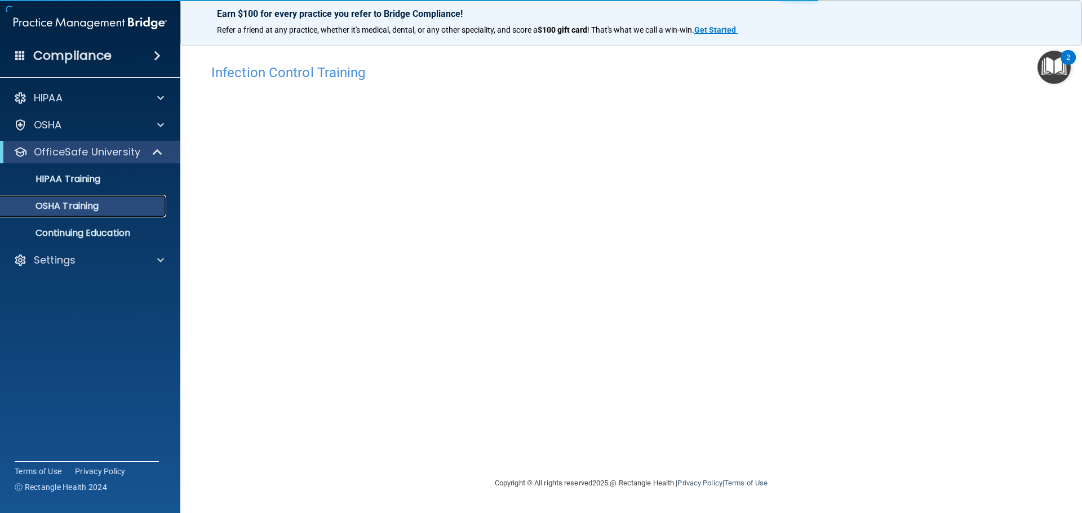
click at [70, 210] on p "OSHA Training" at bounding box center [52, 206] width 91 height 11
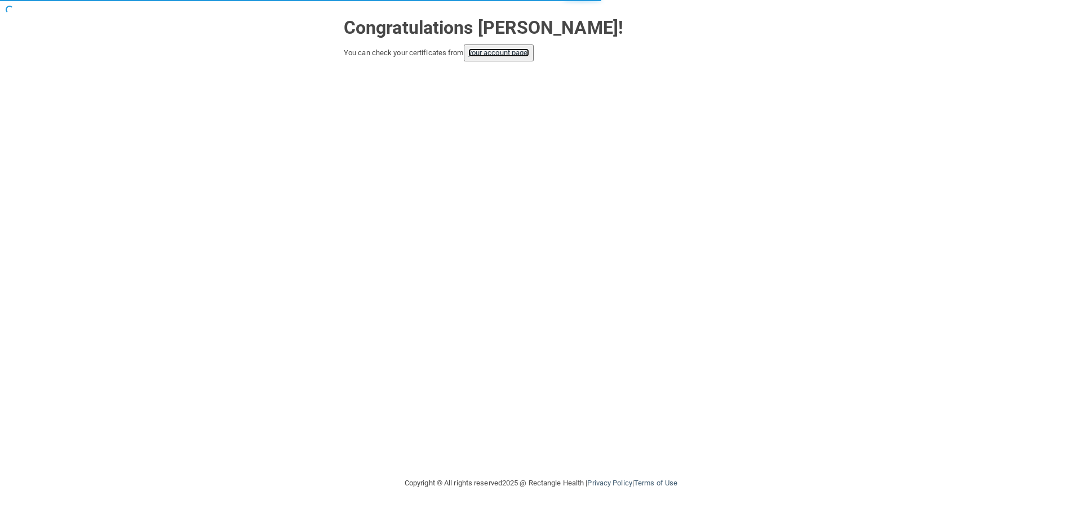
click at [508, 49] on link "your account page!" at bounding box center [498, 52] width 61 height 8
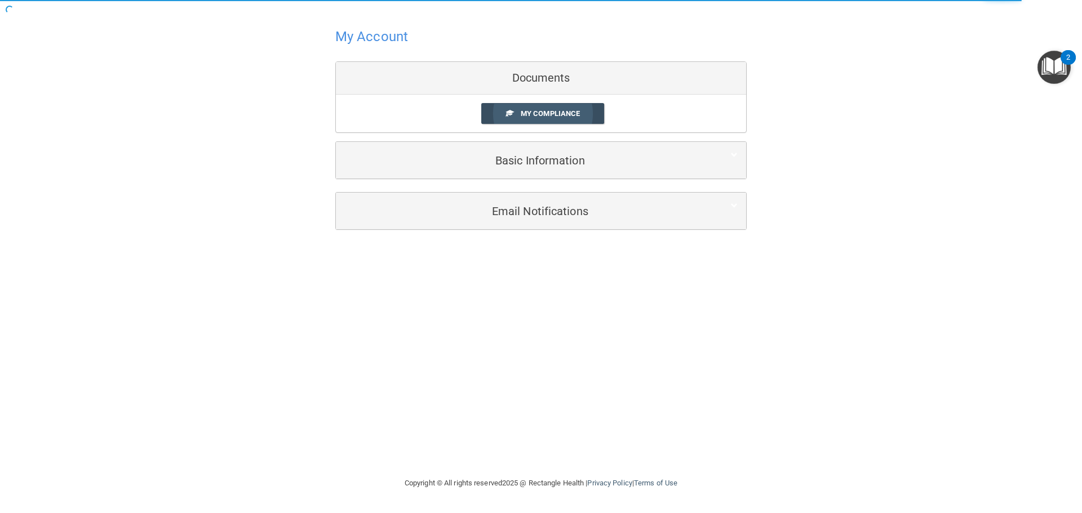
click at [565, 113] on span "My Compliance" at bounding box center [550, 113] width 59 height 8
